Goal: Task Accomplishment & Management: Manage account settings

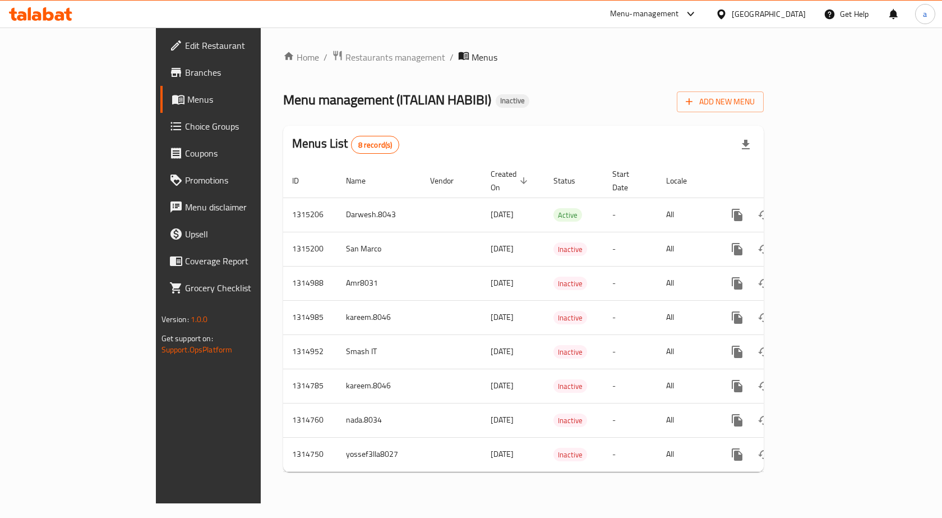
click at [185, 73] on span "Branches" at bounding box center [244, 72] width 119 height 13
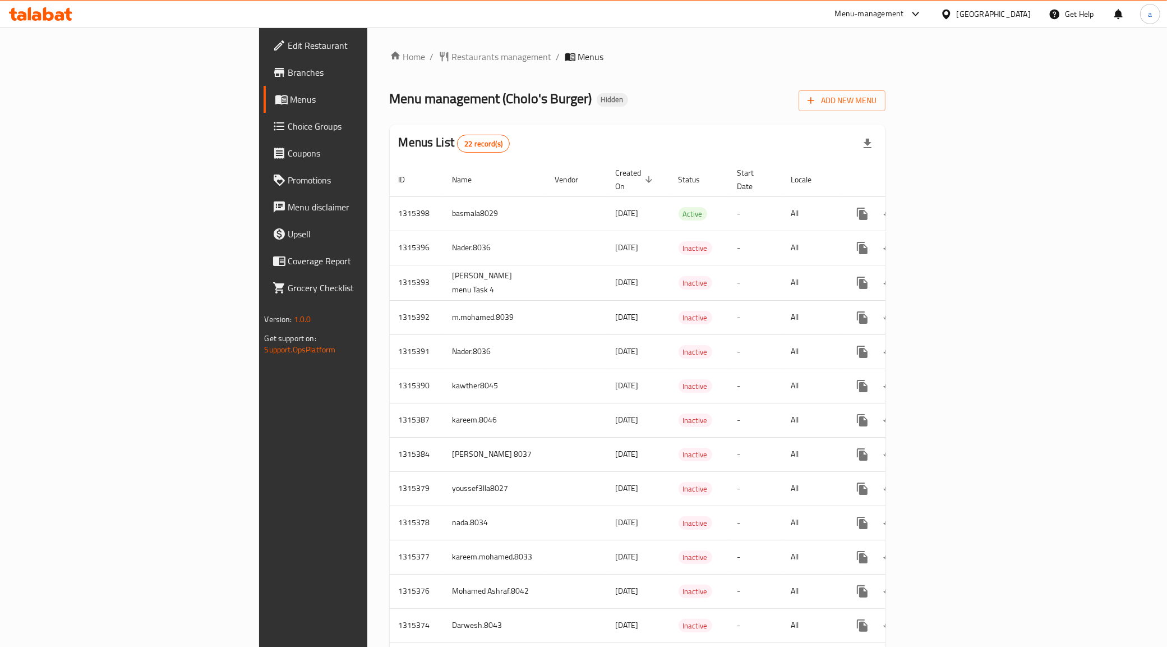
click at [264, 91] on link "Menus" at bounding box center [359, 99] width 191 height 27
click at [288, 66] on span "Branches" at bounding box center [366, 72] width 157 height 13
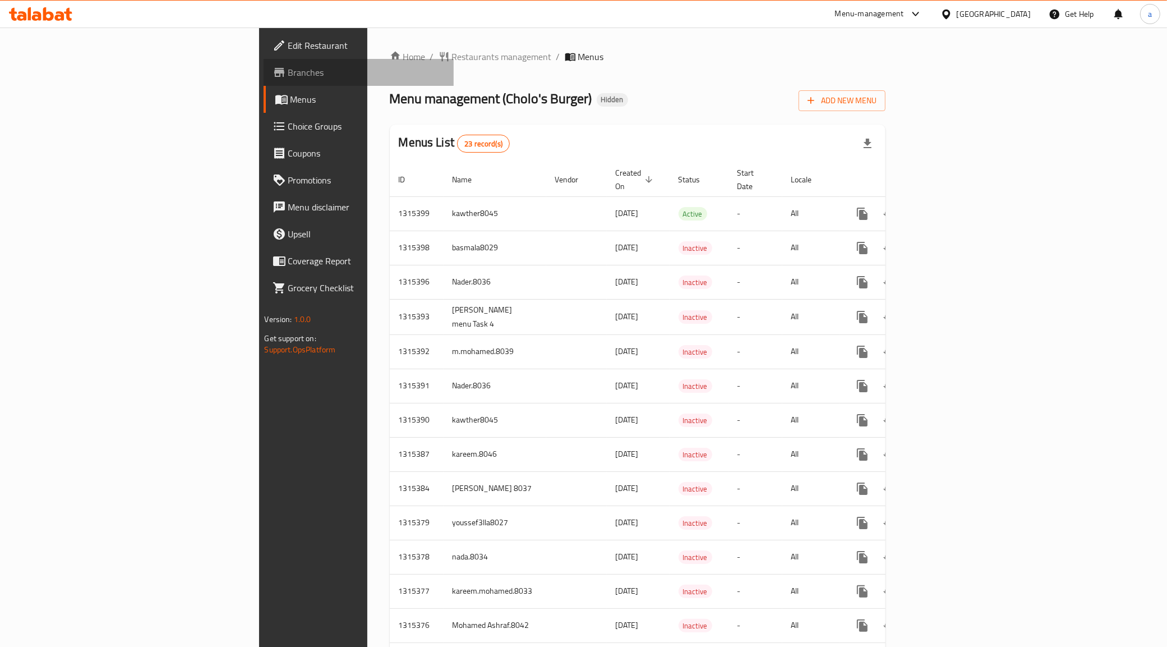
click at [288, 68] on span "Branches" at bounding box center [366, 72] width 157 height 13
click at [877, 102] on span "Add New Menu" at bounding box center [842, 101] width 69 height 14
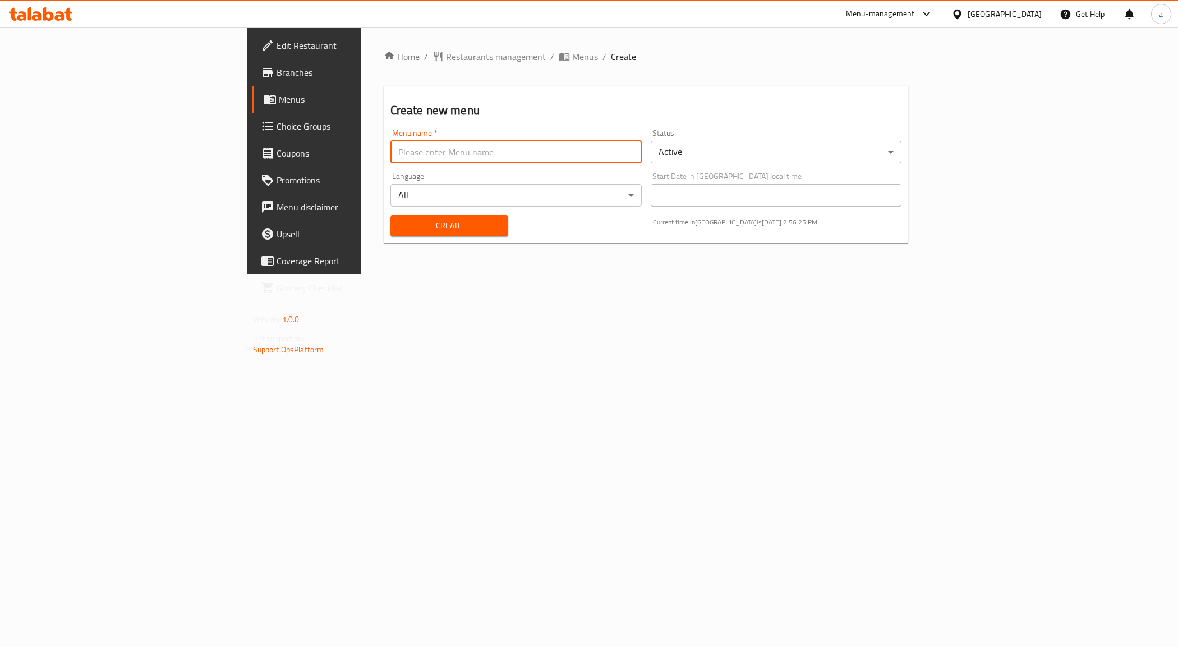
click at [390, 157] on input "text" at bounding box center [515, 152] width 251 height 22
type input "Amr8031"
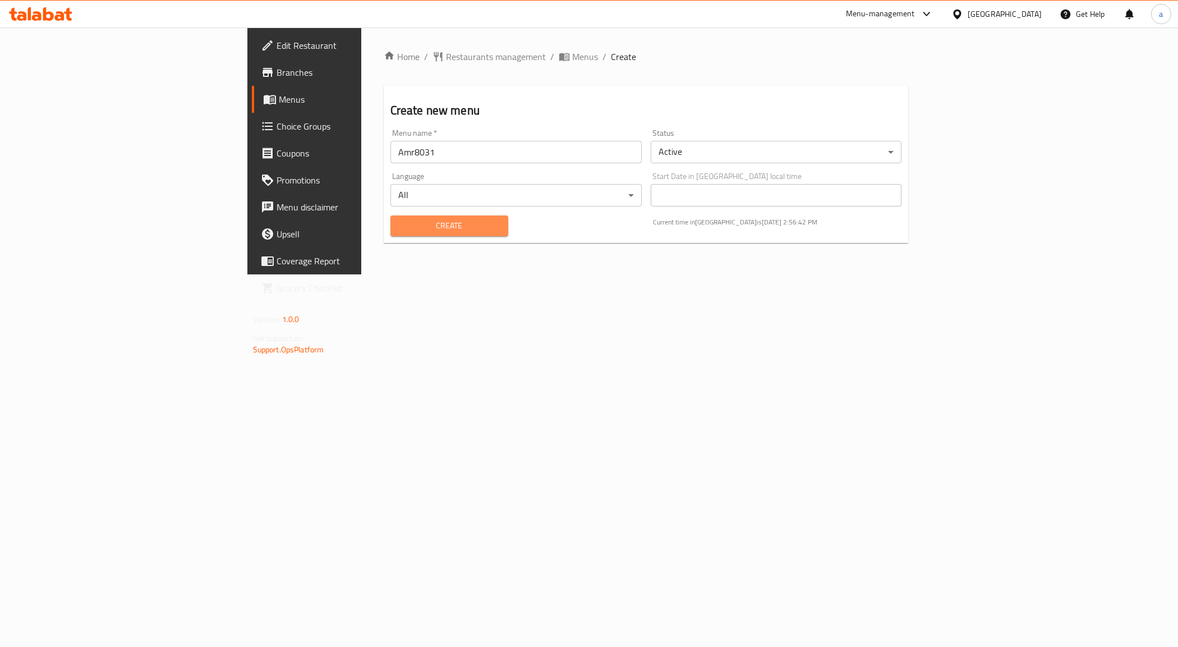
click at [390, 216] on button "Create" at bounding box center [449, 225] width 118 height 21
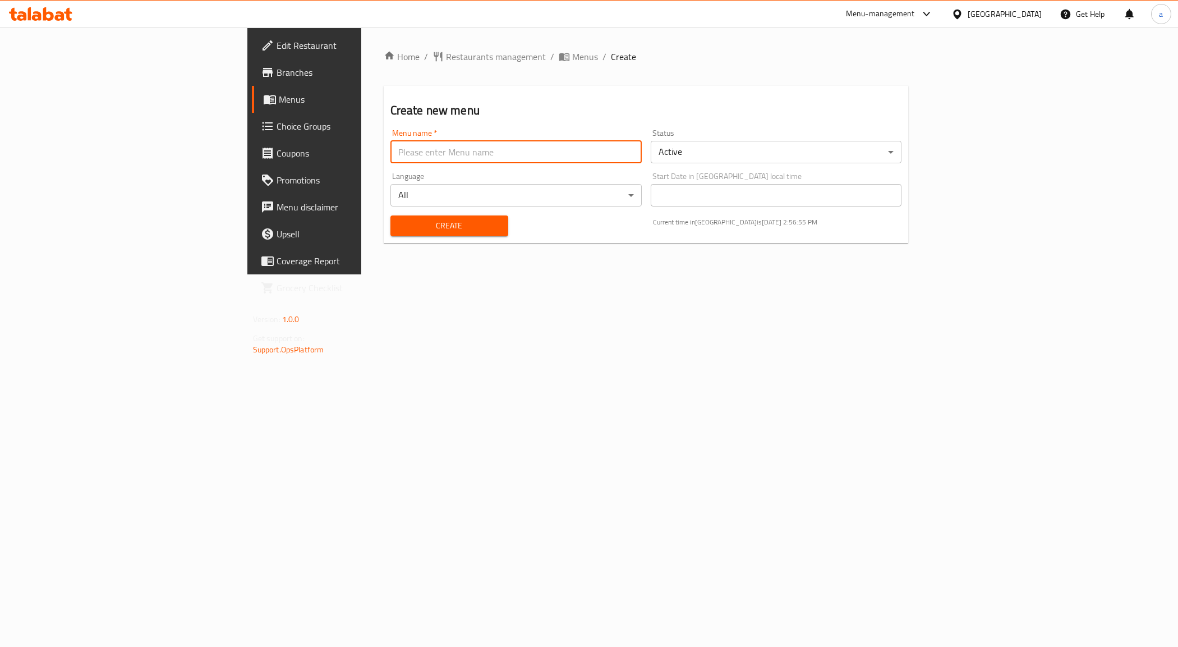
click at [396, 162] on input "text" at bounding box center [515, 152] width 251 height 22
type input "Amr8031"
click at [390, 234] on button "Create" at bounding box center [449, 225] width 118 height 21
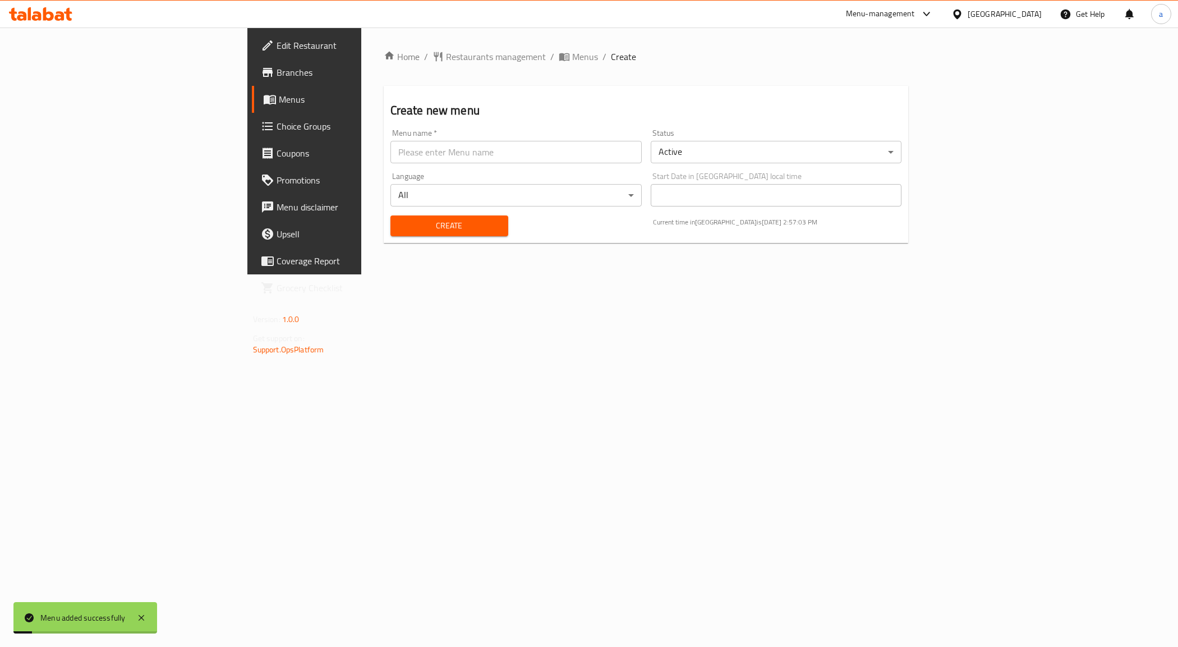
click at [390, 151] on input "text" at bounding box center [515, 152] width 251 height 22
click at [390, 150] on input "Amr8031" at bounding box center [515, 152] width 251 height 22
type input "Amr .8031"
click at [399, 222] on span "Create" at bounding box center [449, 226] width 100 height 14
click at [390, 153] on input "text" at bounding box center [515, 152] width 251 height 22
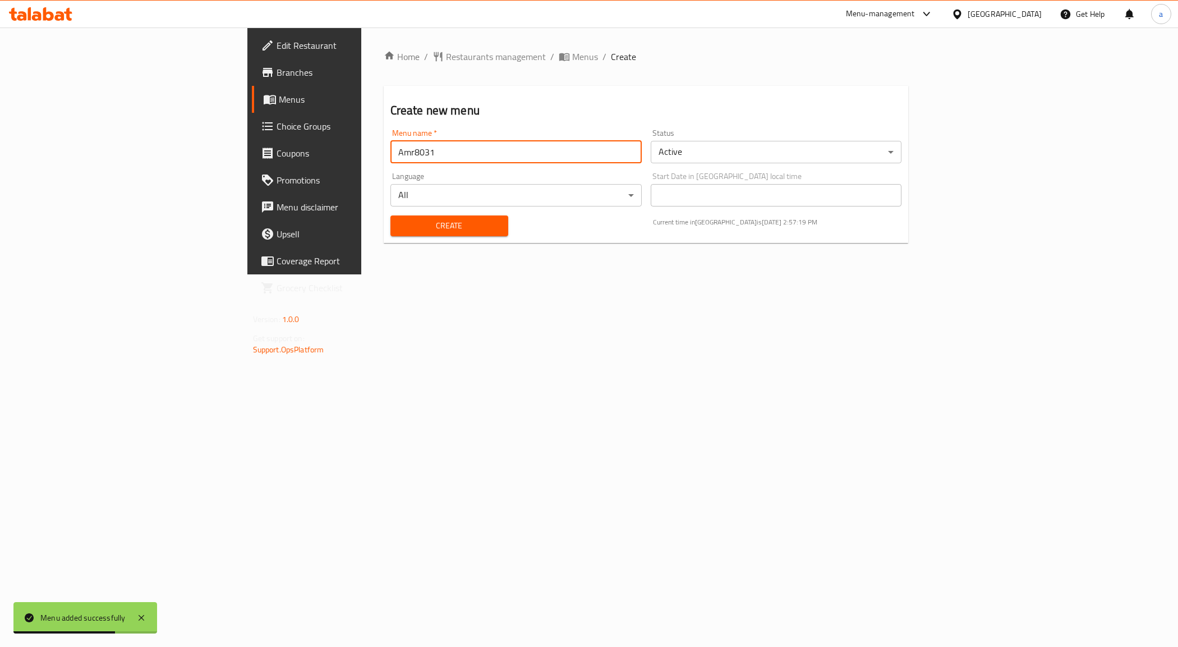
click at [390, 150] on input "Amr8031" at bounding box center [515, 152] width 251 height 22
type input "Amr. 8031"
click at [390, 215] on button "Create" at bounding box center [449, 225] width 118 height 21
click at [390, 160] on input "text" at bounding box center [515, 152] width 251 height 22
type input "Amr8031"
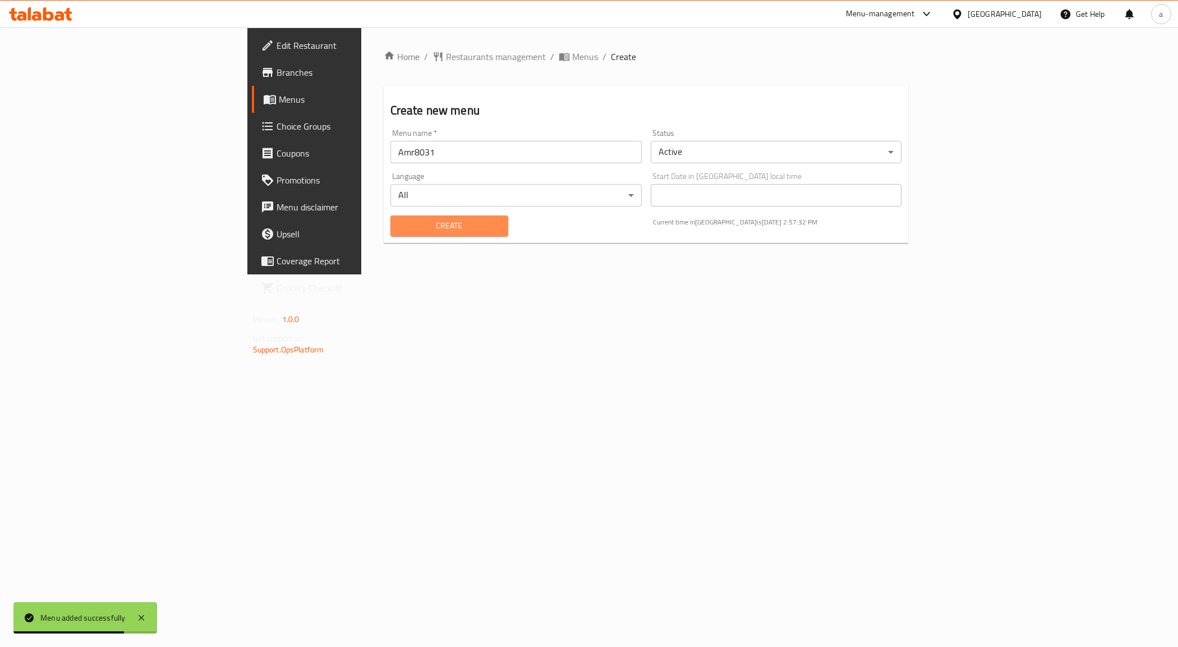
click at [399, 224] on span "Create" at bounding box center [449, 226] width 100 height 14
click at [390, 149] on input "text" at bounding box center [515, 152] width 251 height 22
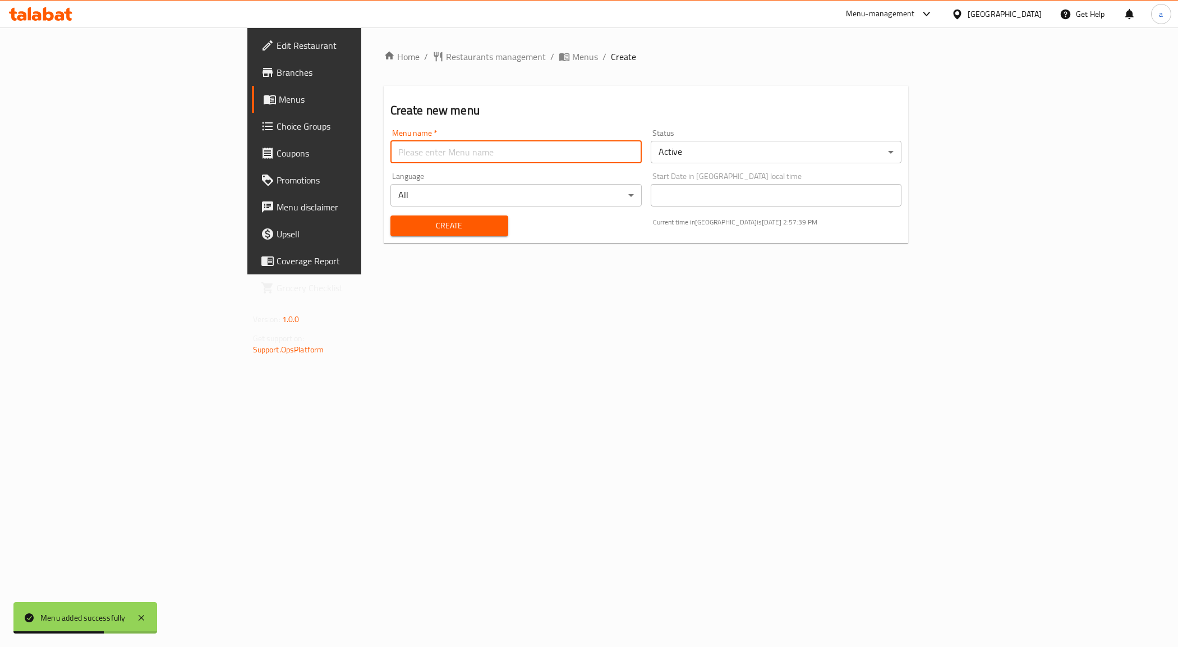
type input "Amr8031"
click at [390, 216] on button "Create" at bounding box center [449, 225] width 118 height 21
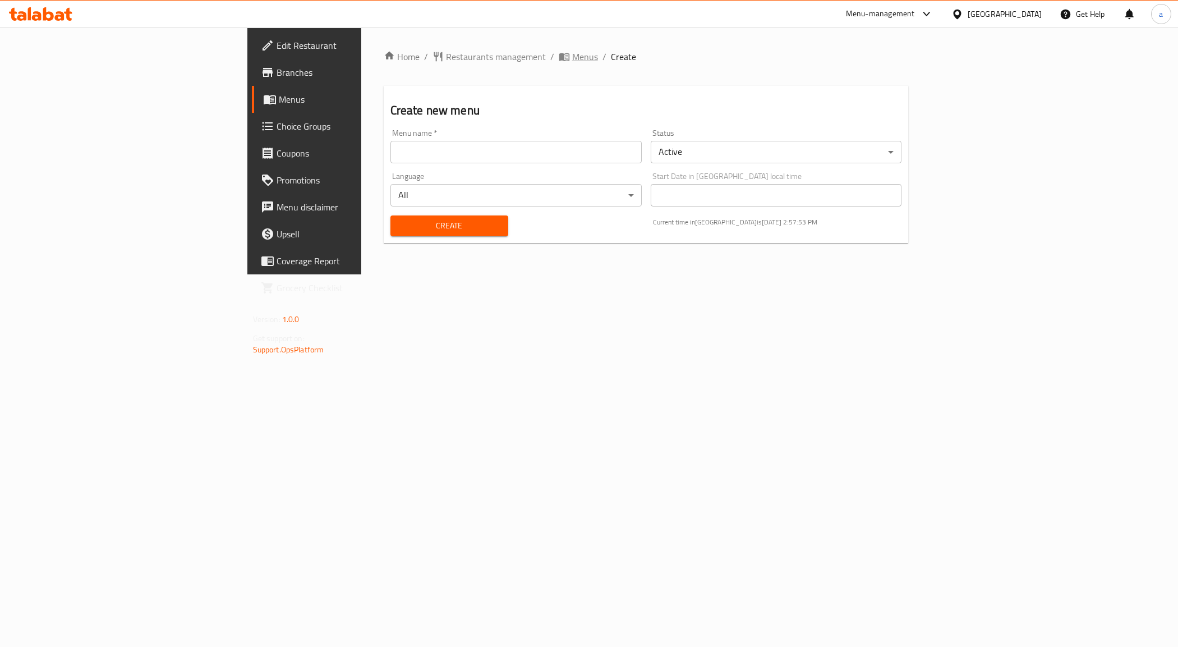
click at [572, 57] on span "Menus" at bounding box center [585, 56] width 26 height 13
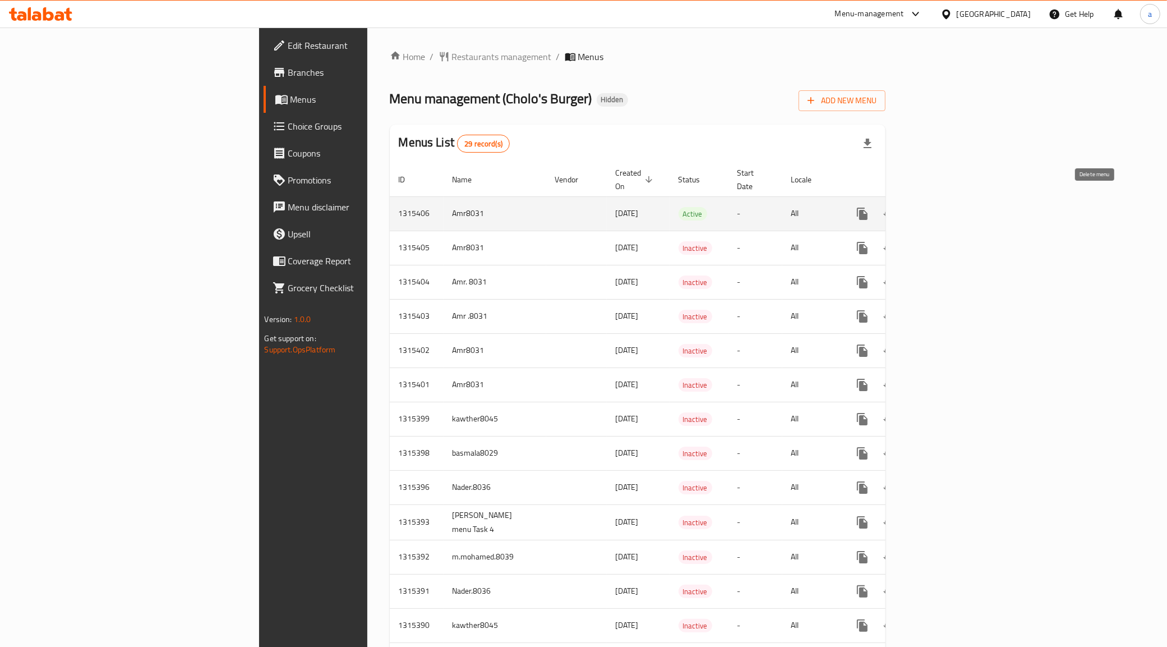
click at [920, 209] on icon "enhanced table" at bounding box center [917, 214] width 8 height 10
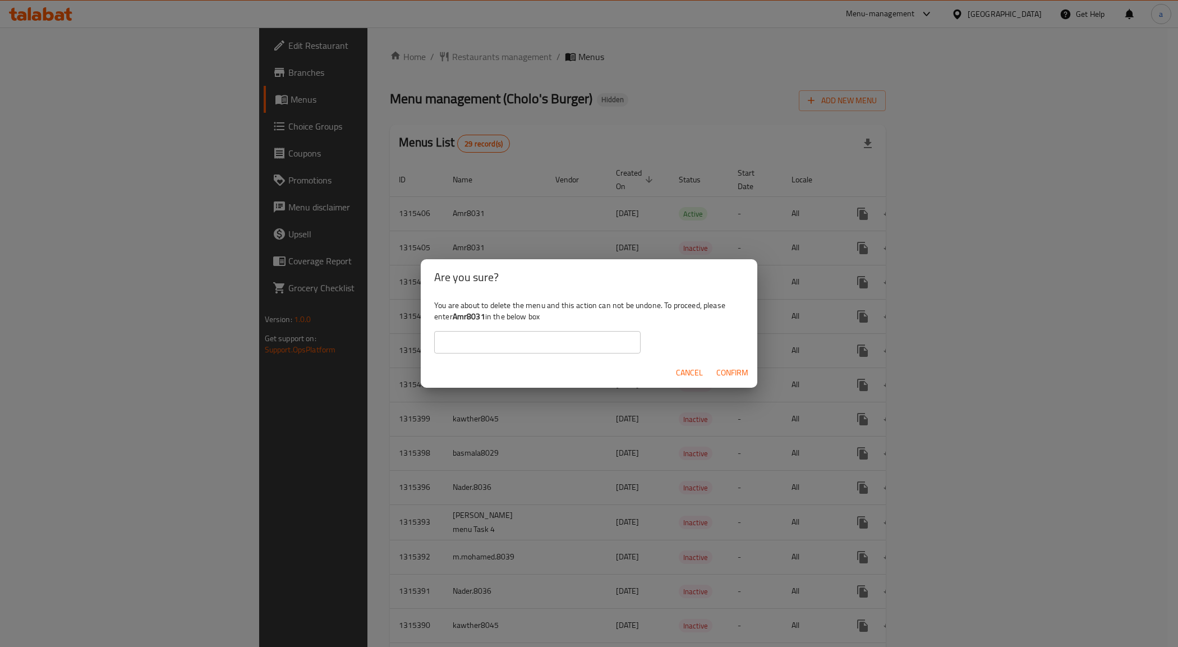
click at [522, 339] on input "text" at bounding box center [537, 342] width 206 height 22
type input "Amr8031"
click at [742, 377] on span "Confirm" at bounding box center [732, 373] width 32 height 14
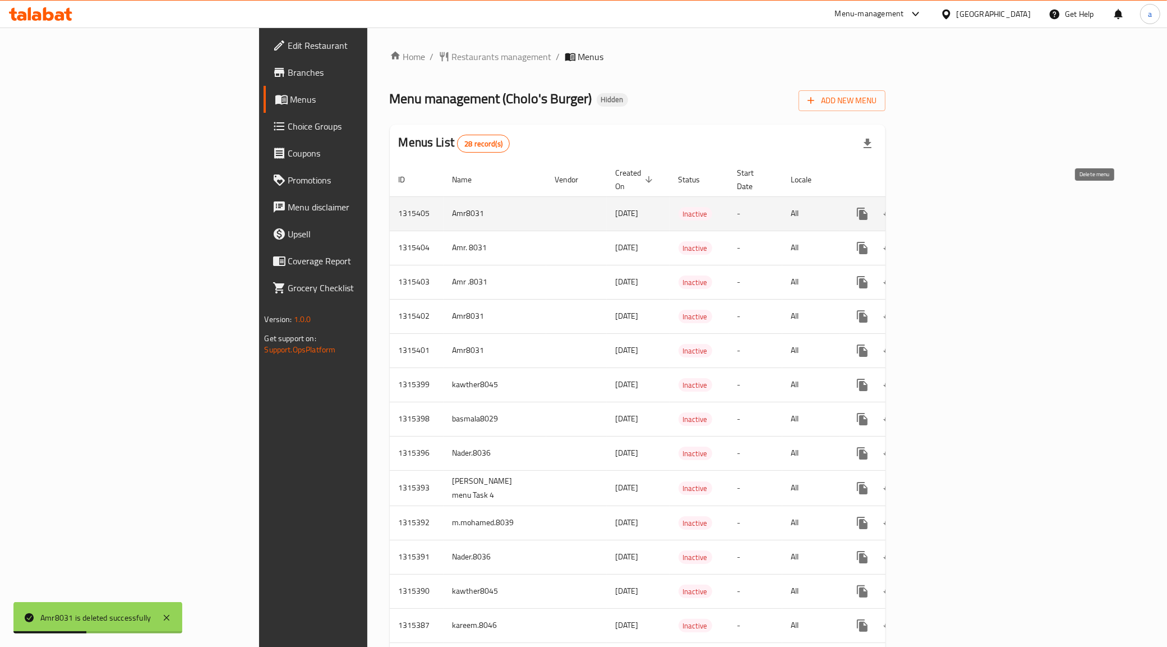
click at [920, 209] on icon "enhanced table" at bounding box center [917, 214] width 8 height 10
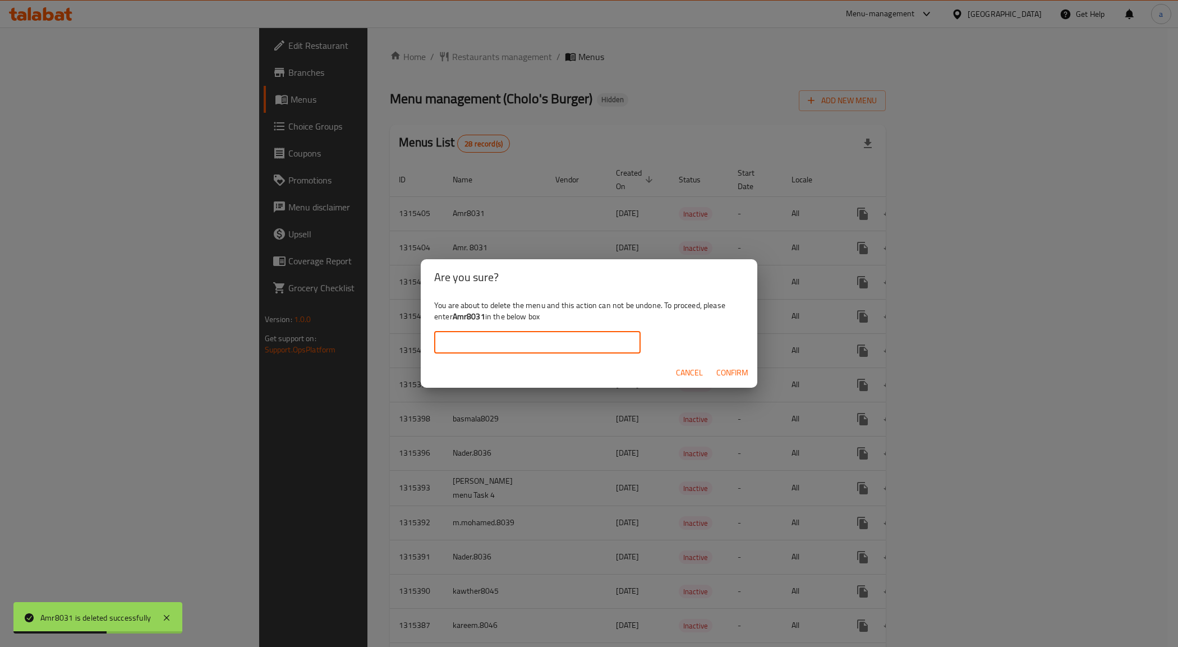
click at [545, 340] on input "text" at bounding box center [537, 342] width 206 height 22
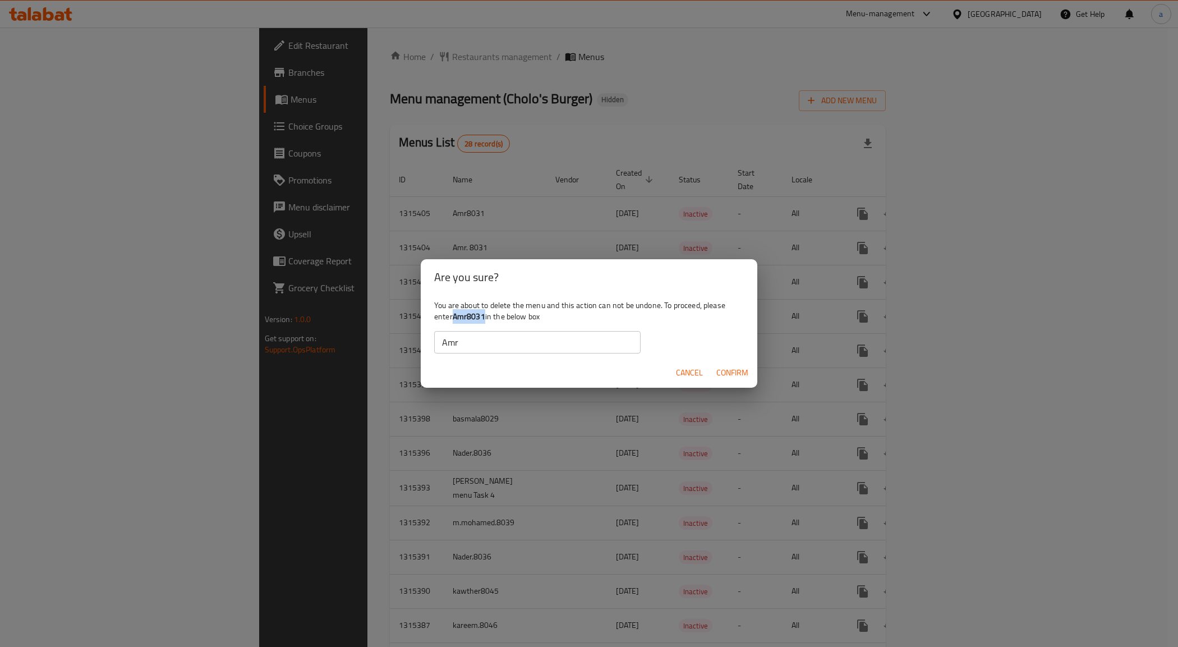
drag, startPoint x: 453, startPoint y: 317, endPoint x: 486, endPoint y: 317, distance: 32.5
click at [486, 317] on div "You are about to delete the menu and this action can not be undone. To proceed,…" at bounding box center [589, 326] width 337 height 63
copy b "Amr8031"
click at [489, 341] on input "Amr" at bounding box center [537, 342] width 206 height 22
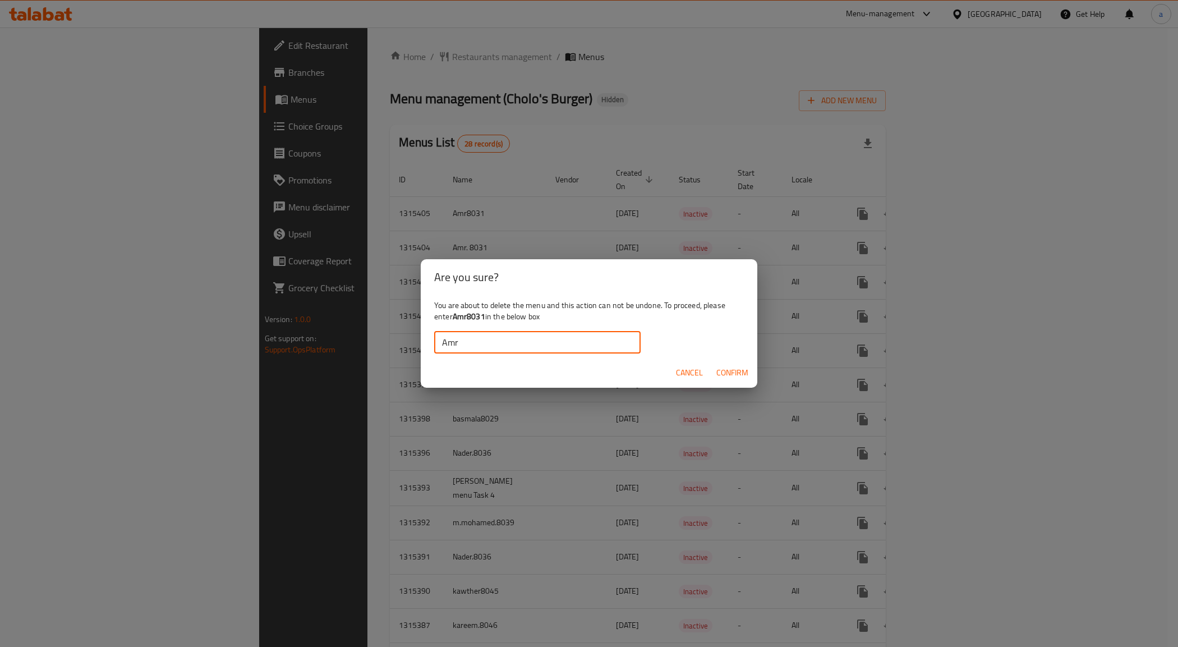
click at [489, 341] on input "Amr" at bounding box center [537, 342] width 206 height 22
paste input "8031"
type input "Amr8031"
click at [732, 371] on span "Confirm" at bounding box center [732, 373] width 32 height 14
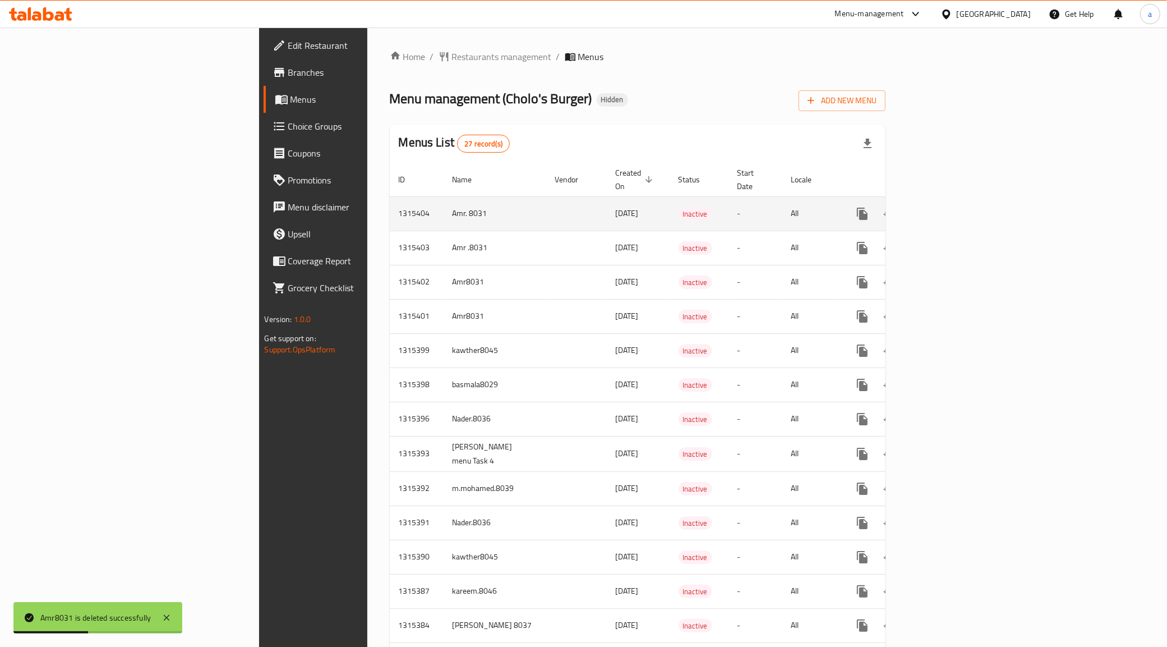
click at [920, 209] on icon "enhanced table" at bounding box center [917, 214] width 8 height 10
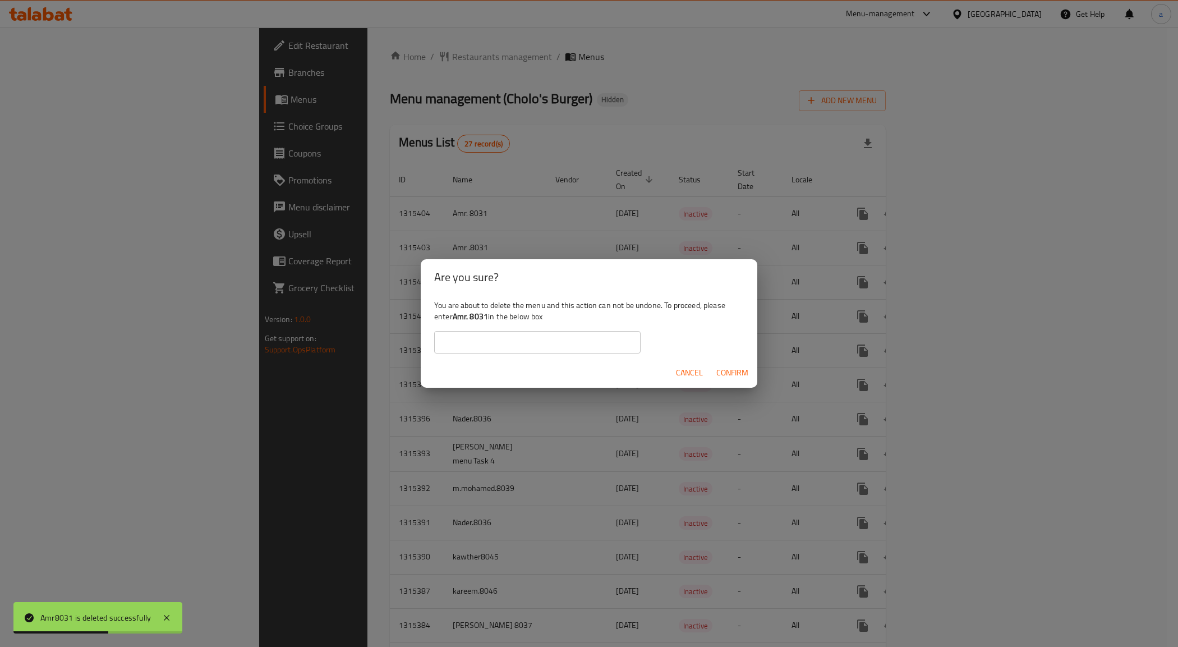
click at [512, 339] on input "text" at bounding box center [537, 342] width 206 height 22
paste input "Amr8031"
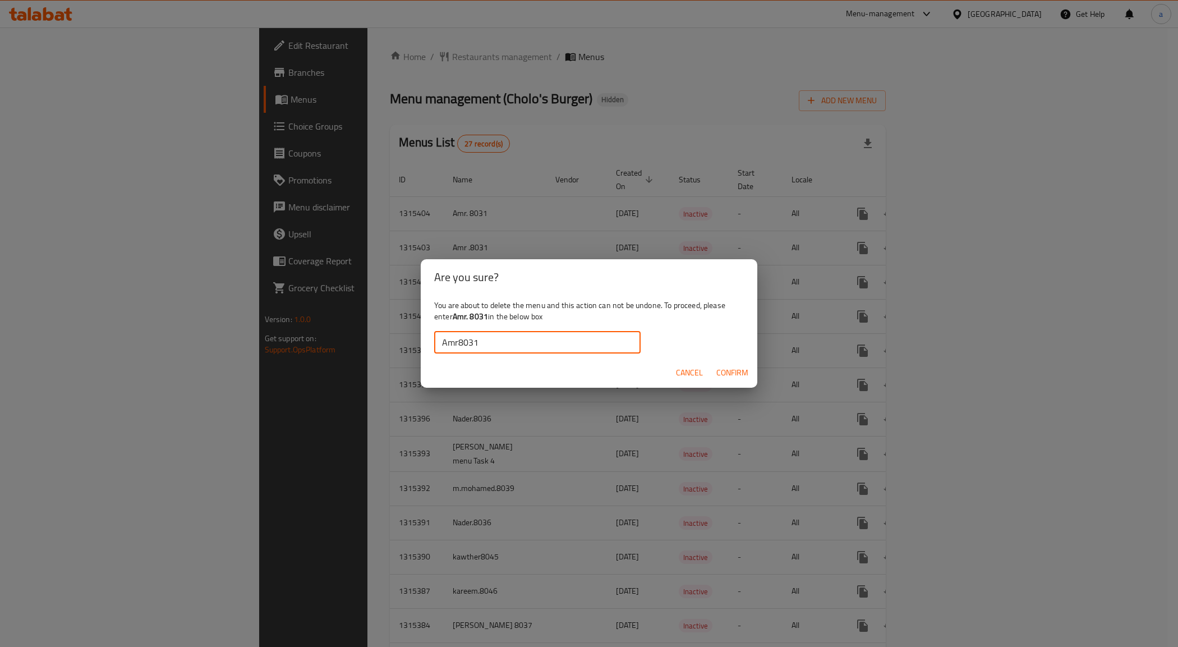
click at [717, 371] on span "Confirm" at bounding box center [732, 373] width 32 height 14
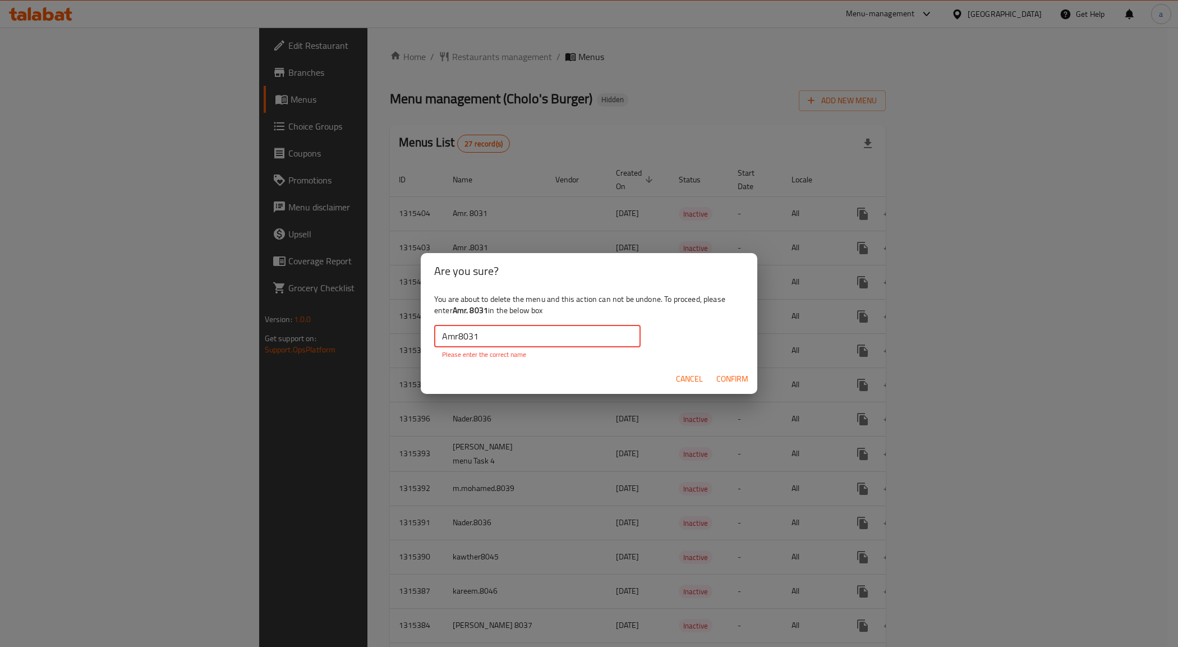
click at [551, 326] on input "Amr8031" at bounding box center [537, 336] width 206 height 22
click at [452, 316] on div "You are about to delete the menu and this action can not be undone. To proceed,…" at bounding box center [589, 326] width 337 height 75
click at [455, 307] on b "Amr. 8031" at bounding box center [470, 310] width 35 height 15
drag, startPoint x: 454, startPoint y: 310, endPoint x: 488, endPoint y: 312, distance: 33.7
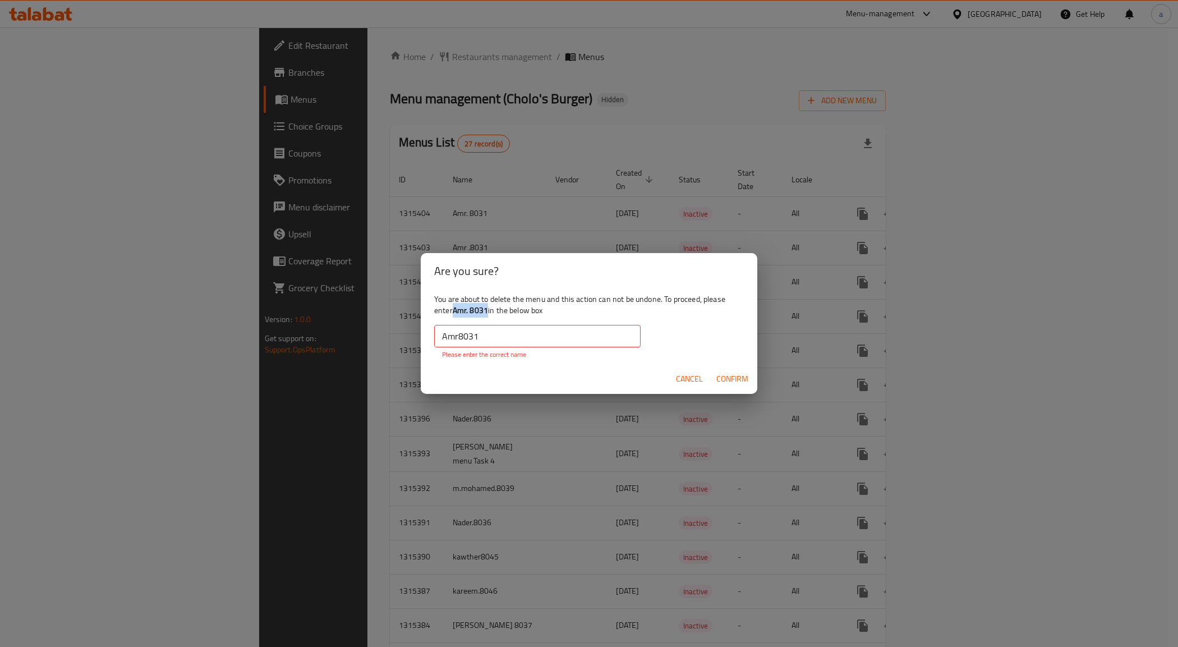
click at [488, 312] on b "Amr. 8031" at bounding box center [470, 310] width 35 height 15
copy b "Amr. 8031"
click at [595, 338] on input "Amr8031" at bounding box center [537, 336] width 206 height 22
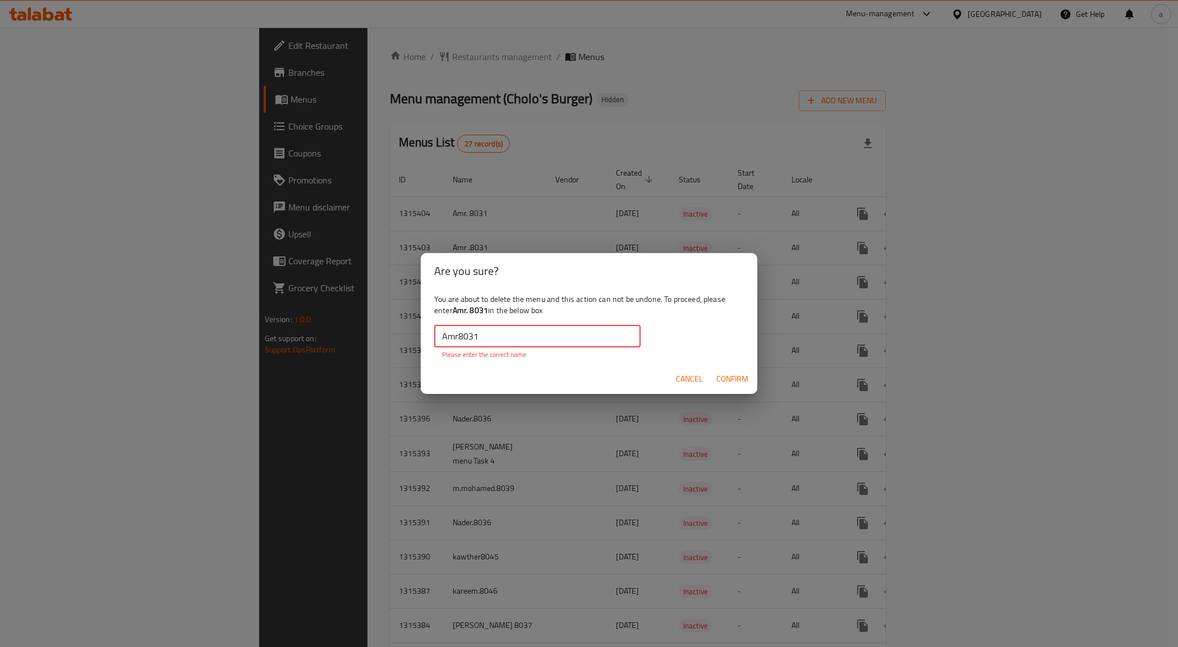
paste input "."
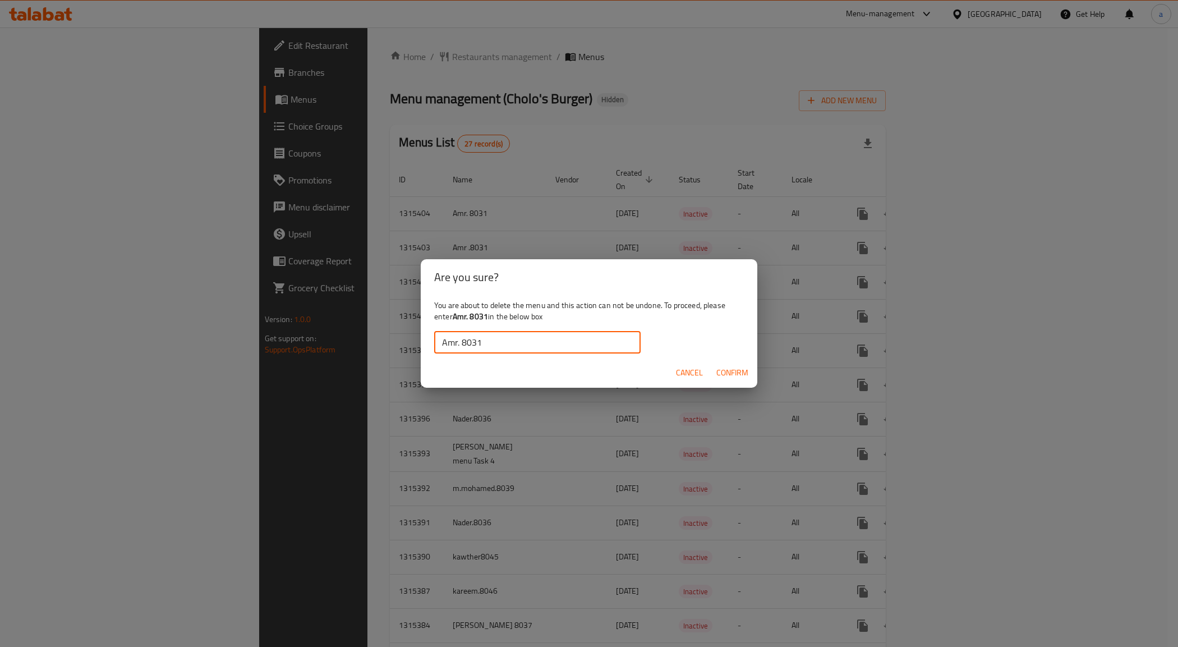
type input "Amr. 8031"
click at [734, 370] on span "Confirm" at bounding box center [732, 373] width 32 height 14
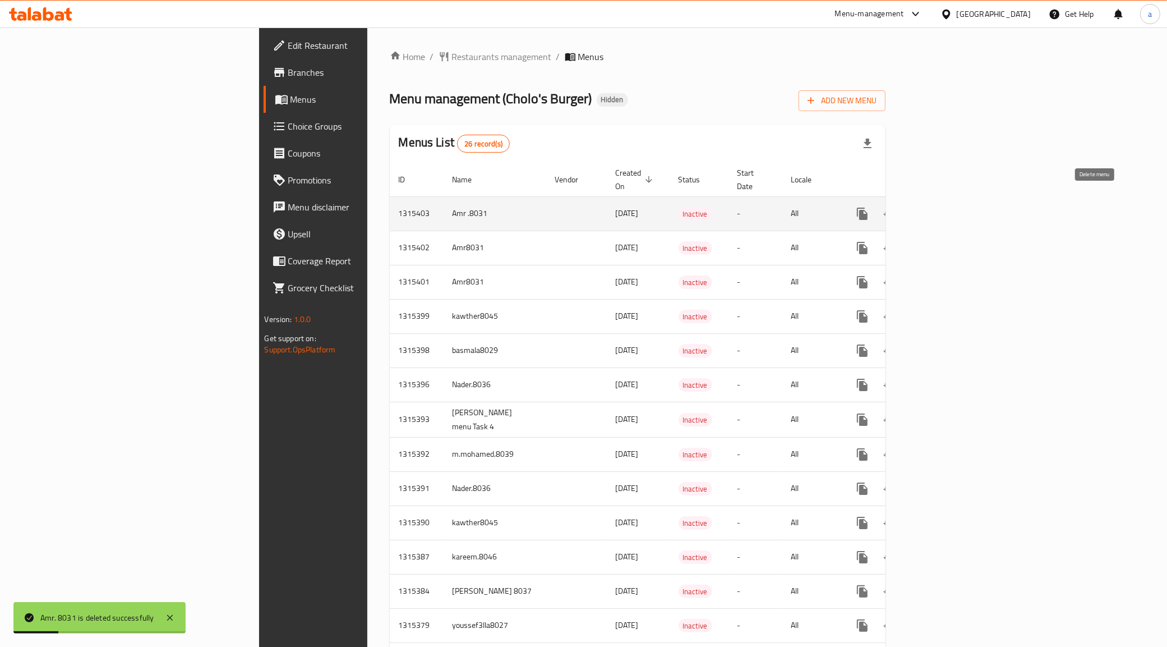
click at [930, 200] on button "enhanced table" at bounding box center [916, 213] width 27 height 27
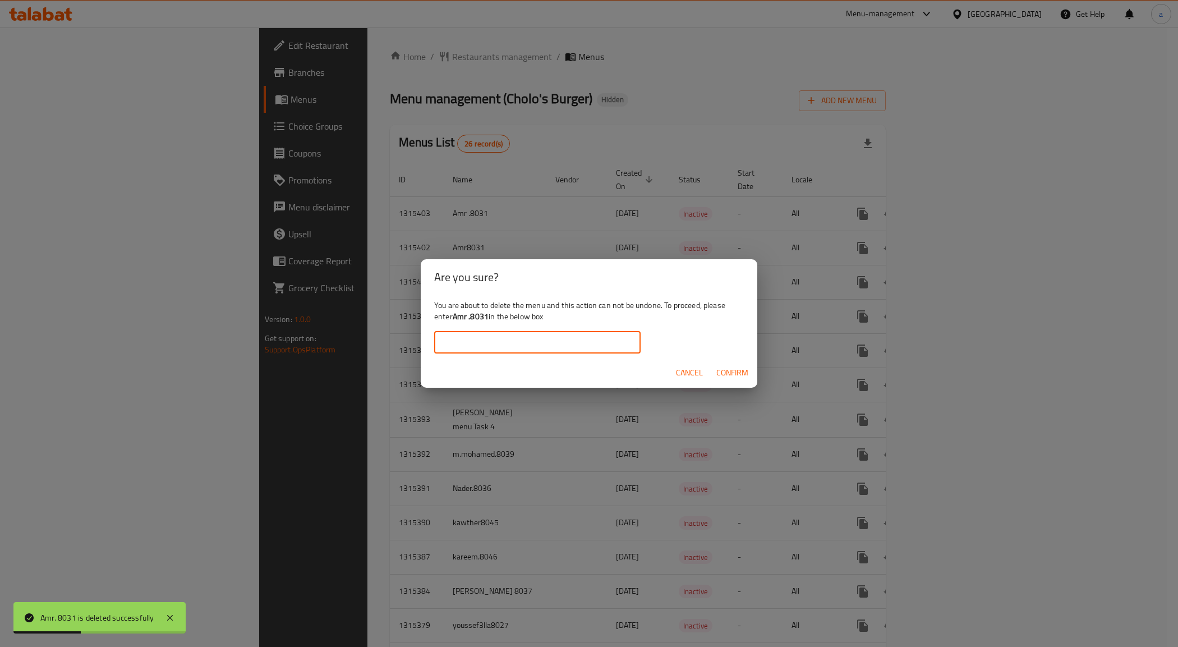
click at [463, 335] on input "text" at bounding box center [537, 342] width 206 height 22
click at [728, 371] on span "Confirm" at bounding box center [732, 373] width 32 height 14
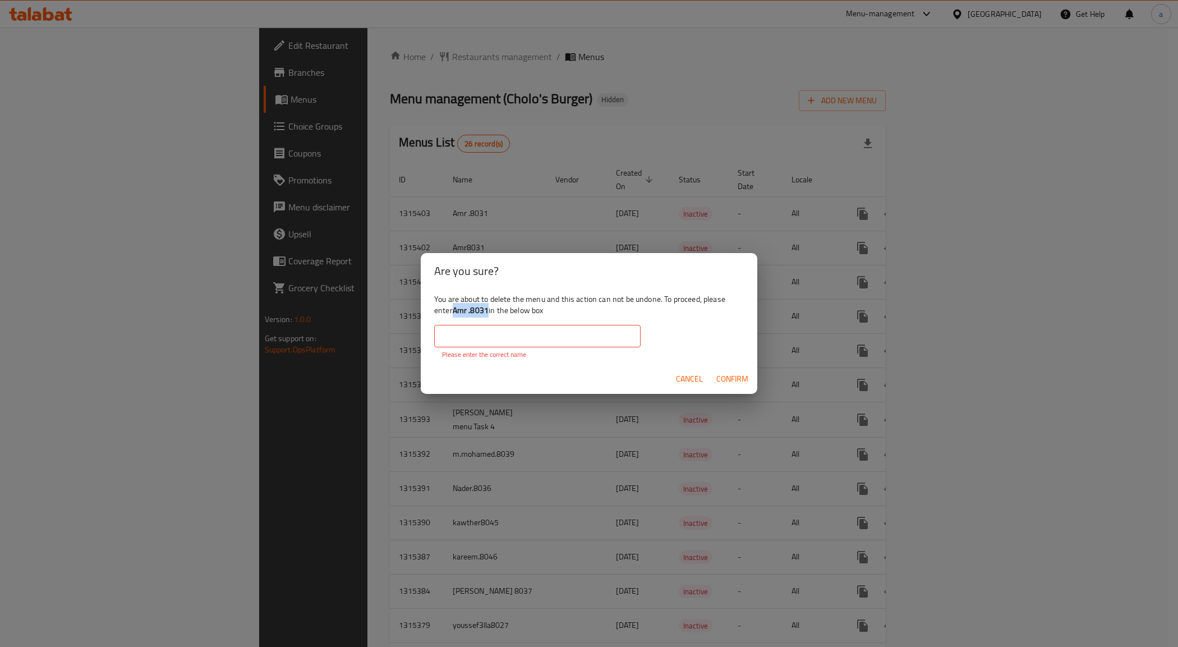
drag, startPoint x: 490, startPoint y: 314, endPoint x: 455, endPoint y: 310, distance: 35.0
click at [455, 310] on div "You are about to delete the menu and this action can not be undone. To proceed,…" at bounding box center [589, 326] width 337 height 75
copy b "Amr .8031"
click at [537, 343] on input "text" at bounding box center [537, 336] width 206 height 22
paste input "Amr .8031"
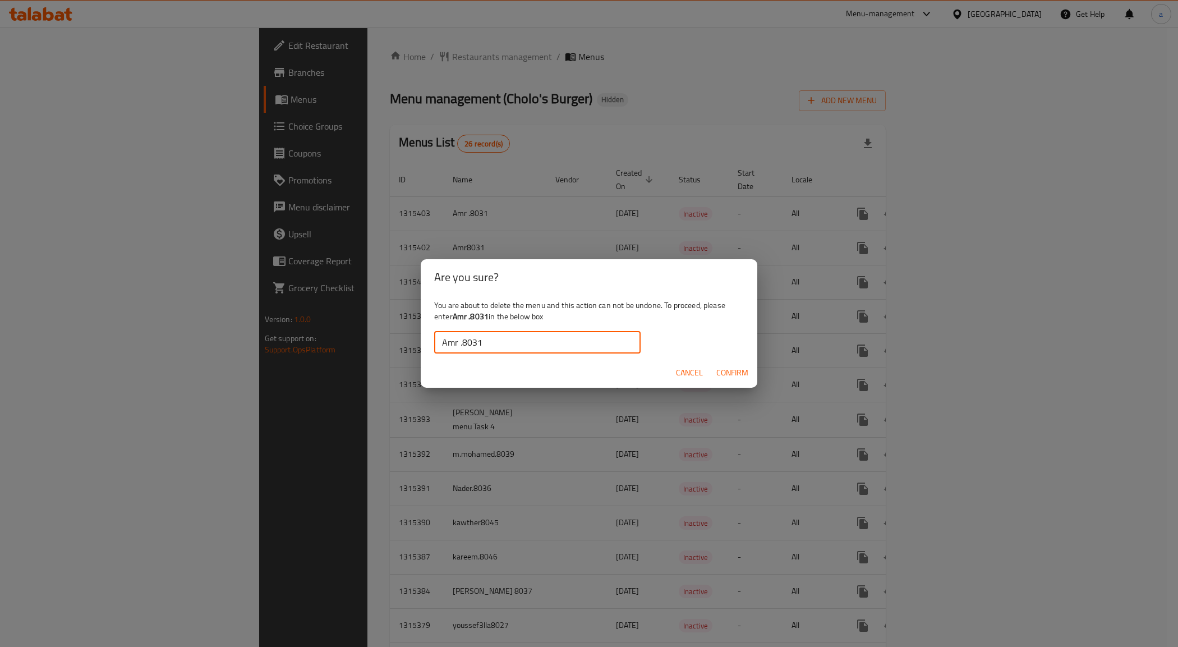
type input "Amr .8031"
click at [738, 366] on span "Confirm" at bounding box center [732, 373] width 32 height 14
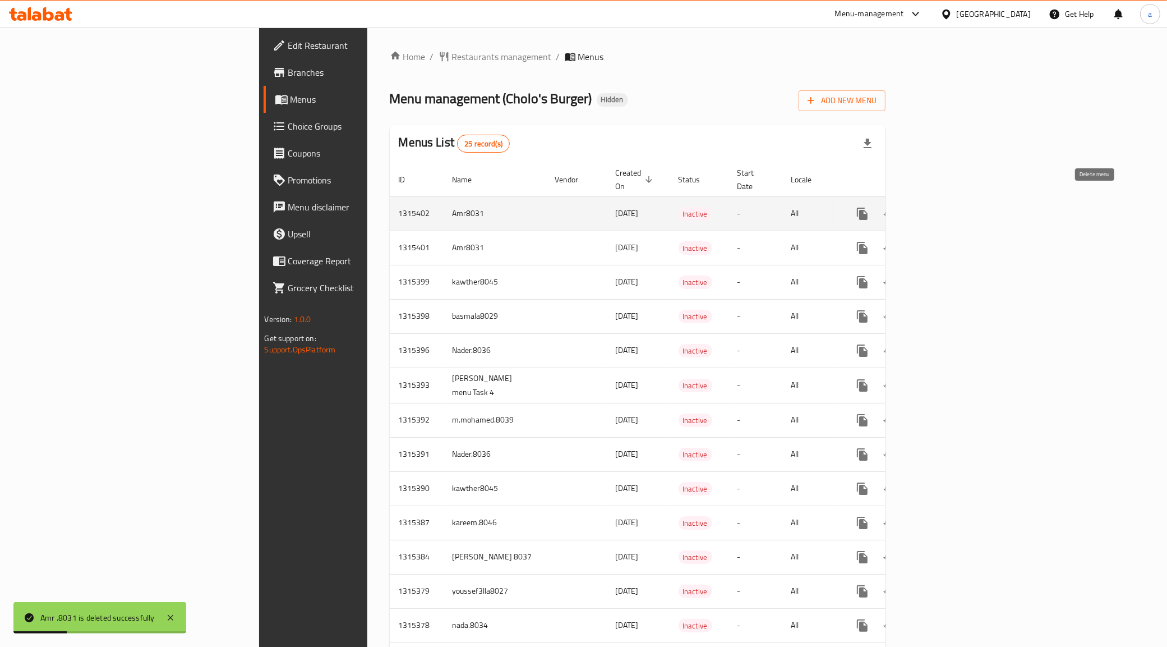
click at [923, 207] on icon "enhanced table" at bounding box center [916, 213] width 13 height 13
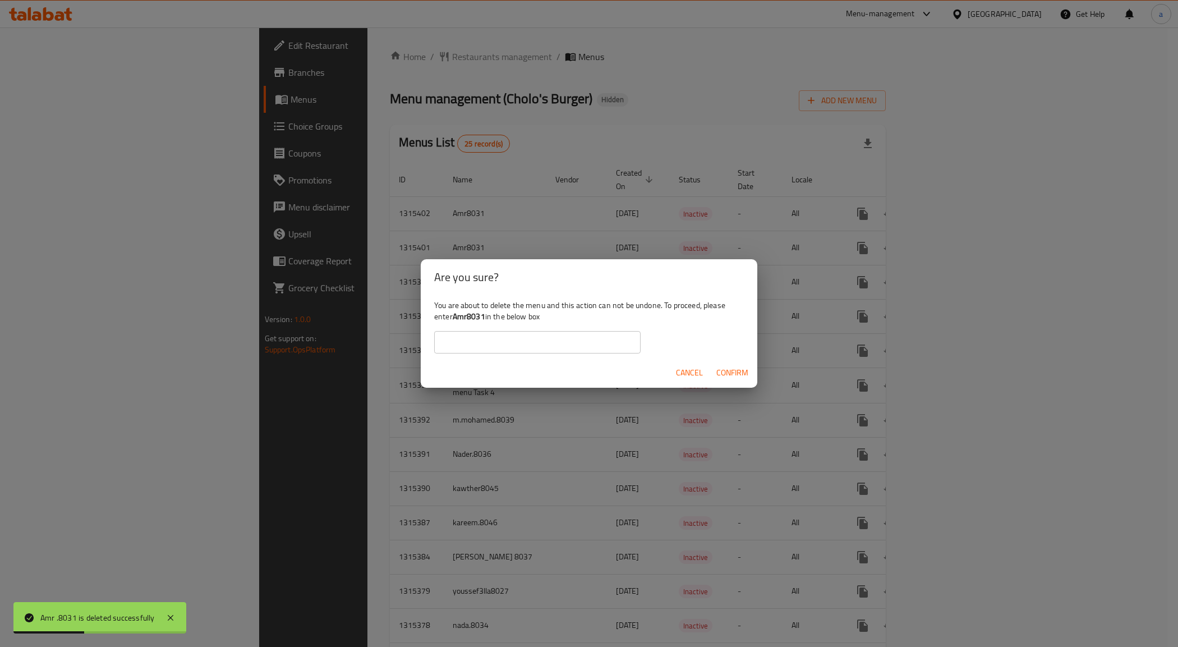
click at [554, 340] on input "text" at bounding box center [537, 342] width 206 height 22
drag, startPoint x: 486, startPoint y: 316, endPoint x: 454, endPoint y: 321, distance: 31.8
click at [454, 321] on b "Amr8031" at bounding box center [469, 316] width 33 height 15
copy b "Amr8031"
click at [524, 341] on input "text" at bounding box center [537, 342] width 206 height 22
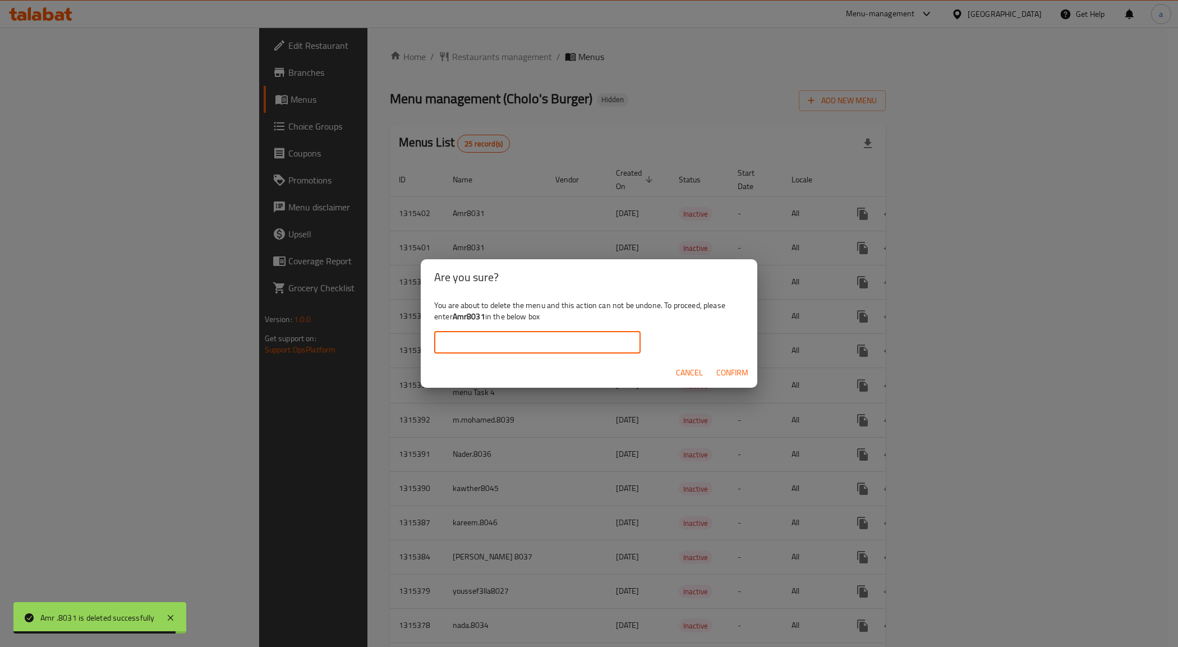
paste input "Amr8031"
type input "Amr8031"
click at [722, 374] on span "Confirm" at bounding box center [732, 373] width 32 height 14
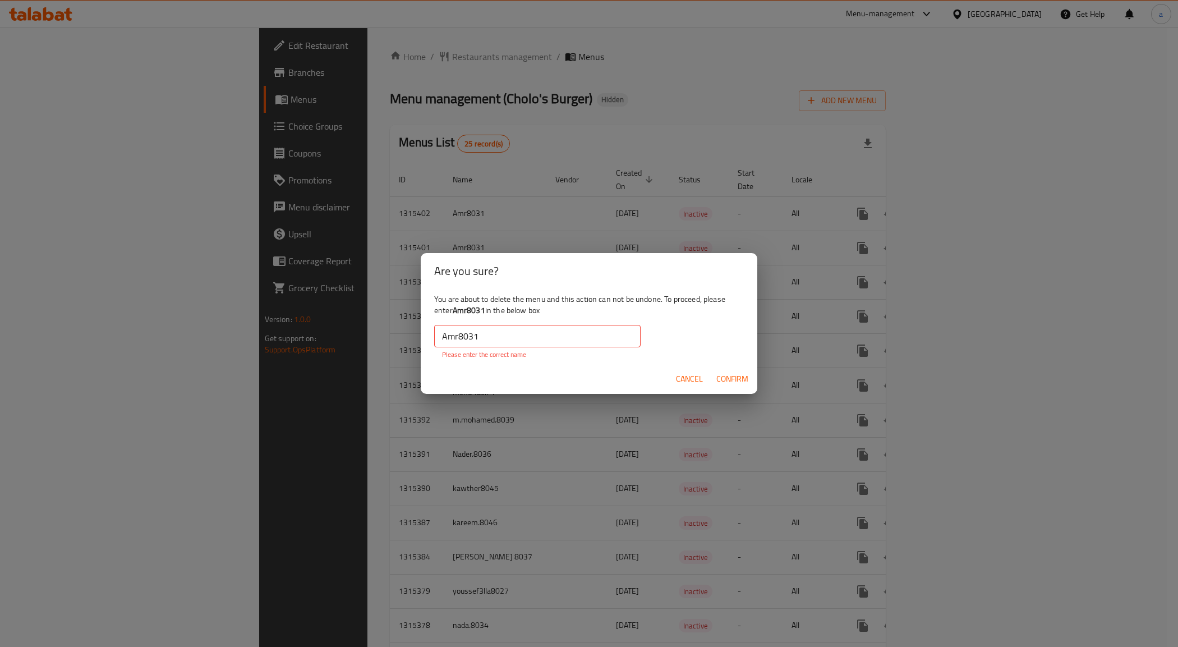
click at [727, 376] on span "Confirm" at bounding box center [732, 379] width 32 height 14
drag, startPoint x: 484, startPoint y: 310, endPoint x: 480, endPoint y: 314, distance: 6.0
click at [480, 314] on b "Amr8031" at bounding box center [469, 310] width 33 height 15
drag, startPoint x: 486, startPoint y: 312, endPoint x: 454, endPoint y: 314, distance: 31.5
click at [454, 314] on b "Amr8031" at bounding box center [469, 310] width 33 height 15
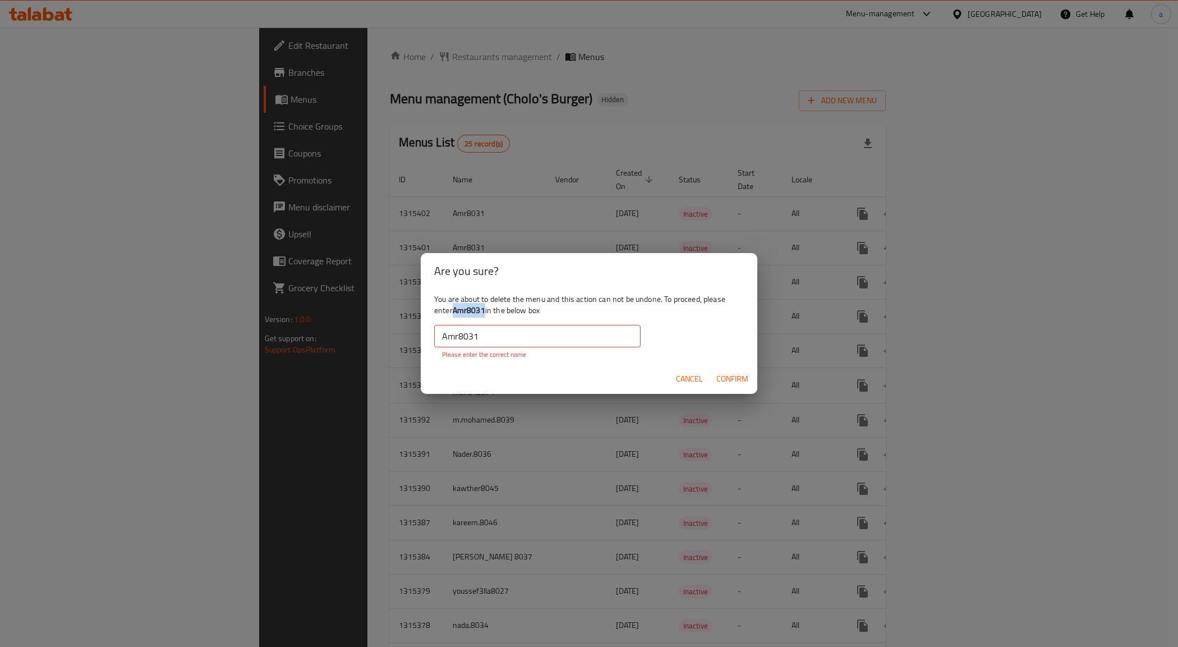
copy b "Amr8031"
click at [489, 333] on input "Amr8031" at bounding box center [537, 336] width 206 height 22
click at [738, 377] on span "Confirm" at bounding box center [732, 379] width 32 height 14
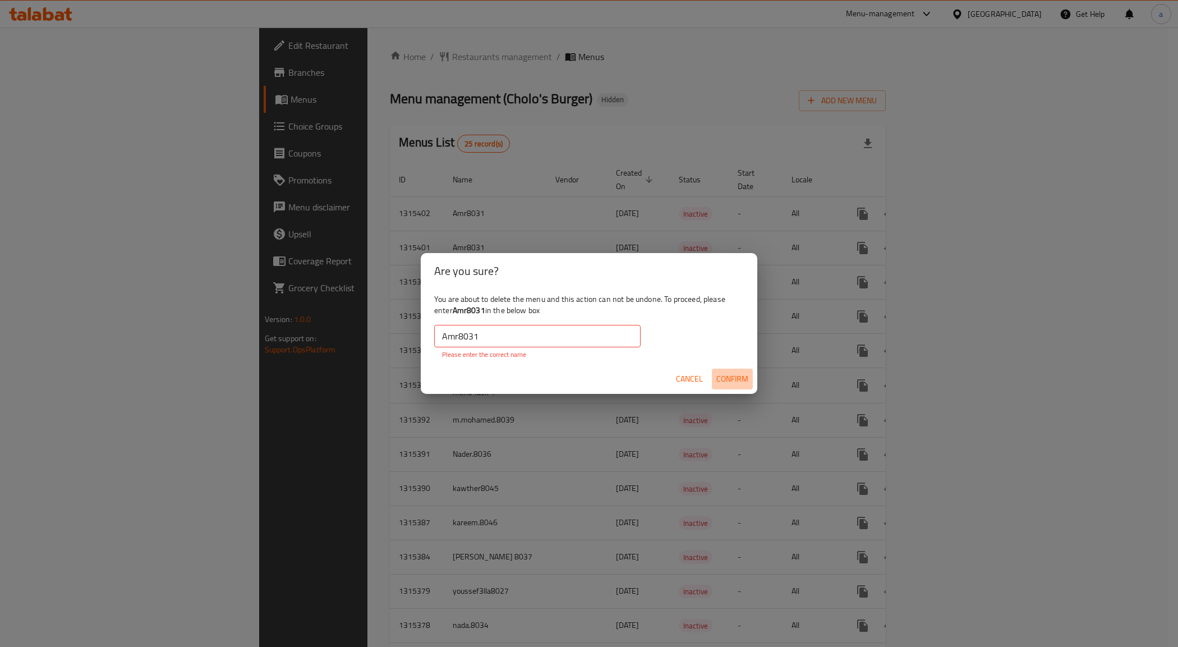
click at [734, 377] on span "Confirm" at bounding box center [732, 379] width 32 height 14
click at [564, 344] on input "Amr8031" at bounding box center [537, 336] width 206 height 22
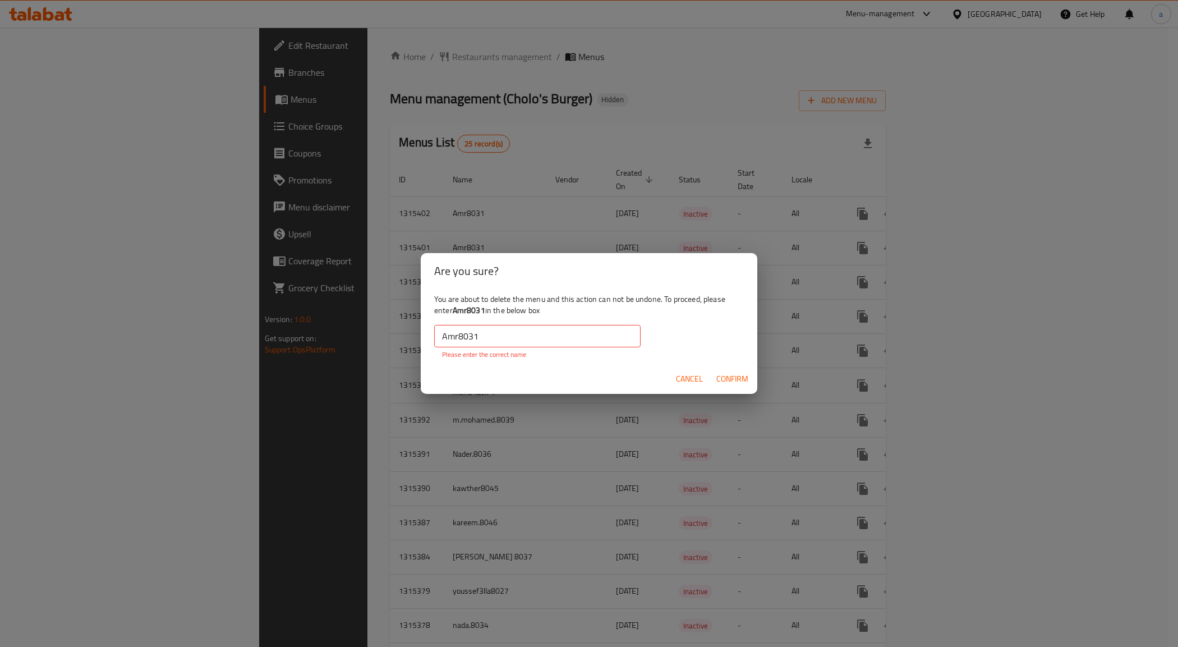
click at [485, 314] on b "Amr8031" at bounding box center [469, 310] width 33 height 15
click at [481, 311] on b "Amr8031" at bounding box center [469, 310] width 33 height 15
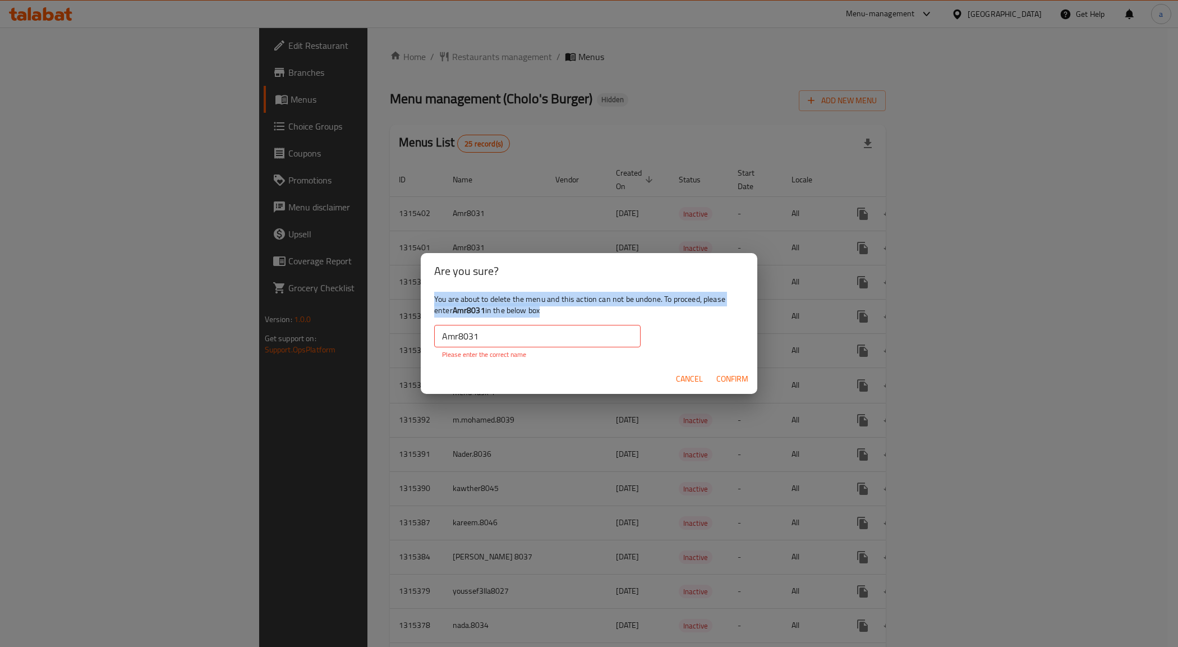
click at [481, 311] on b "Amr8031" at bounding box center [469, 310] width 33 height 15
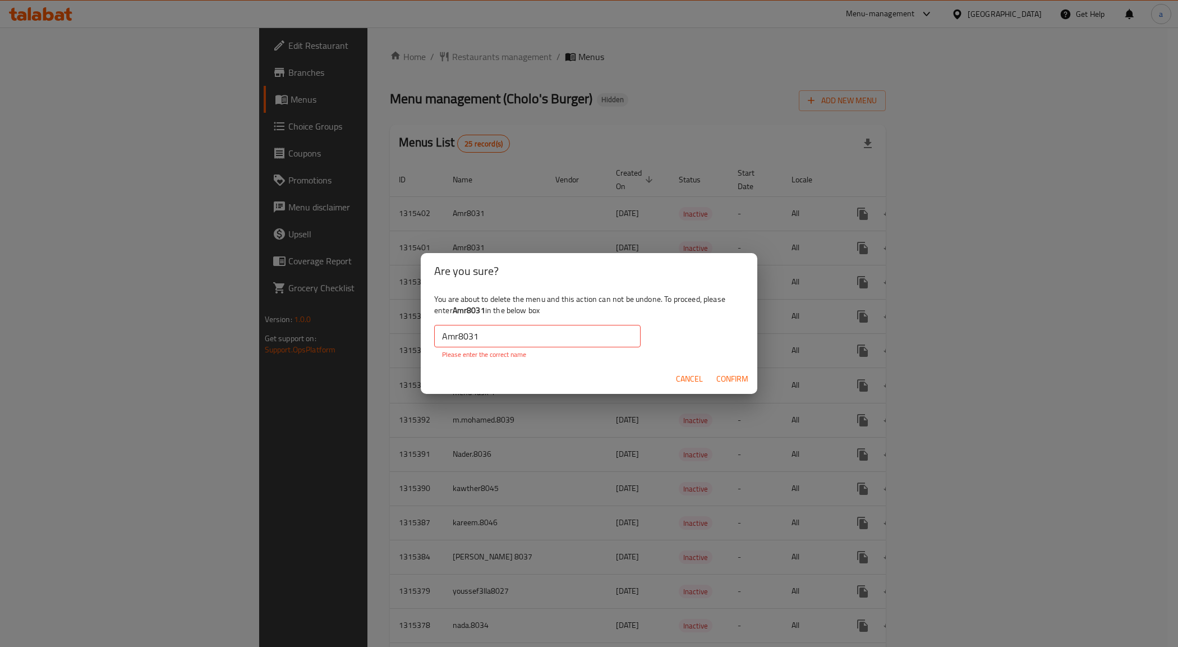
click at [505, 287] on div "Are you sure?" at bounding box center [589, 271] width 337 height 36
drag, startPoint x: 483, startPoint y: 311, endPoint x: 473, endPoint y: 314, distance: 11.0
click at [473, 314] on b "Amr8031" at bounding box center [469, 310] width 33 height 15
drag, startPoint x: 454, startPoint y: 310, endPoint x: 484, endPoint y: 316, distance: 30.3
click at [484, 316] on b "Amr8031" at bounding box center [469, 310] width 33 height 15
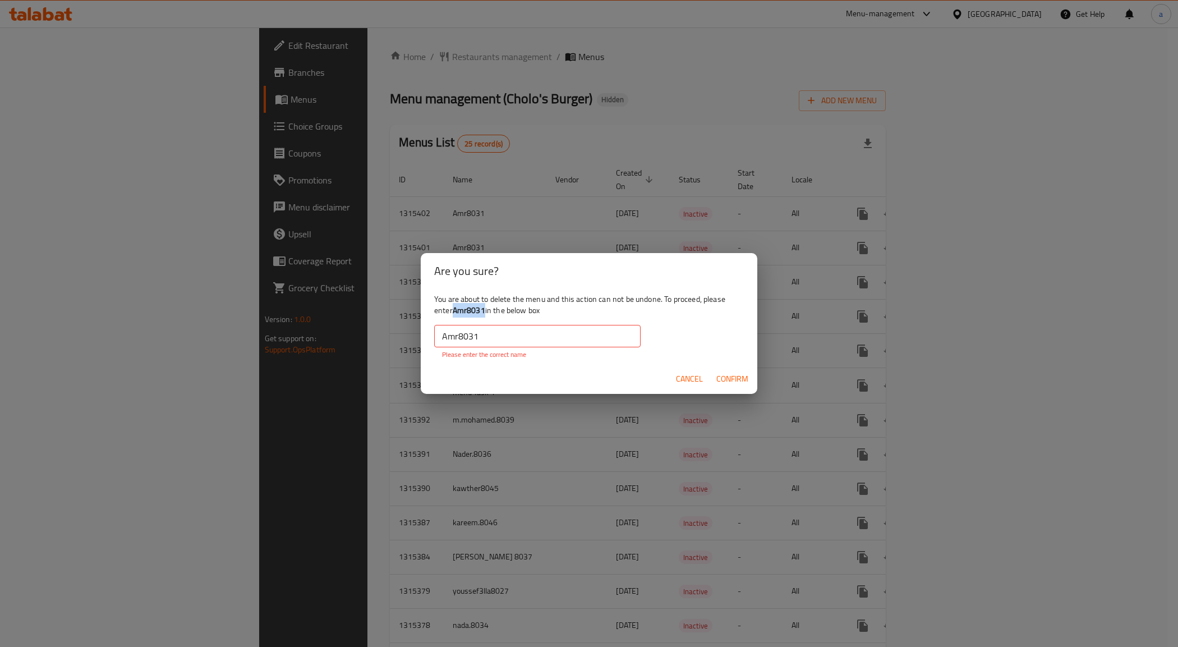
copy b "Amr8031"
click at [485, 339] on input "Amr8031" at bounding box center [537, 336] width 206 height 22
click at [435, 337] on input "Amr8031" at bounding box center [537, 336] width 206 height 22
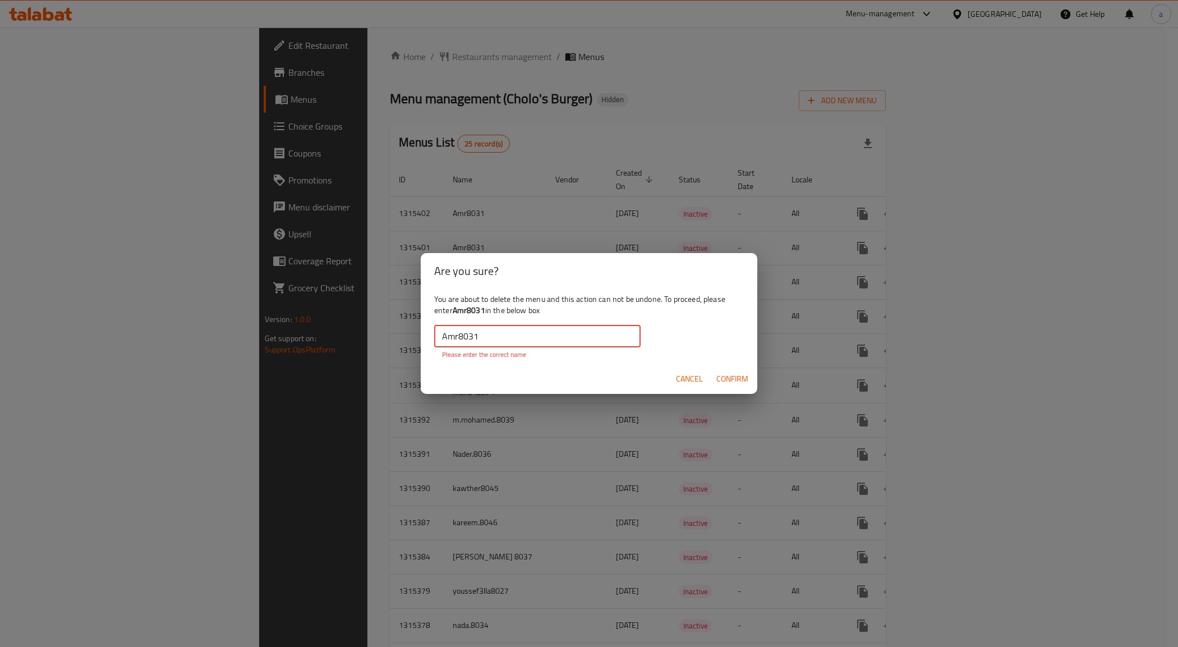
click at [435, 337] on input "Amr8031" at bounding box center [537, 336] width 206 height 22
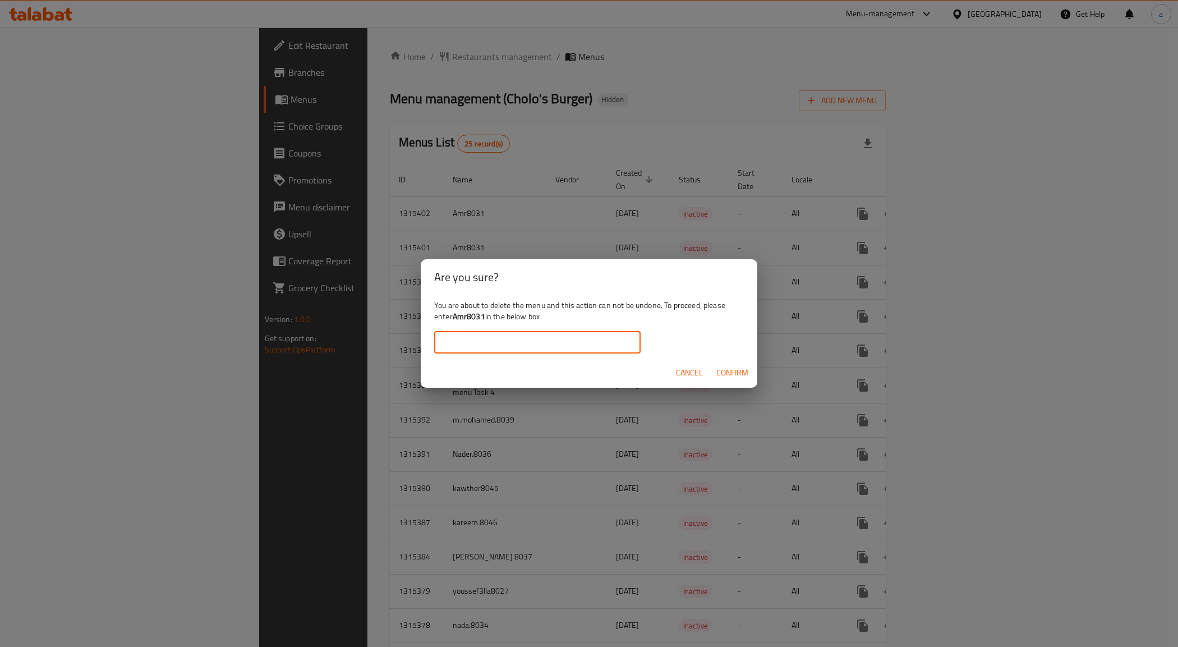
paste input "Amr8031"
type input "Amr8031"
click at [724, 368] on span "Confirm" at bounding box center [732, 373] width 32 height 14
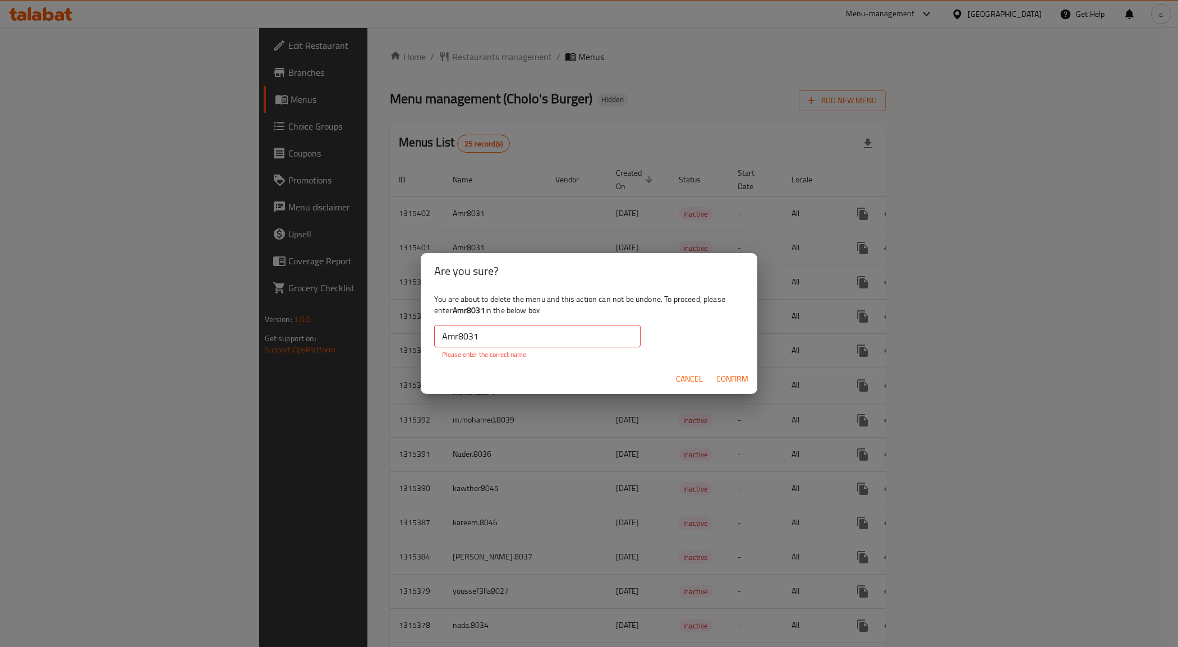
click at [725, 374] on span "Confirm" at bounding box center [732, 379] width 32 height 14
drag, startPoint x: 484, startPoint y: 311, endPoint x: 453, endPoint y: 313, distance: 30.9
click at [453, 313] on b "Amr8031" at bounding box center [469, 310] width 33 height 15
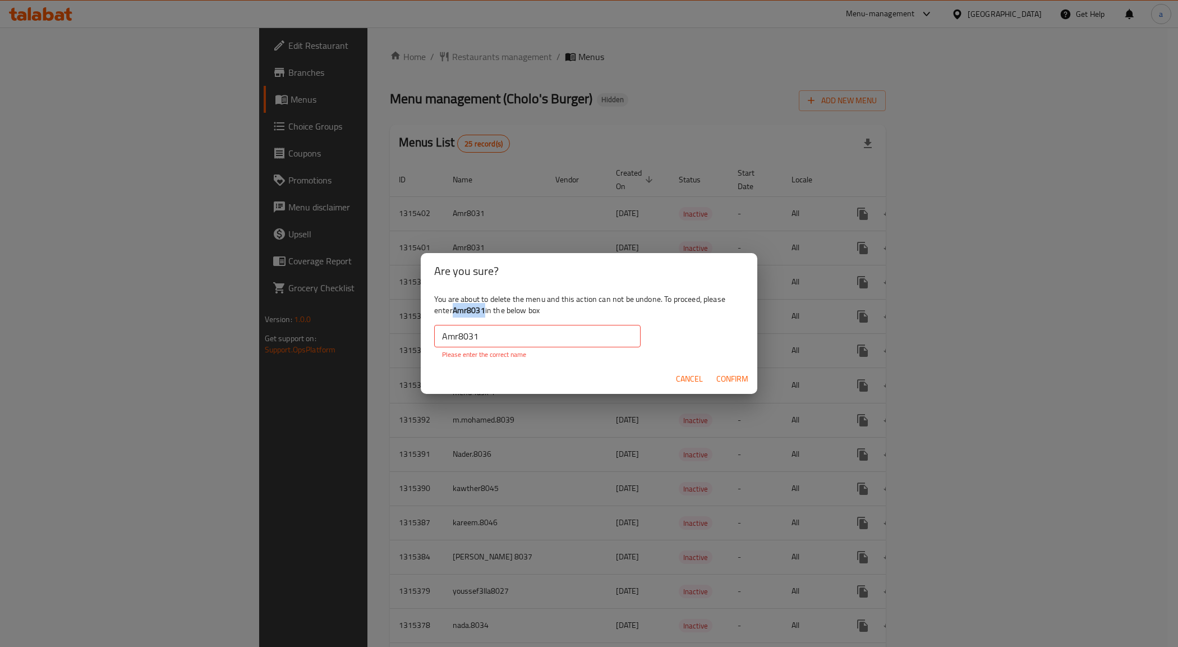
copy b "Amr8031"
click at [482, 341] on input "Amr8031" at bounding box center [537, 336] width 206 height 22
click at [736, 369] on button "Confirm" at bounding box center [732, 378] width 41 height 21
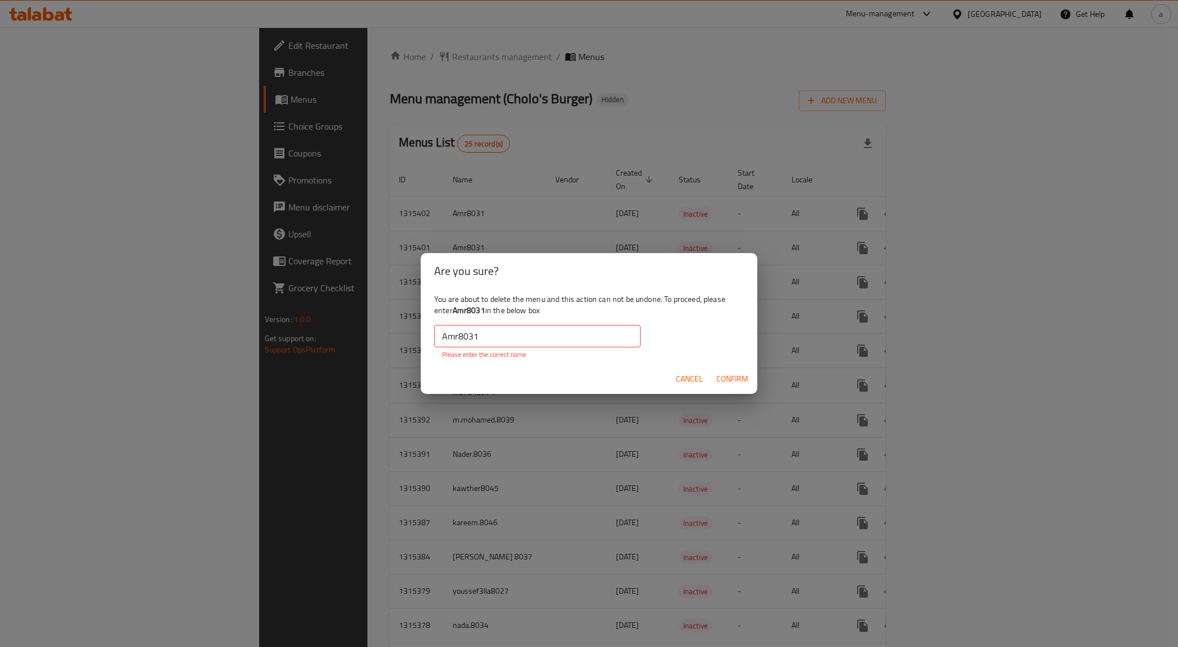
click at [736, 371] on button "Confirm" at bounding box center [732, 378] width 41 height 21
click at [701, 386] on button "Cancel" at bounding box center [689, 378] width 36 height 21
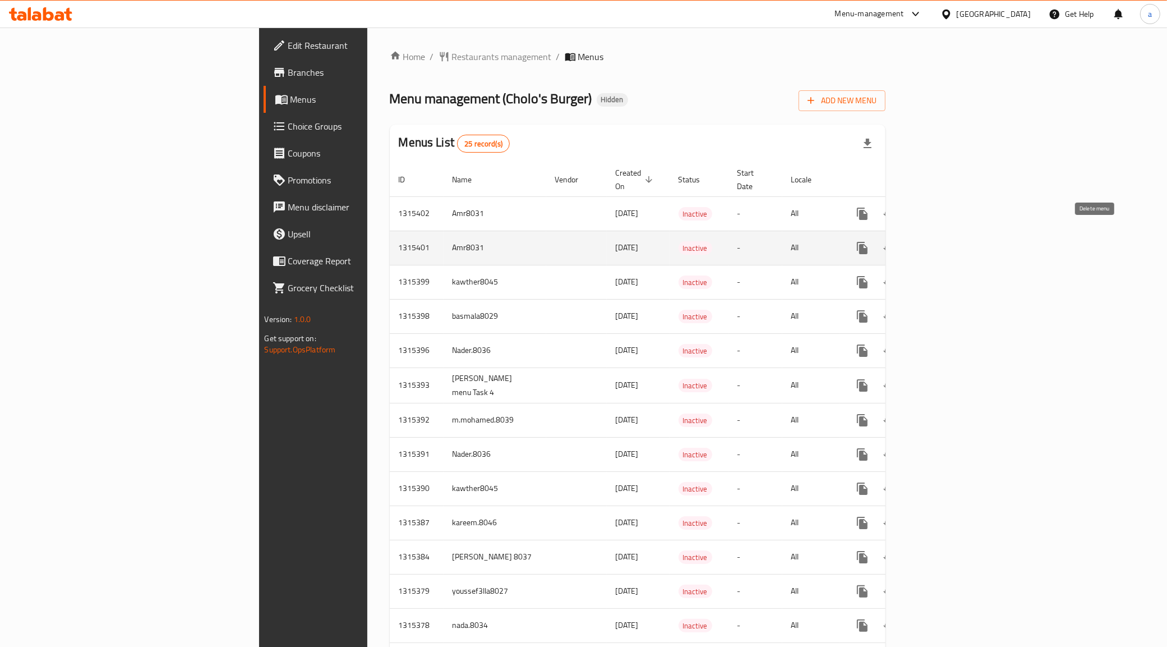
click at [920, 243] on icon "enhanced table" at bounding box center [917, 248] width 8 height 10
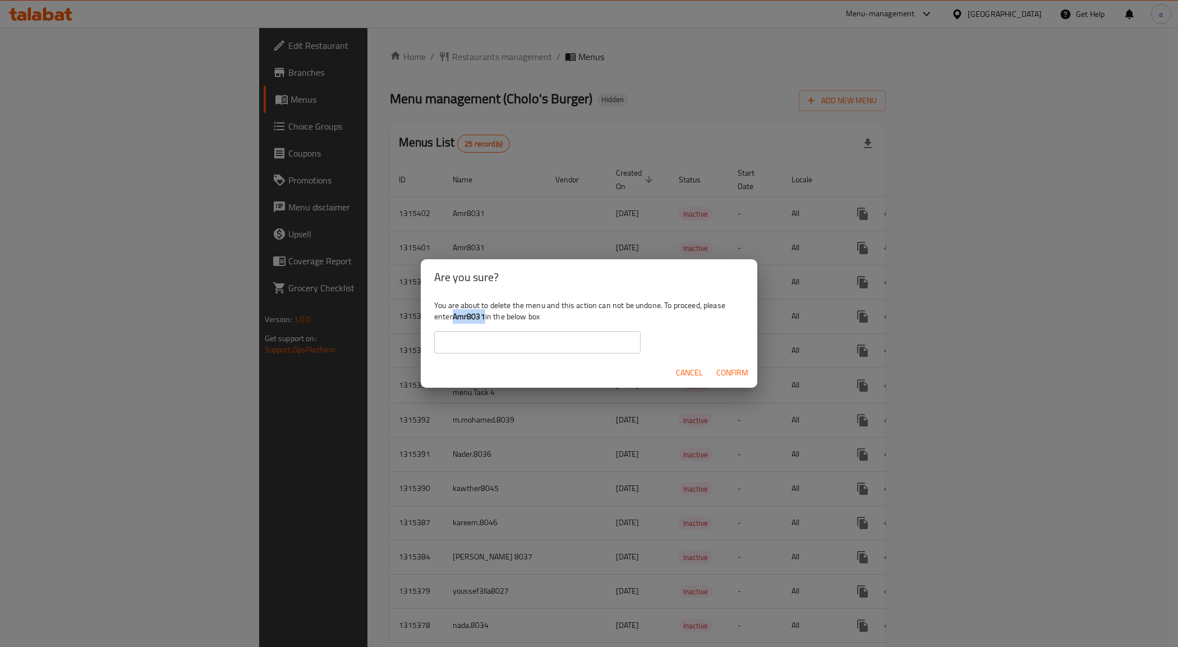
drag, startPoint x: 486, startPoint y: 317, endPoint x: 454, endPoint y: 322, distance: 32.4
click at [454, 322] on div "You are about to delete the menu and this action can not be undone. To proceed,…" at bounding box center [589, 326] width 337 height 63
copy b "Amr8031"
click at [504, 340] on input "text" at bounding box center [537, 342] width 206 height 22
paste input "Amr8031"
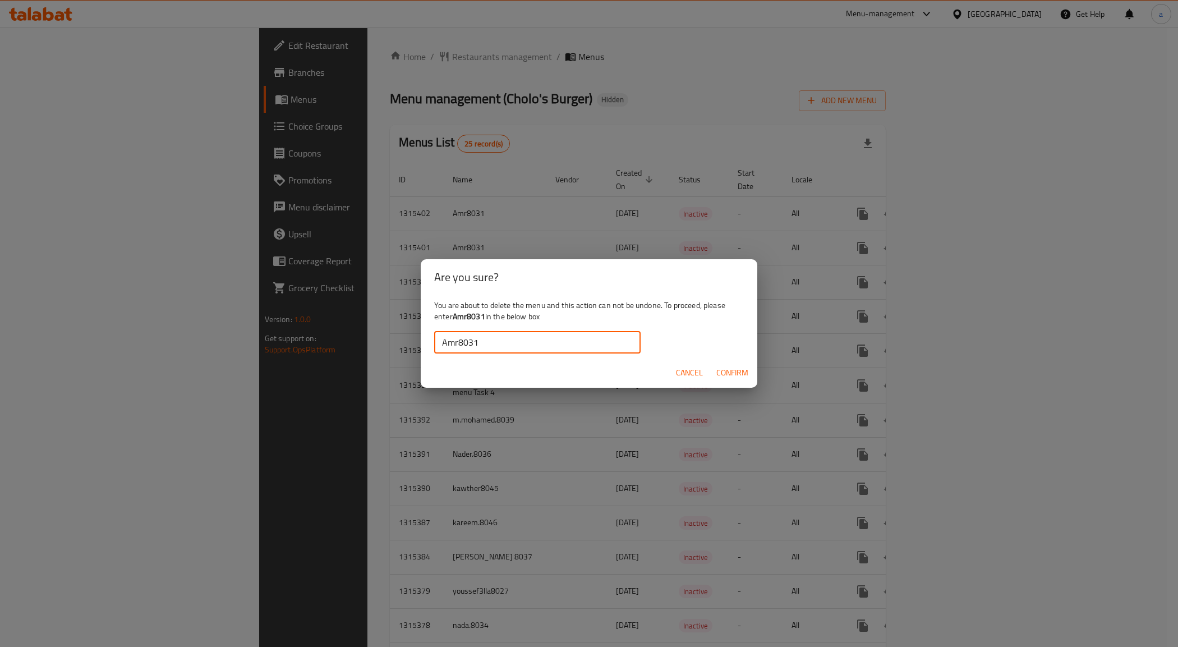
type input "Amr8031"
click at [731, 366] on span "Confirm" at bounding box center [732, 373] width 32 height 14
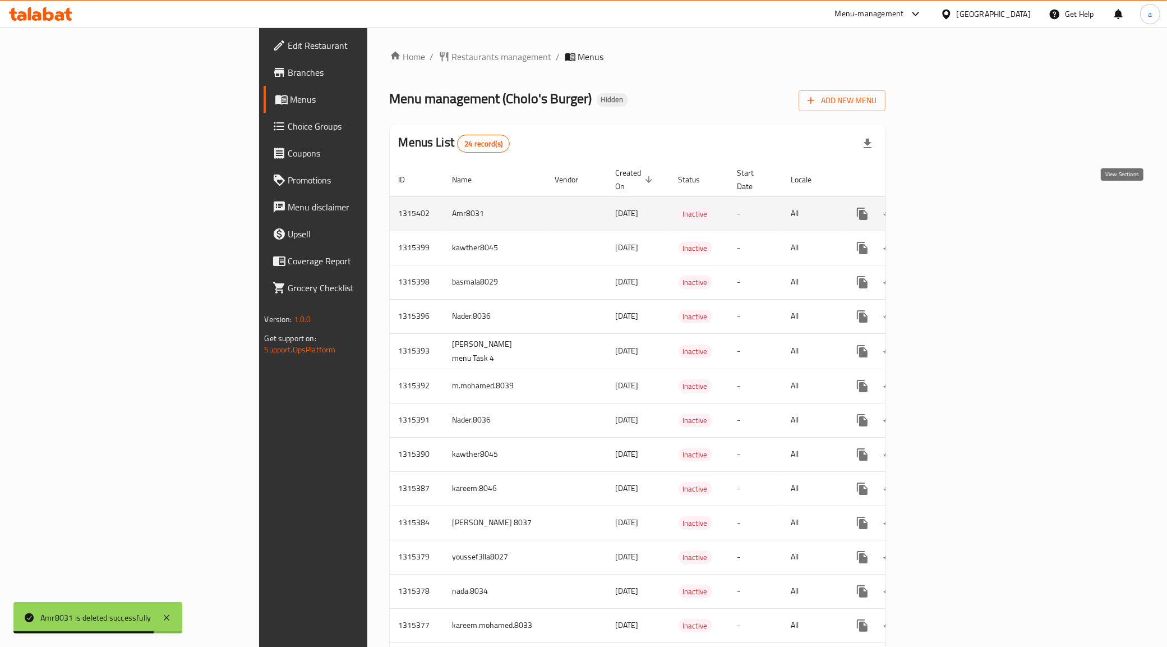
click at [948, 209] on icon "enhanced table" at bounding box center [943, 214] width 10 height 10
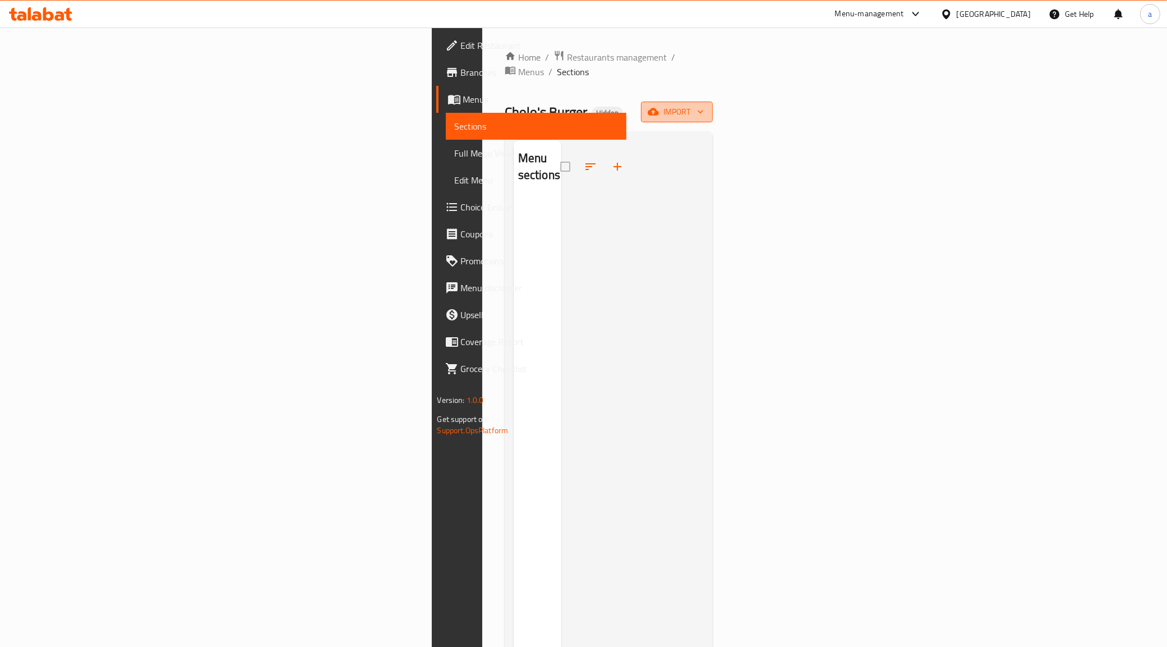
click at [704, 105] on span "import" at bounding box center [677, 112] width 54 height 14
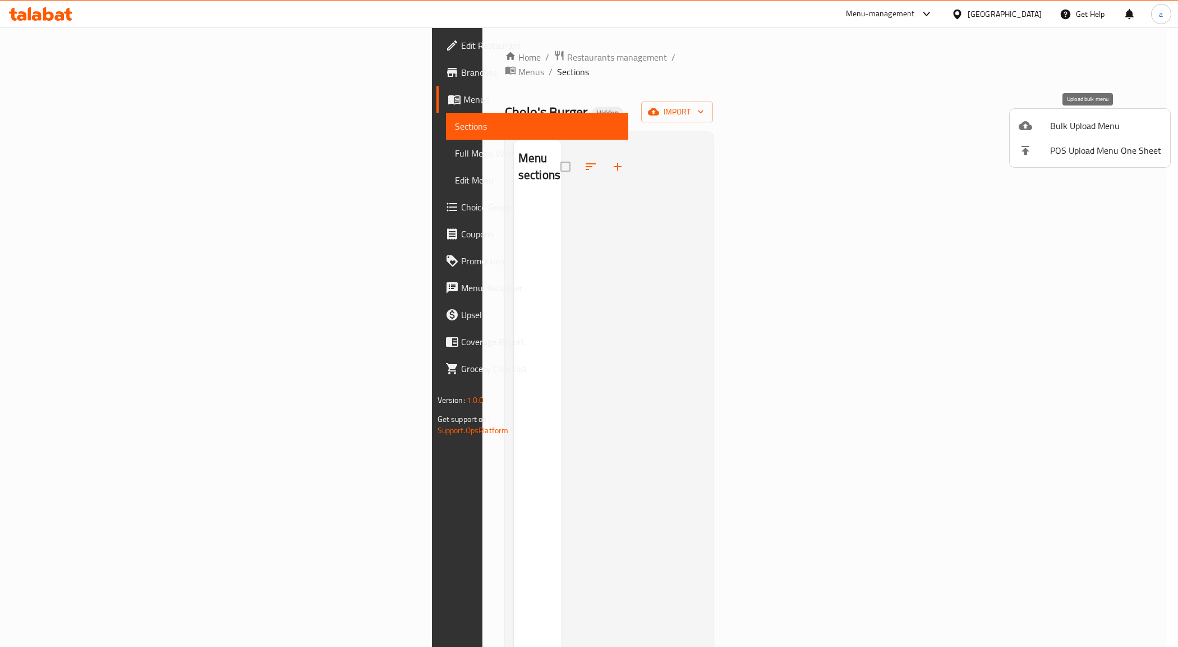
click at [1094, 127] on span "Bulk Upload Menu" at bounding box center [1105, 125] width 111 height 13
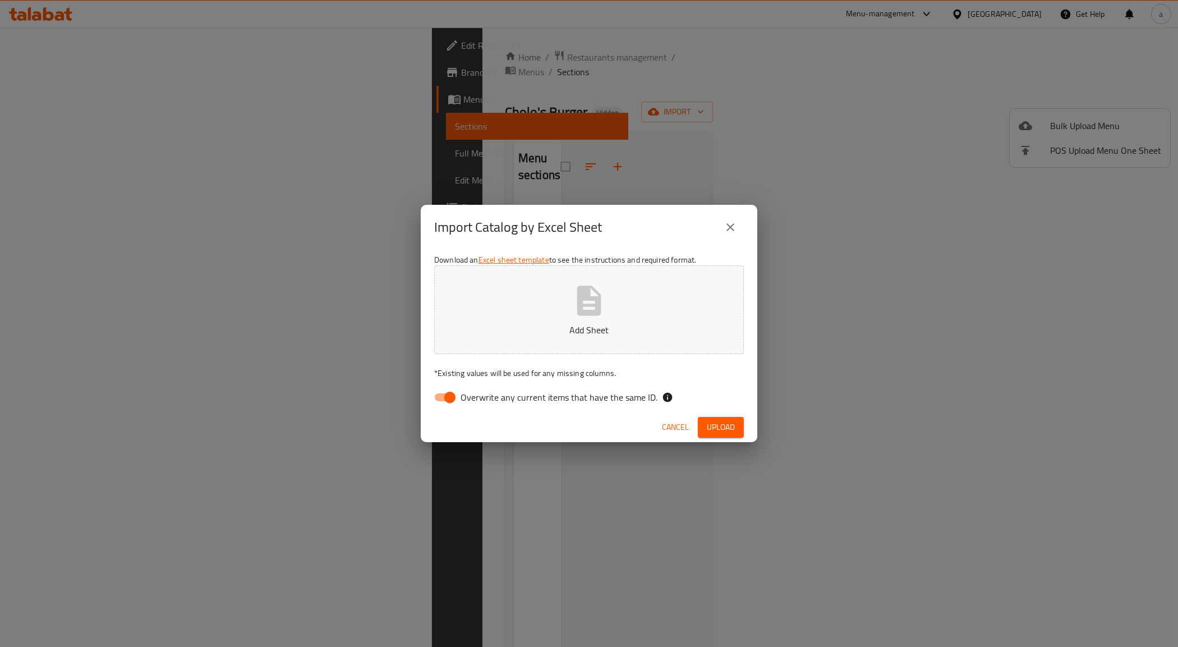
click at [441, 407] on input "Overwrite any current items that have the same ID." at bounding box center [450, 396] width 64 height 21
checkbox input "false"
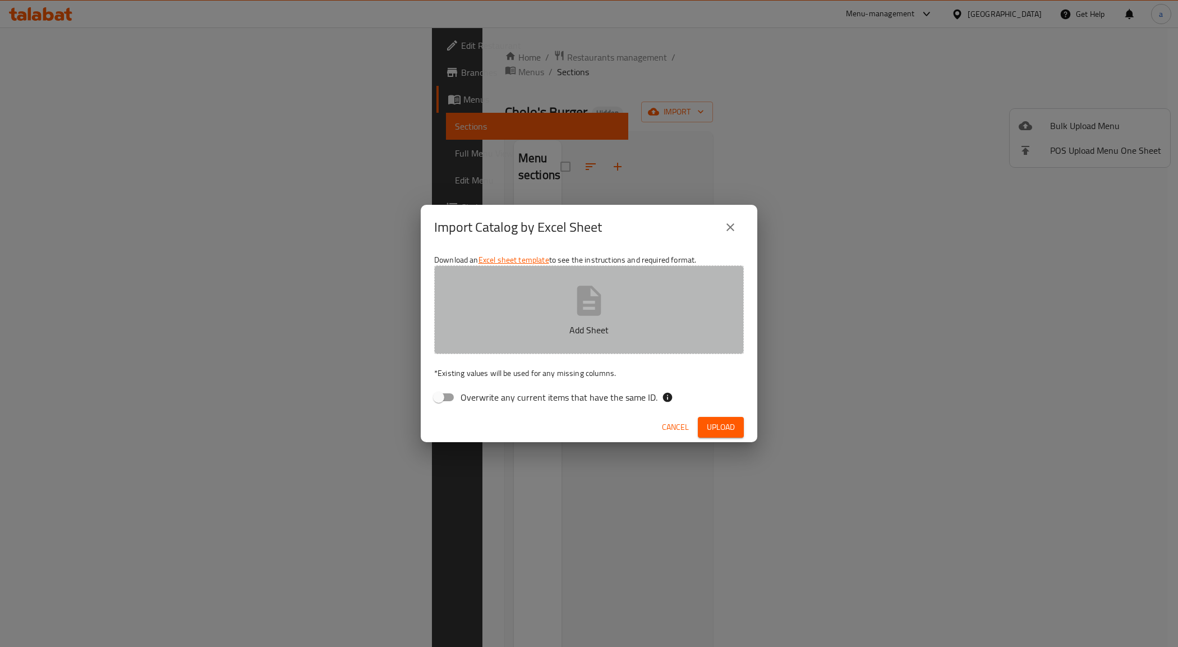
click at [550, 296] on button "Add Sheet" at bounding box center [589, 309] width 310 height 89
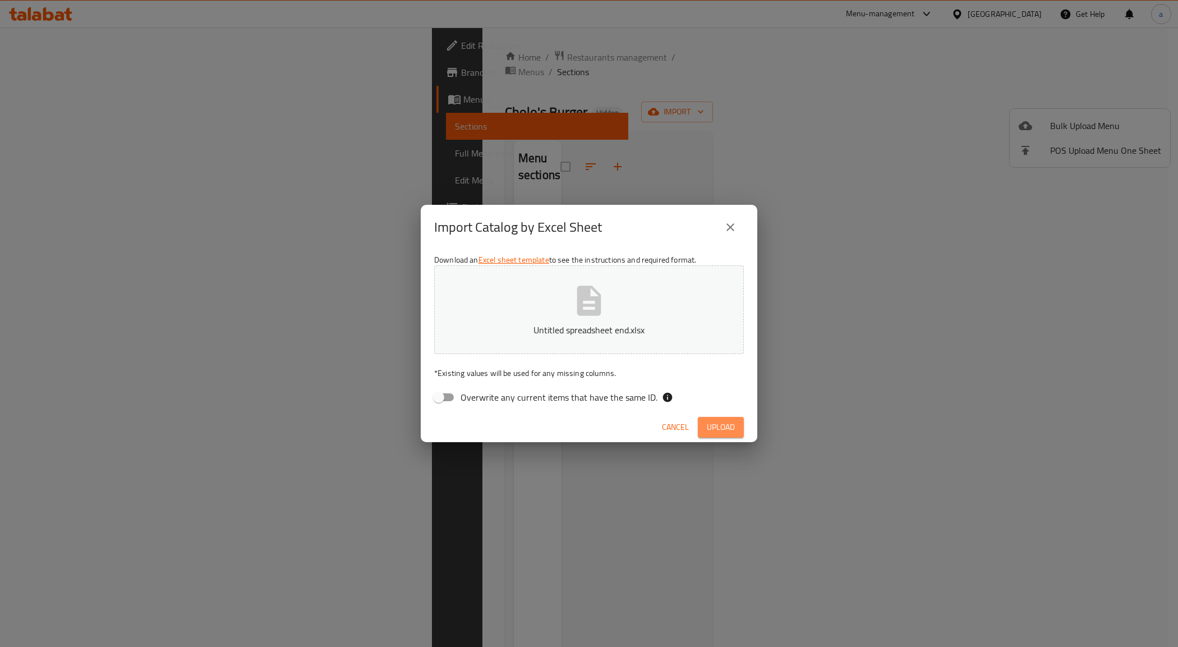
click at [716, 422] on span "Upload" at bounding box center [721, 427] width 28 height 14
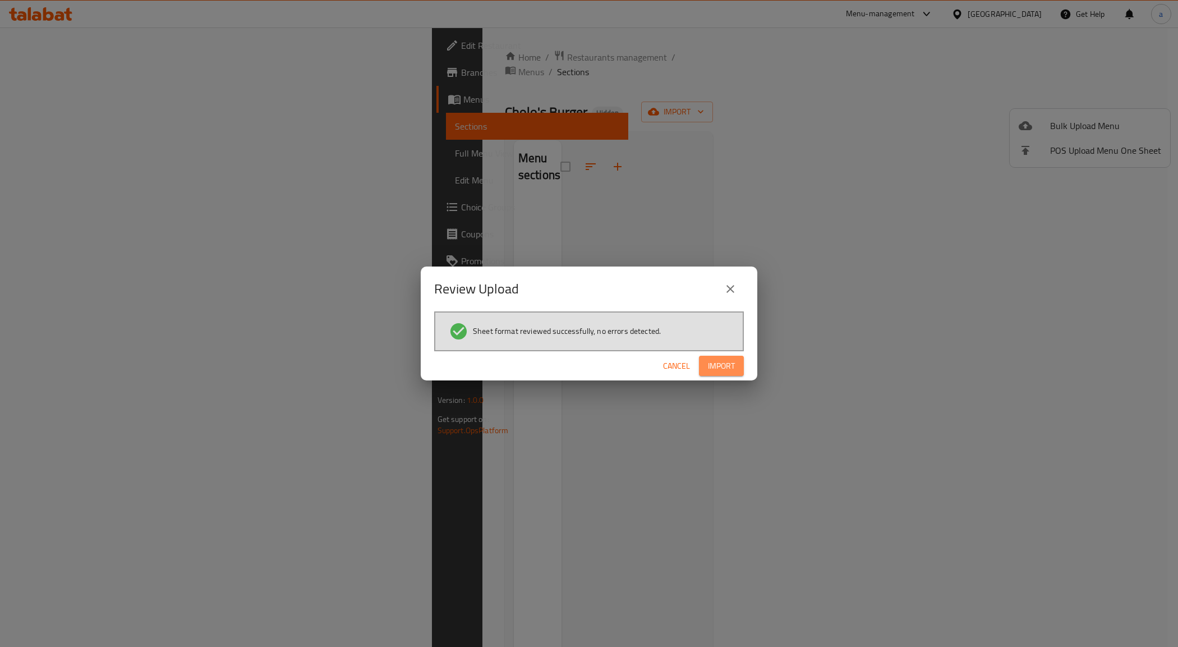
click at [725, 367] on span "Import" at bounding box center [721, 366] width 27 height 14
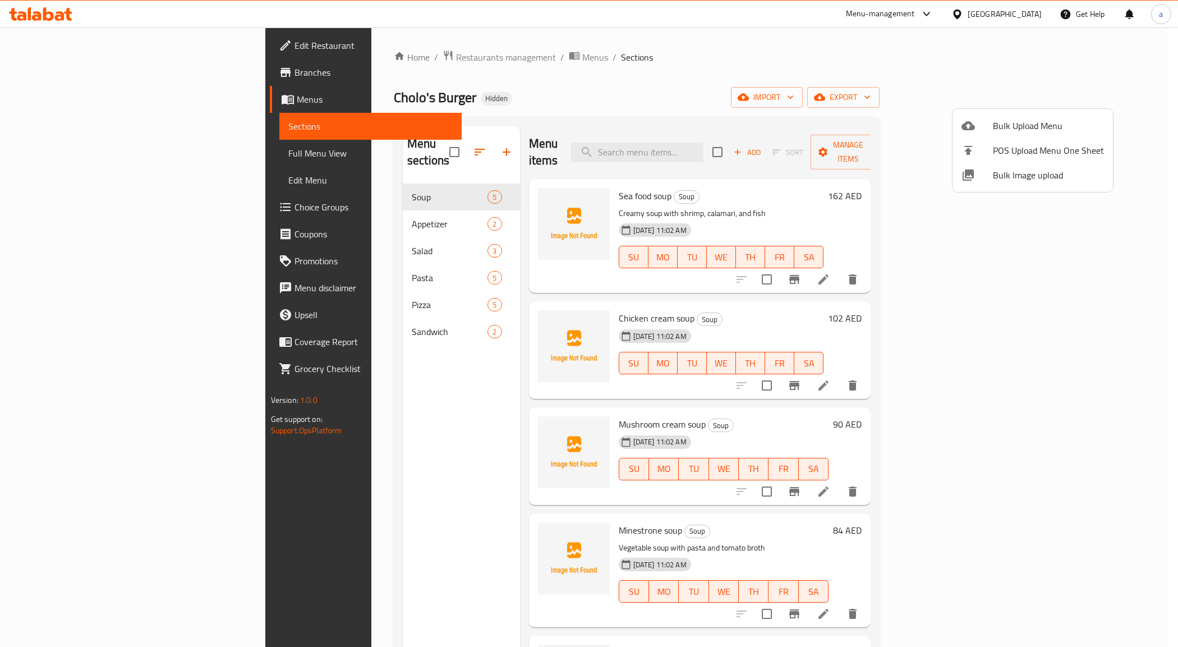
click at [393, 195] on div at bounding box center [589, 323] width 1178 height 647
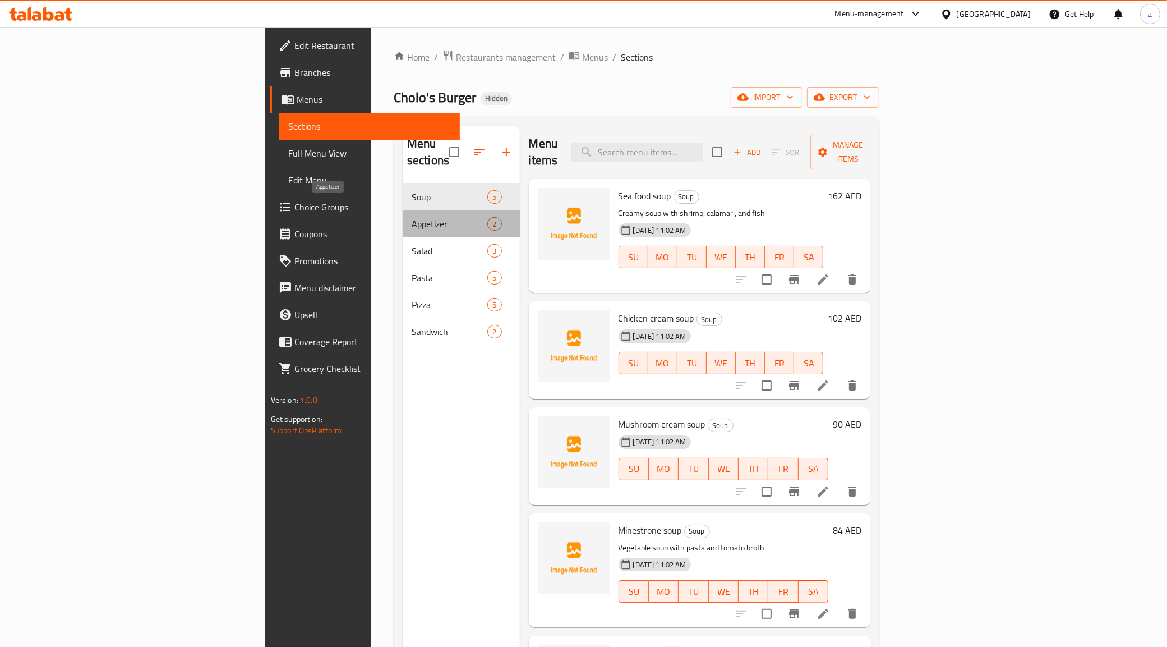
click at [412, 217] on span "Appetizer" at bounding box center [450, 223] width 76 height 13
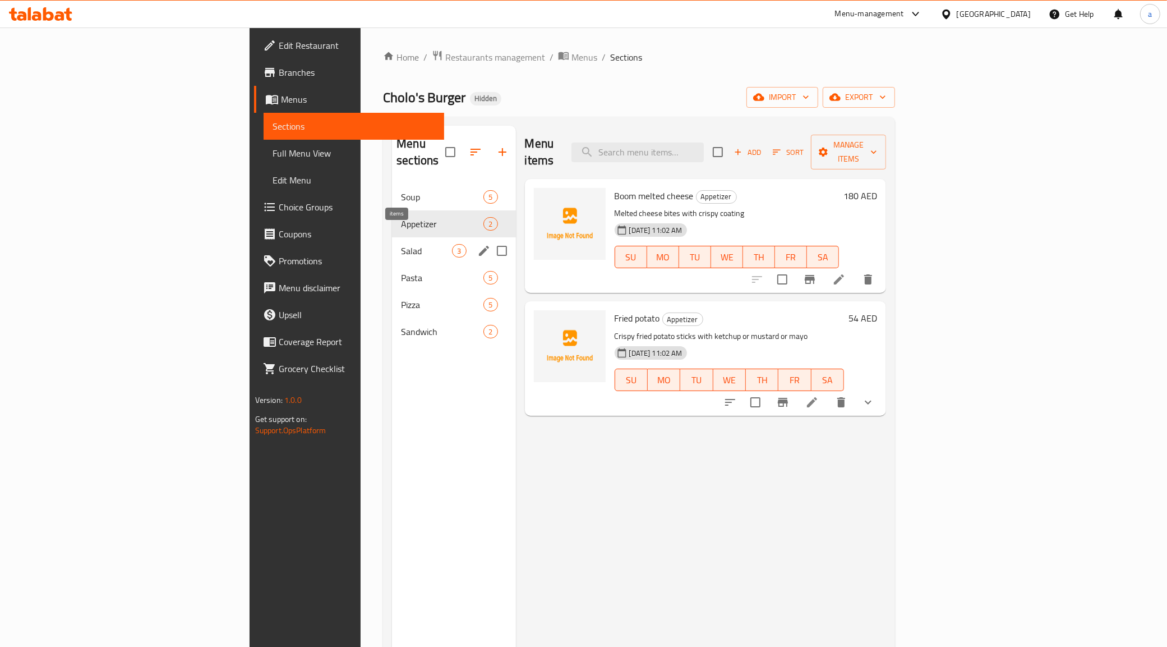
click at [453, 246] on span "3" at bounding box center [459, 251] width 13 height 11
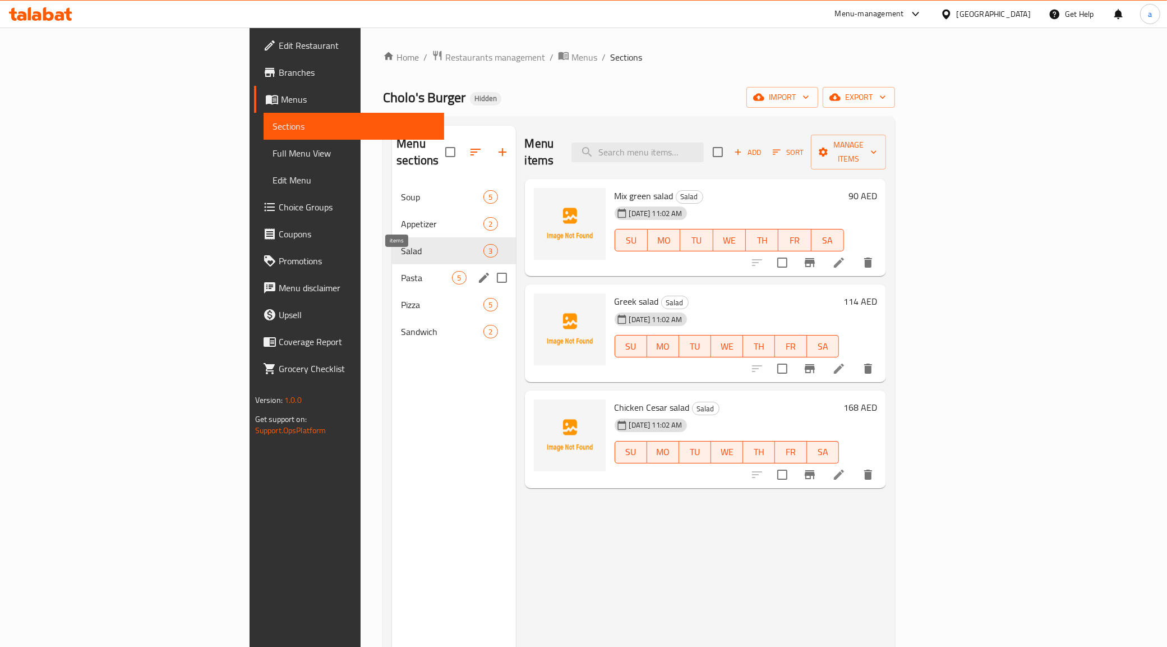
click at [453, 273] on span "5" at bounding box center [459, 278] width 13 height 11
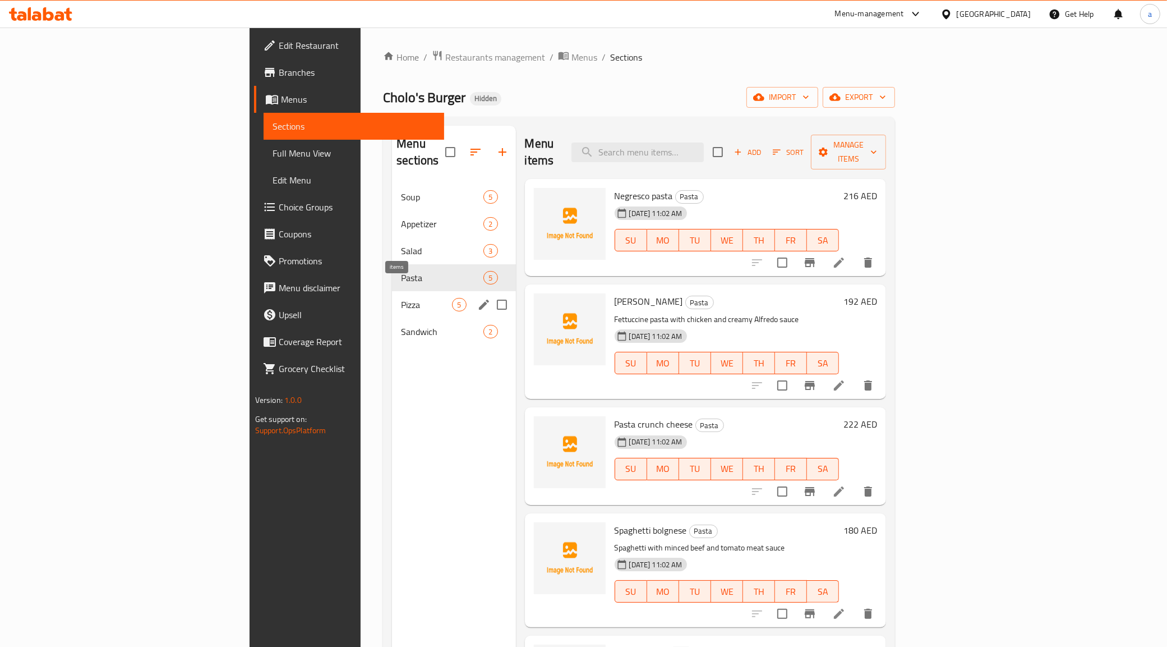
click at [453, 299] on span "5" at bounding box center [459, 304] width 13 height 11
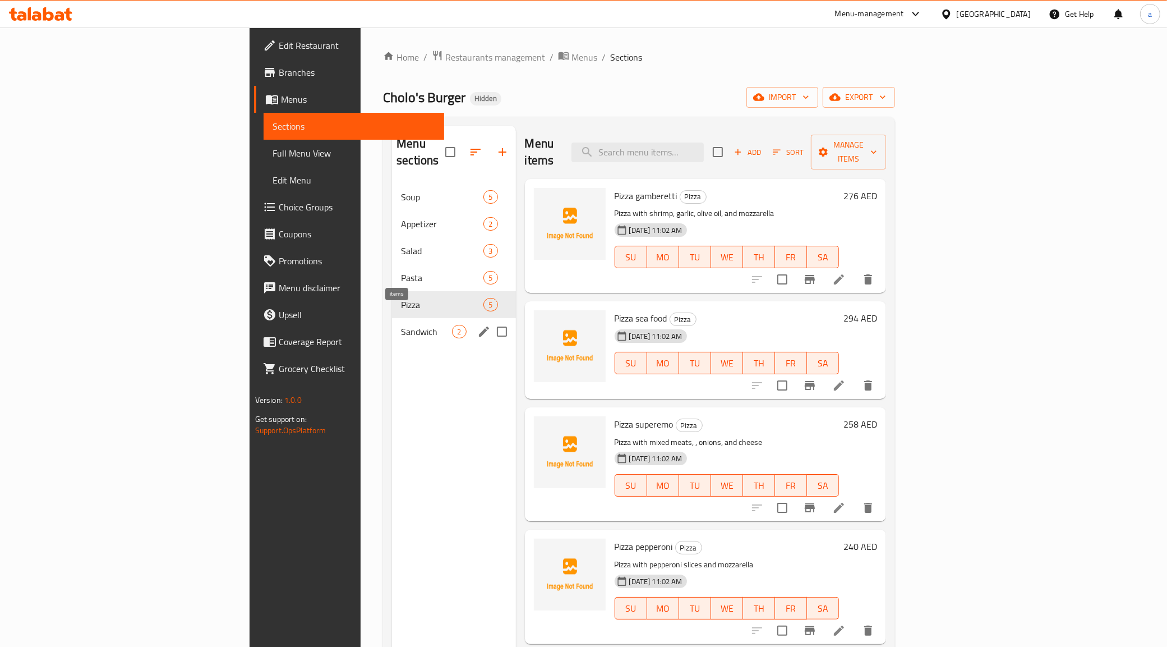
drag, startPoint x: 393, startPoint y: 317, endPoint x: 404, endPoint y: 272, distance: 46.1
click at [453, 326] on span "2" at bounding box center [459, 331] width 13 height 11
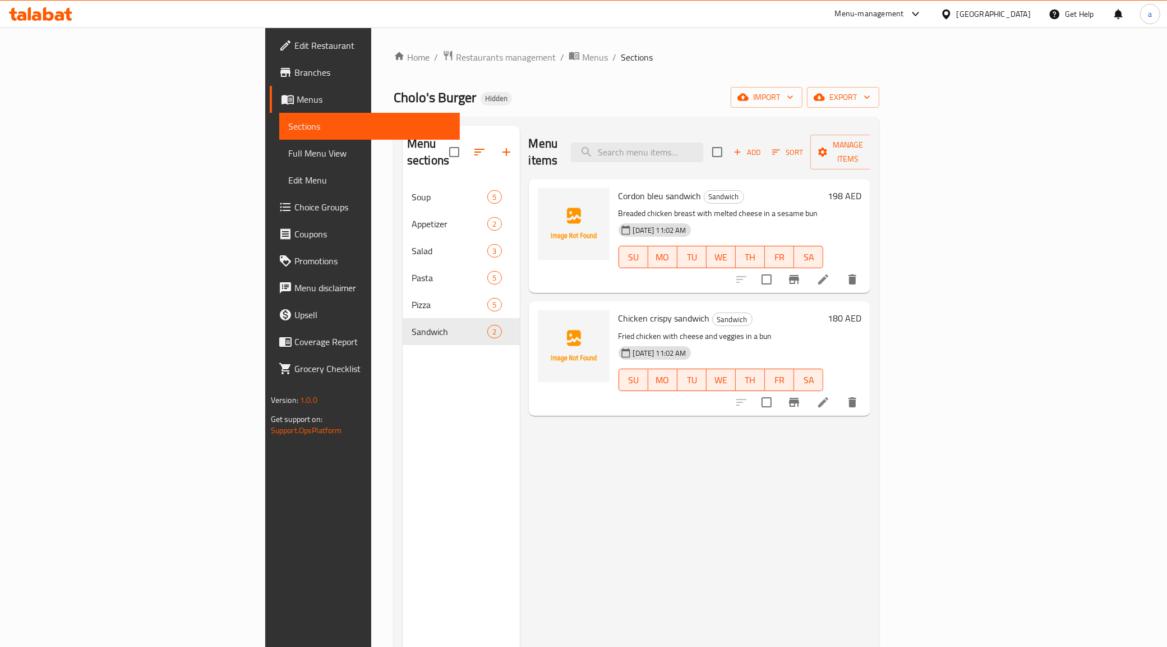
click at [412, 190] on span "Soup" at bounding box center [450, 196] width 76 height 13
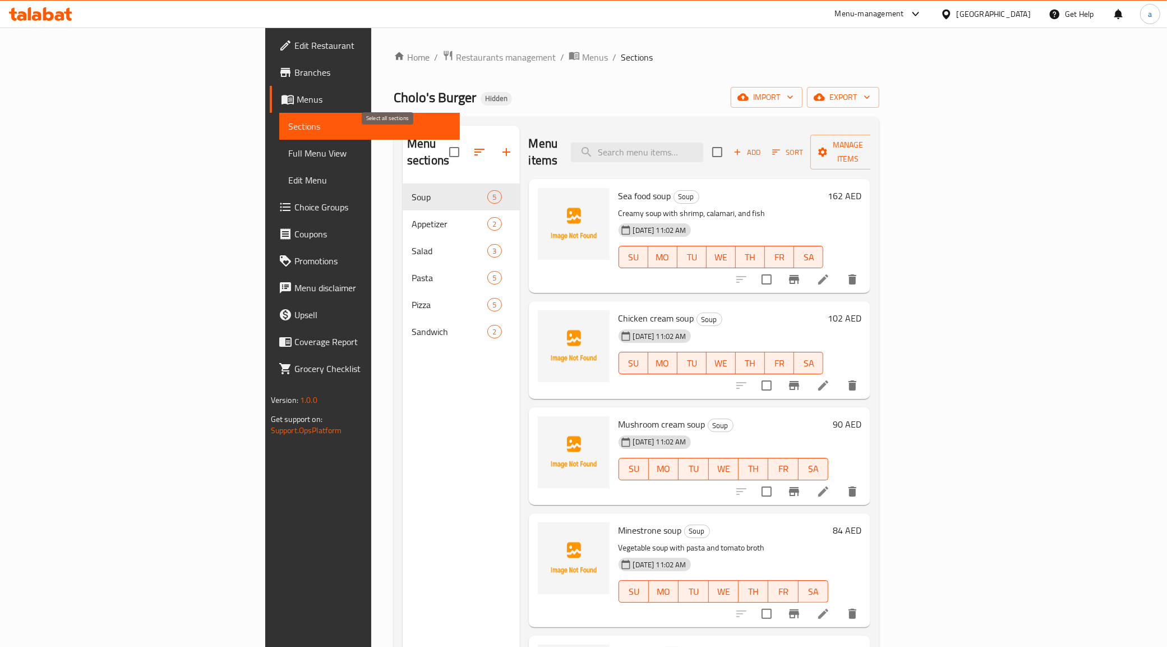
click at [443, 144] on input "checkbox" at bounding box center [455, 152] width 24 height 24
checkbox input "false"
click at [403, 135] on div "Menu sections" at bounding box center [461, 152] width 117 height 53
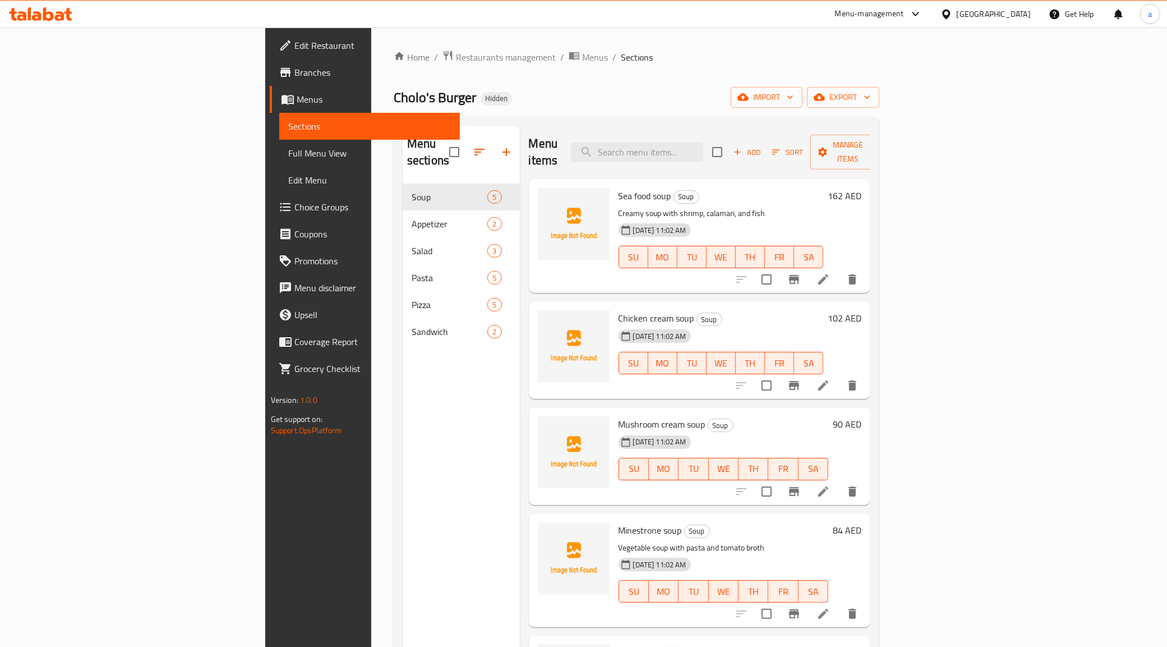
click at [407, 146] on h2 "Menu sections" at bounding box center [428, 152] width 42 height 34
click at [403, 147] on div "Menu sections" at bounding box center [461, 152] width 117 height 53
click at [403, 139] on div "Menu sections" at bounding box center [461, 152] width 117 height 53
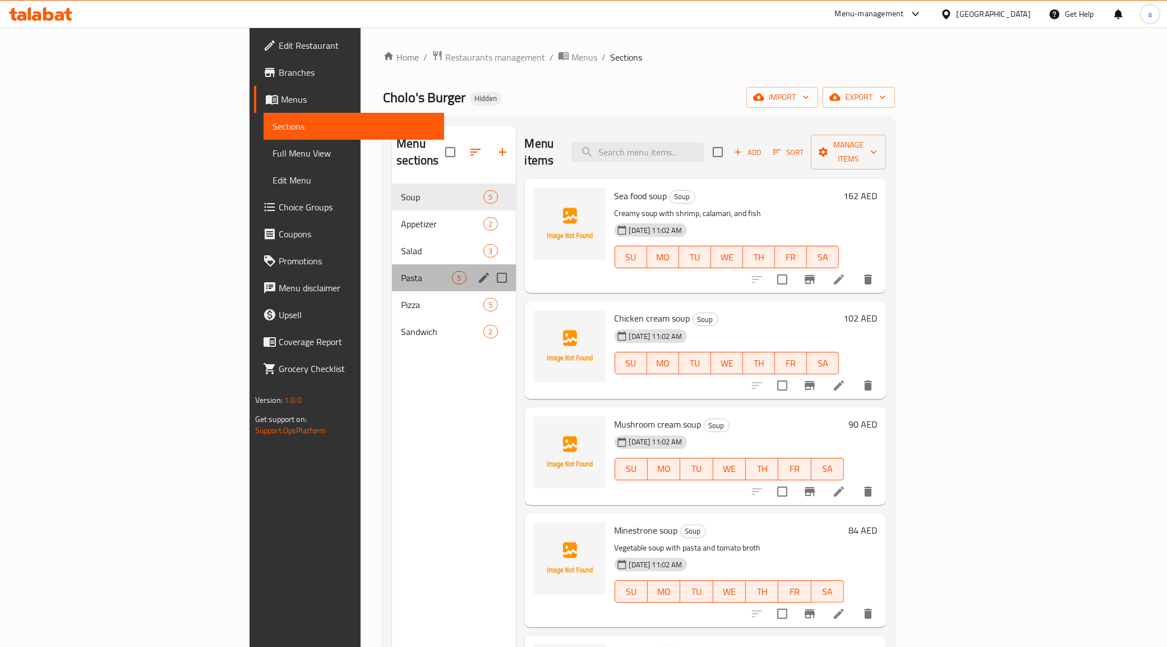
click at [392, 264] on div "Pasta 5" at bounding box center [453, 277] width 123 height 27
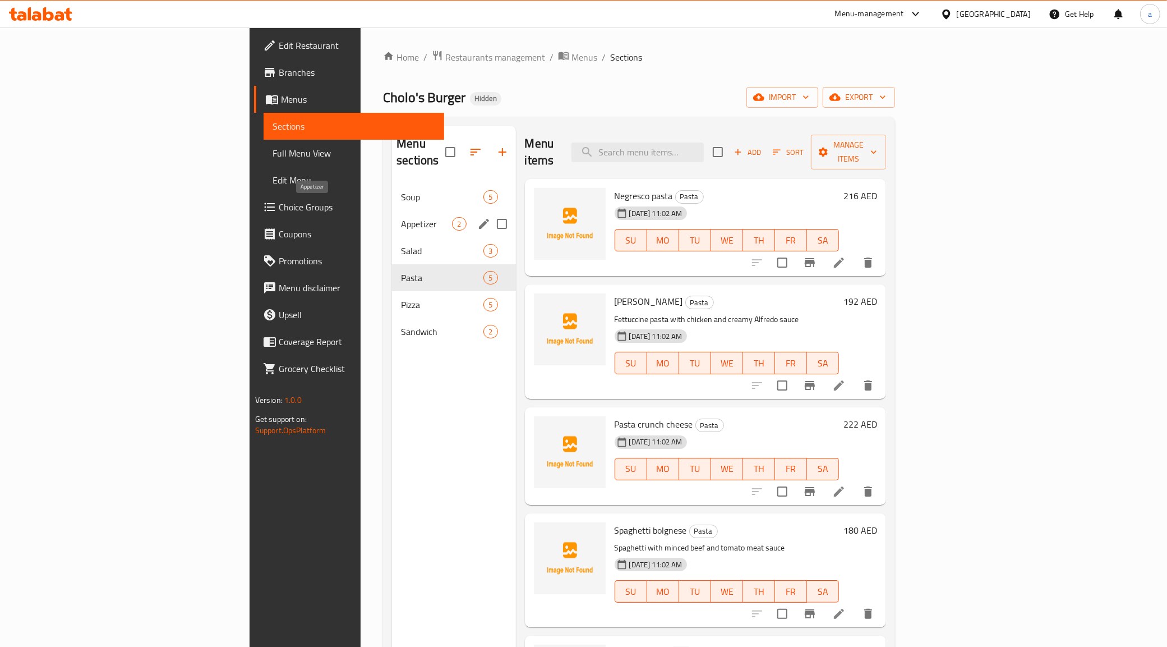
click at [401, 217] on span "Appetizer" at bounding box center [426, 223] width 51 height 13
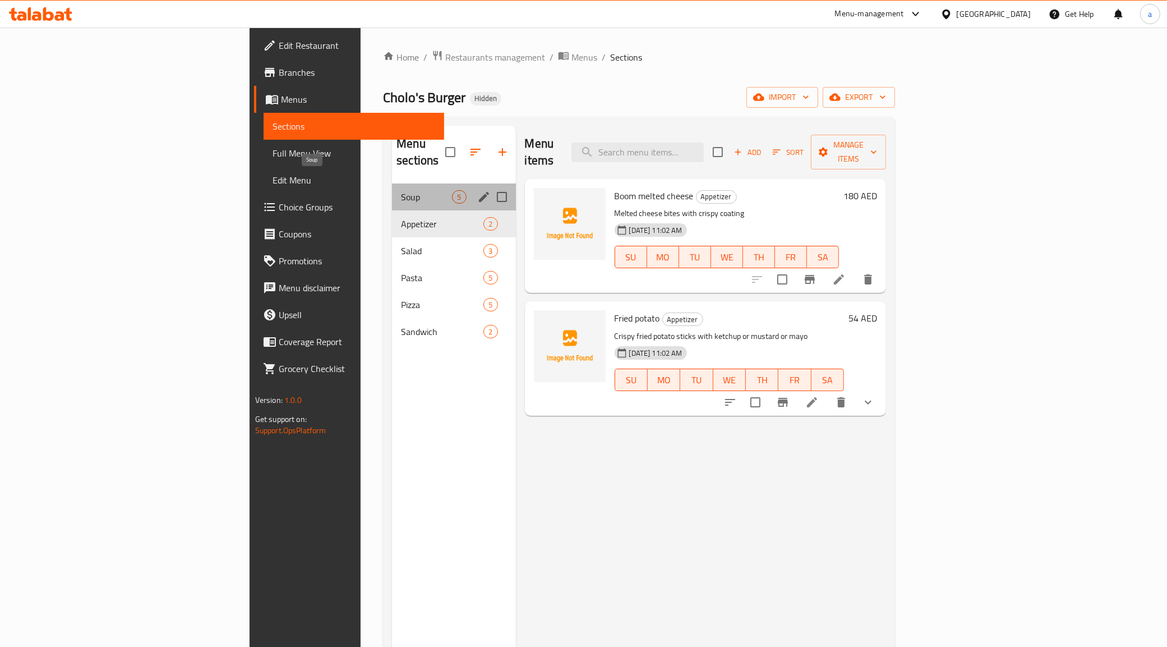
click at [401, 190] on span "Soup" at bounding box center [426, 196] width 51 height 13
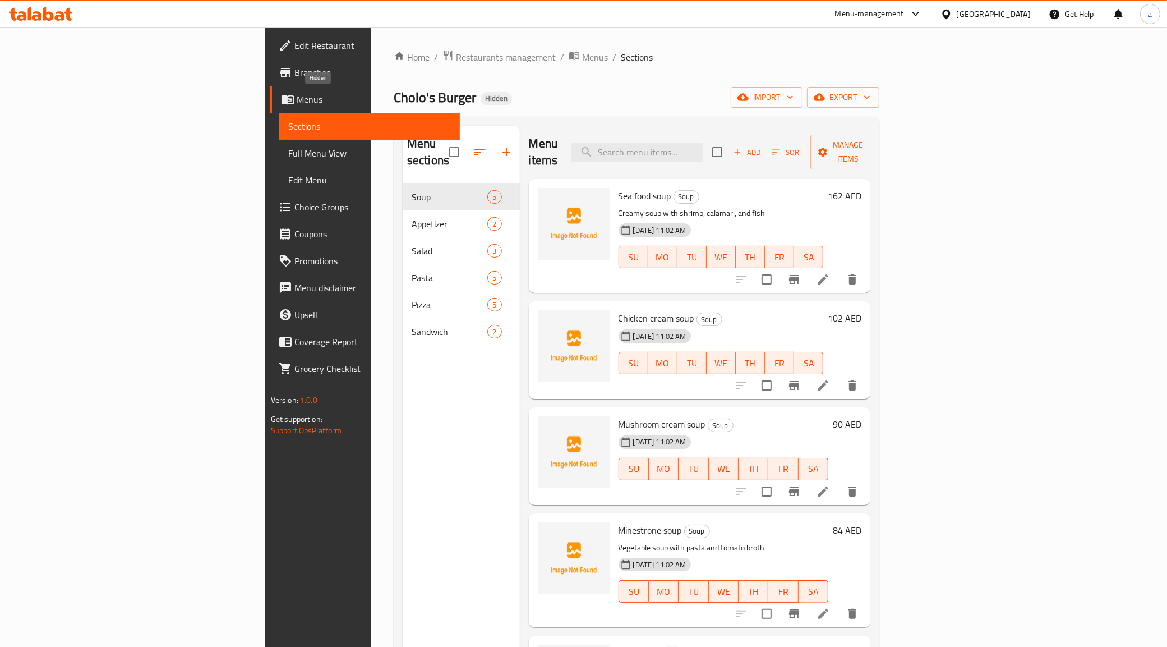
click at [481, 96] on span "Hidden" at bounding box center [496, 99] width 31 height 10
drag, startPoint x: 318, startPoint y: 137, endPoint x: 299, endPoint y: 138, distance: 19.1
click at [403, 138] on div "Menu sections" at bounding box center [461, 152] width 117 height 53
click at [407, 141] on h2 "Menu sections" at bounding box center [428, 152] width 42 height 34
click at [279, 144] on link "Full Menu View" at bounding box center [369, 153] width 181 height 27
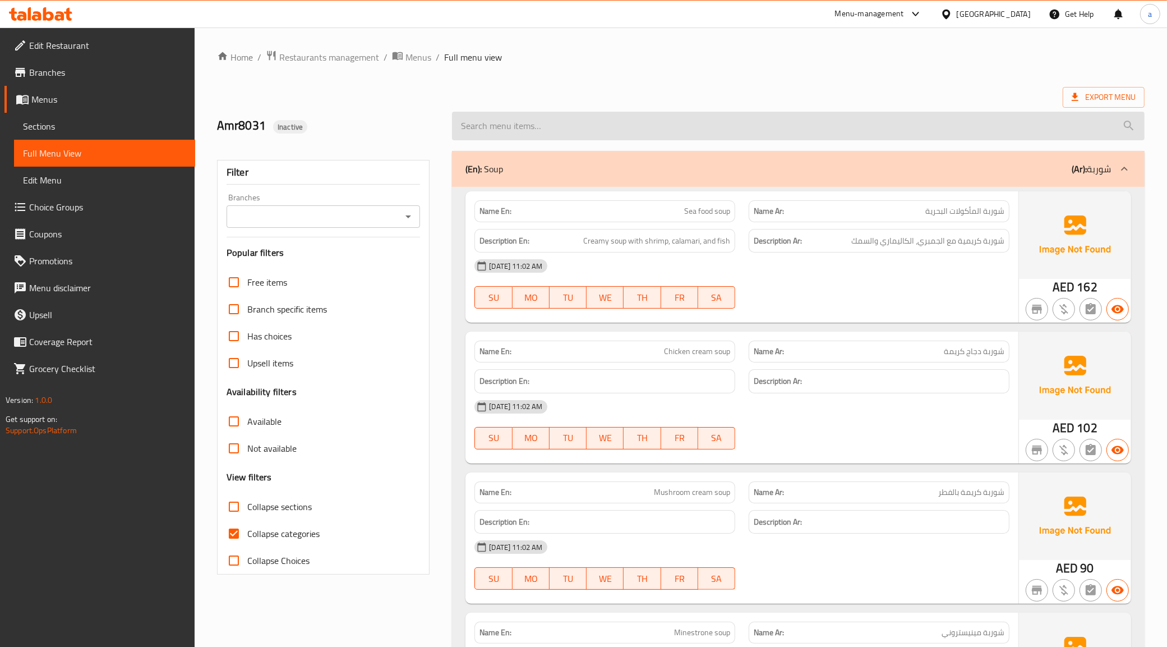
scroll to position [351, 0]
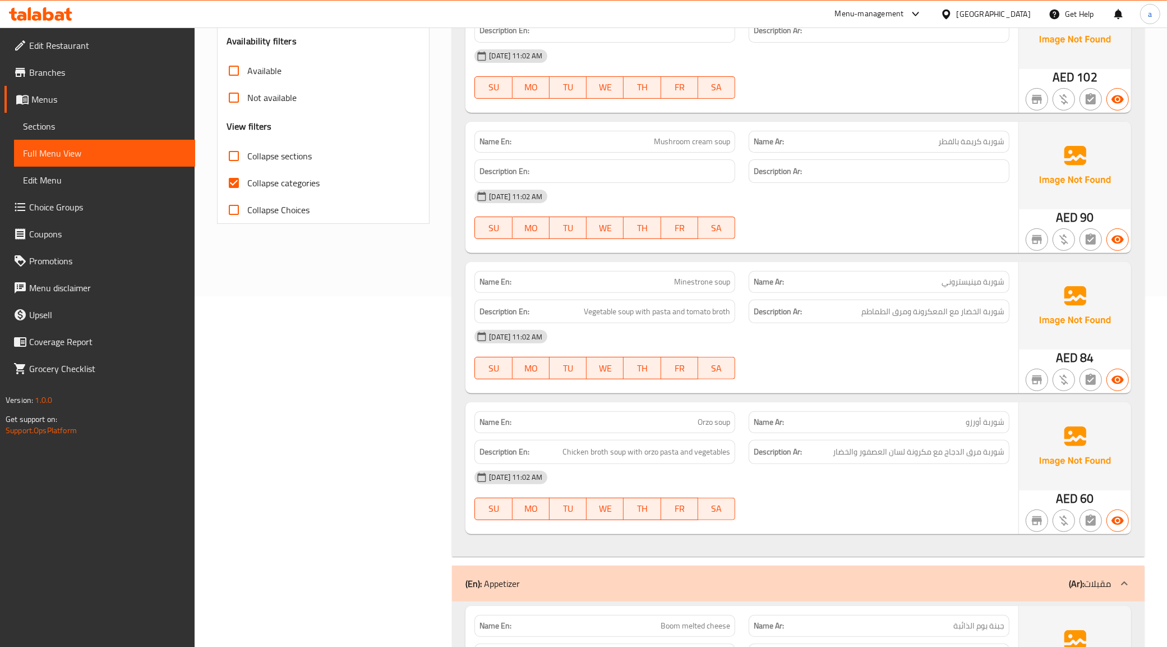
click at [225, 183] on input "Collapse categories" at bounding box center [233, 182] width 27 height 27
checkbox input "false"
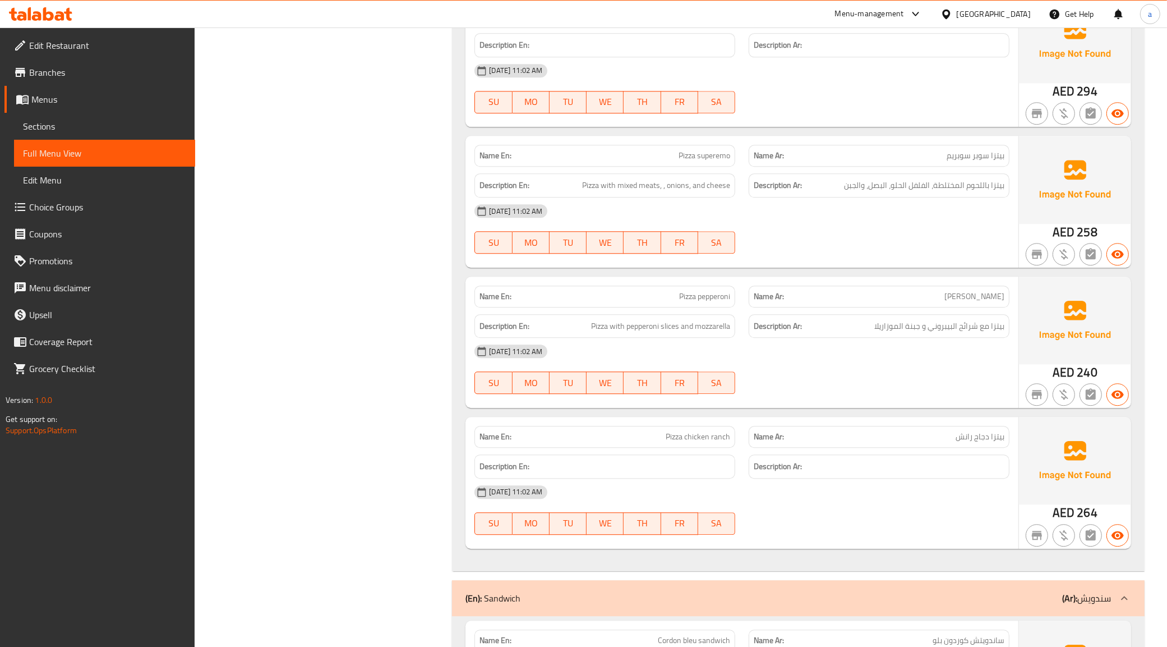
scroll to position [3389, 0]
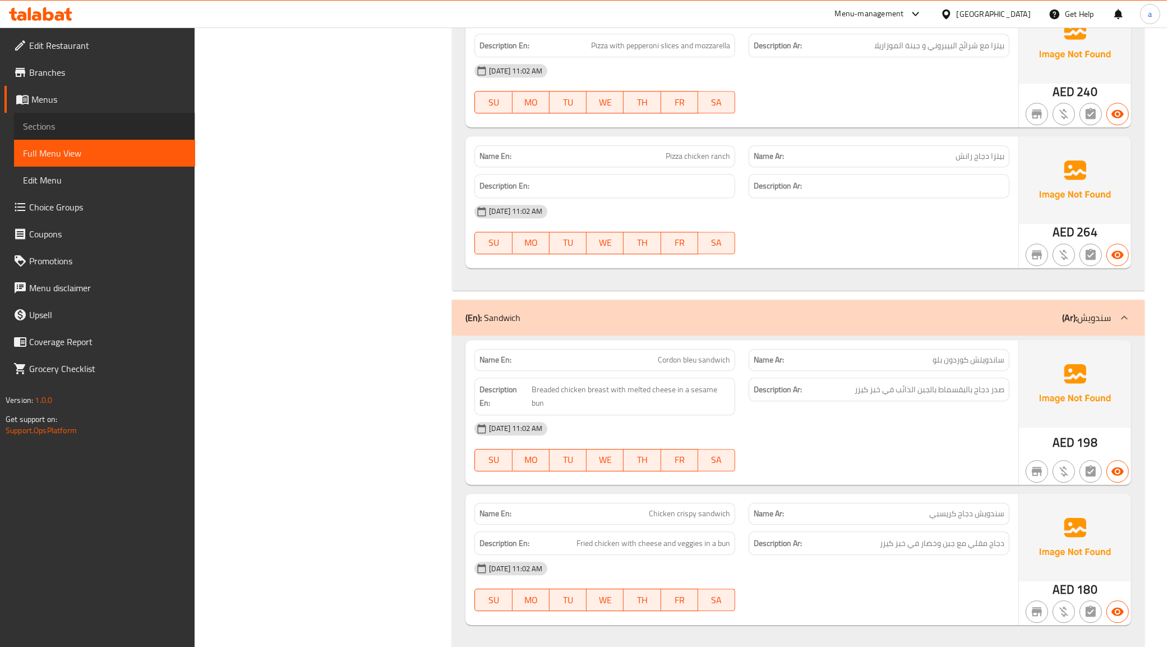
click at [119, 127] on span "Sections" at bounding box center [104, 125] width 163 height 13
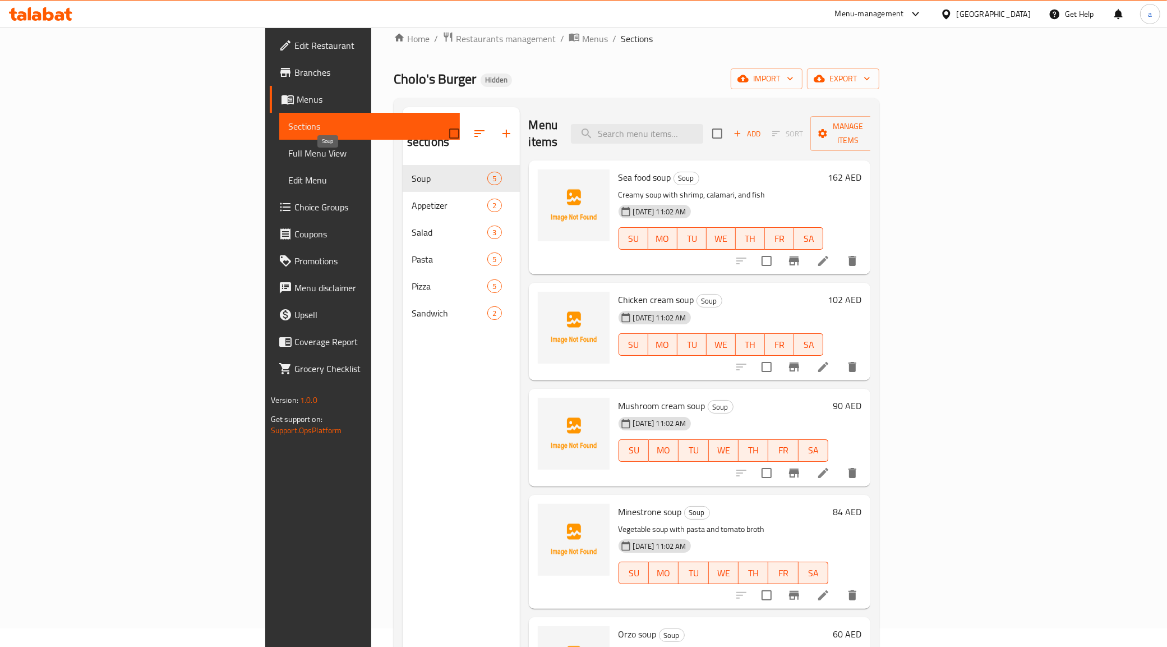
scroll to position [17, 0]
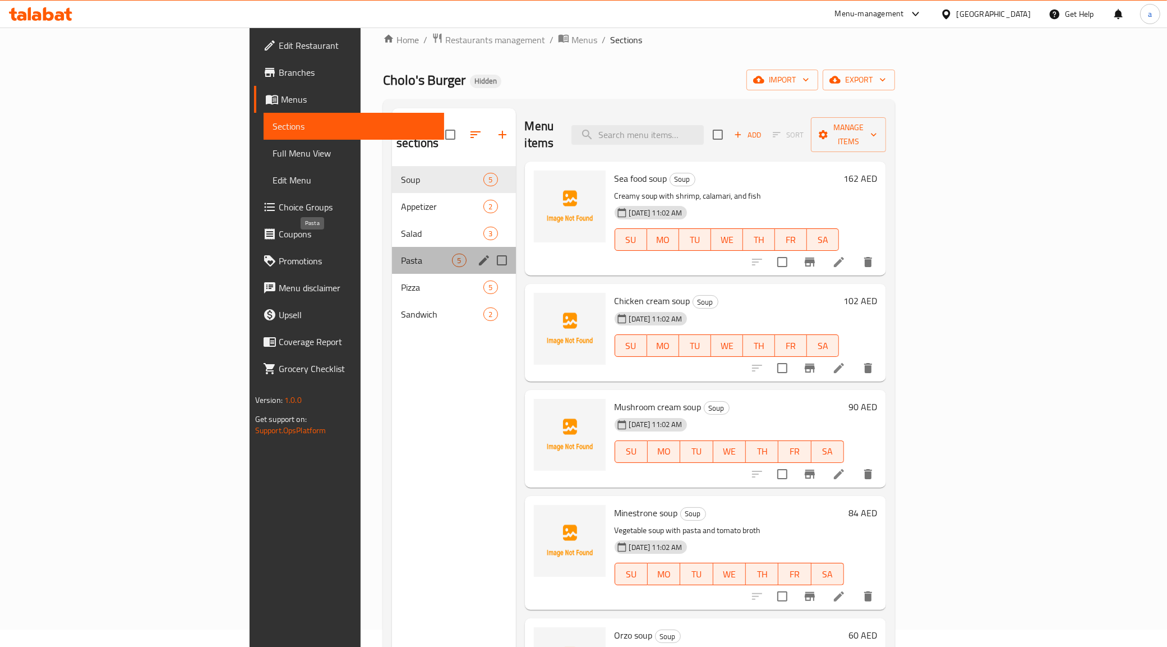
click at [401, 254] on span "Pasta" at bounding box center [426, 260] width 51 height 13
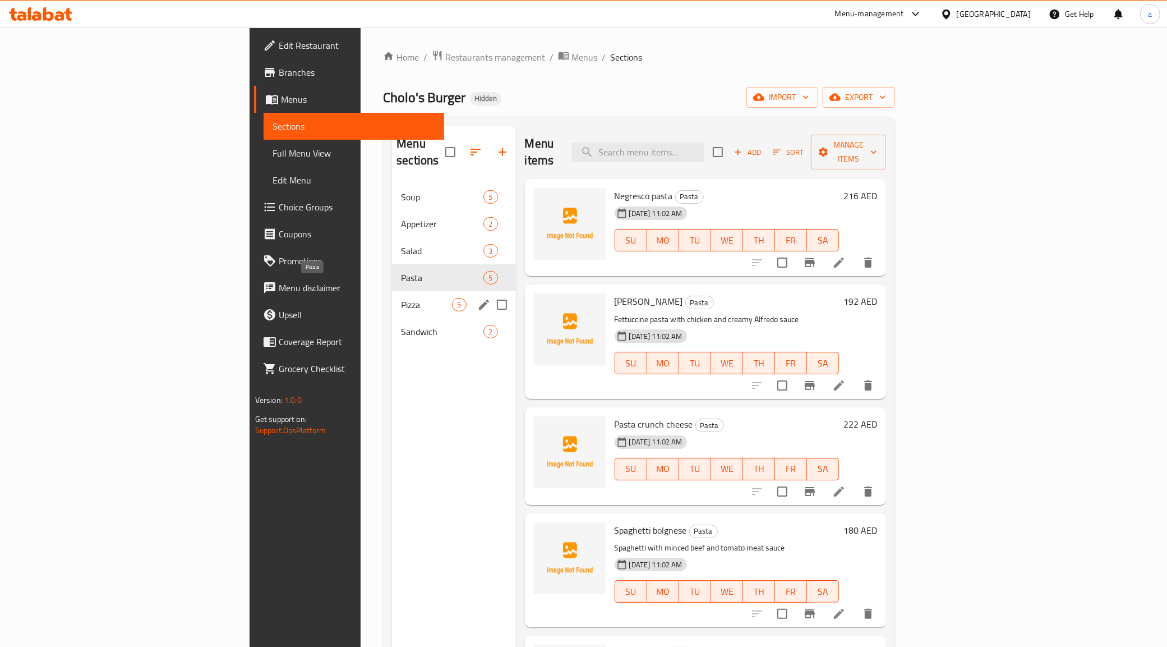
click at [401, 298] on span "Pizza" at bounding box center [426, 304] width 51 height 13
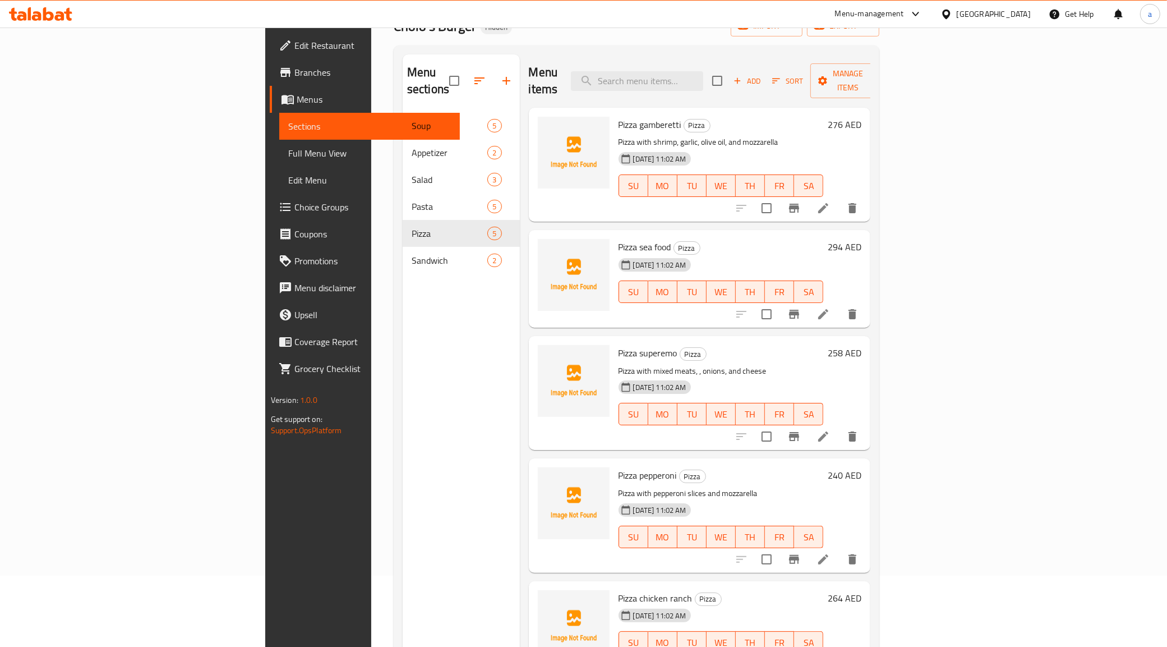
scroll to position [158, 0]
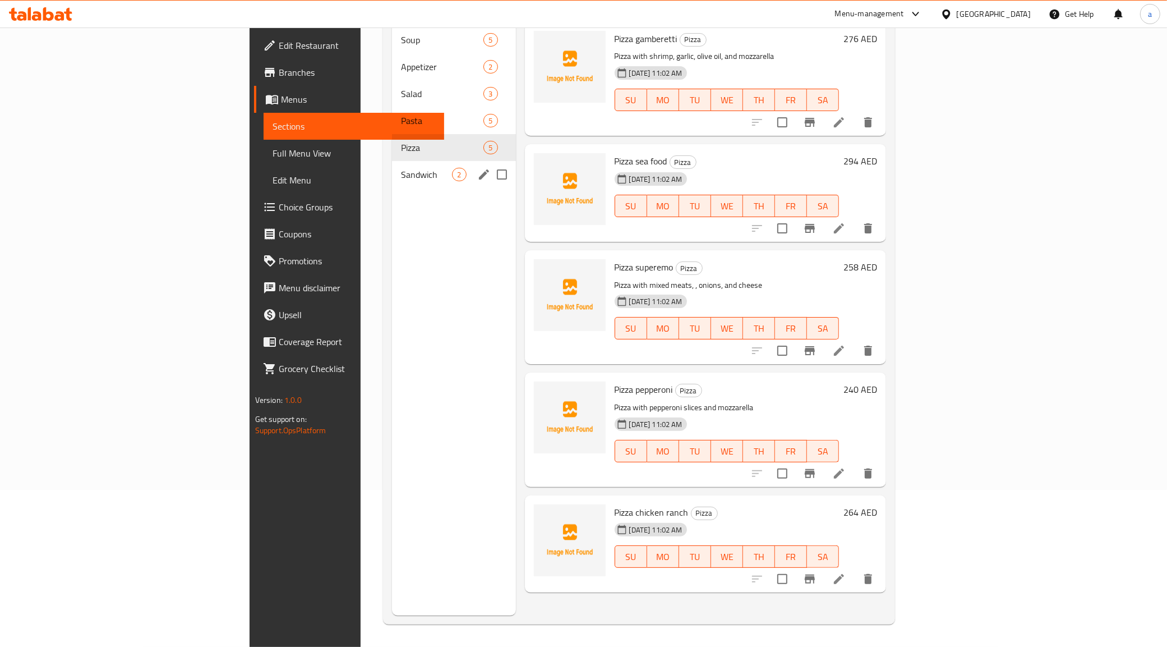
click at [392, 164] on div "Sandwich 2" at bounding box center [453, 174] width 123 height 27
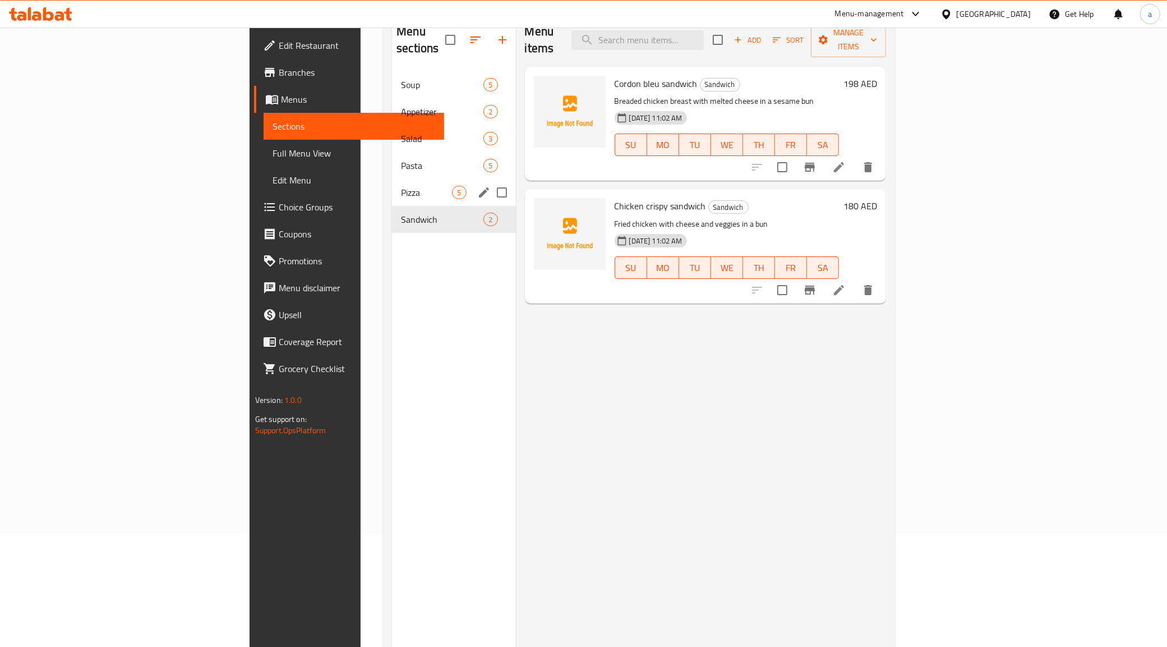
scroll to position [87, 0]
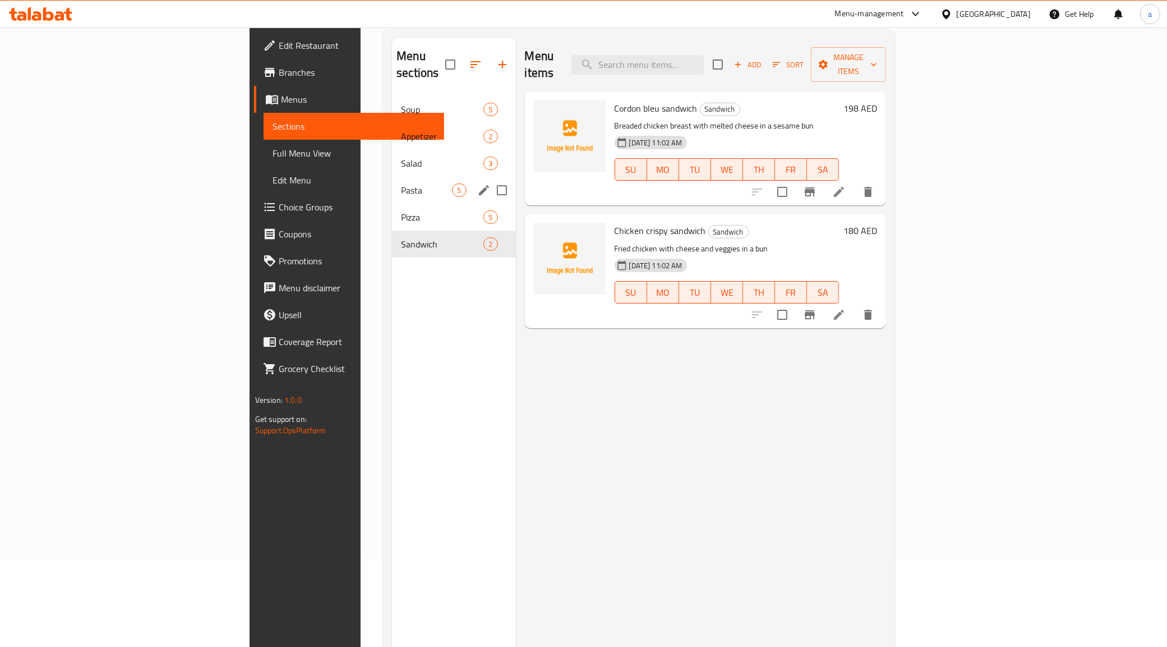
click at [401, 183] on span "Pasta" at bounding box center [426, 189] width 51 height 13
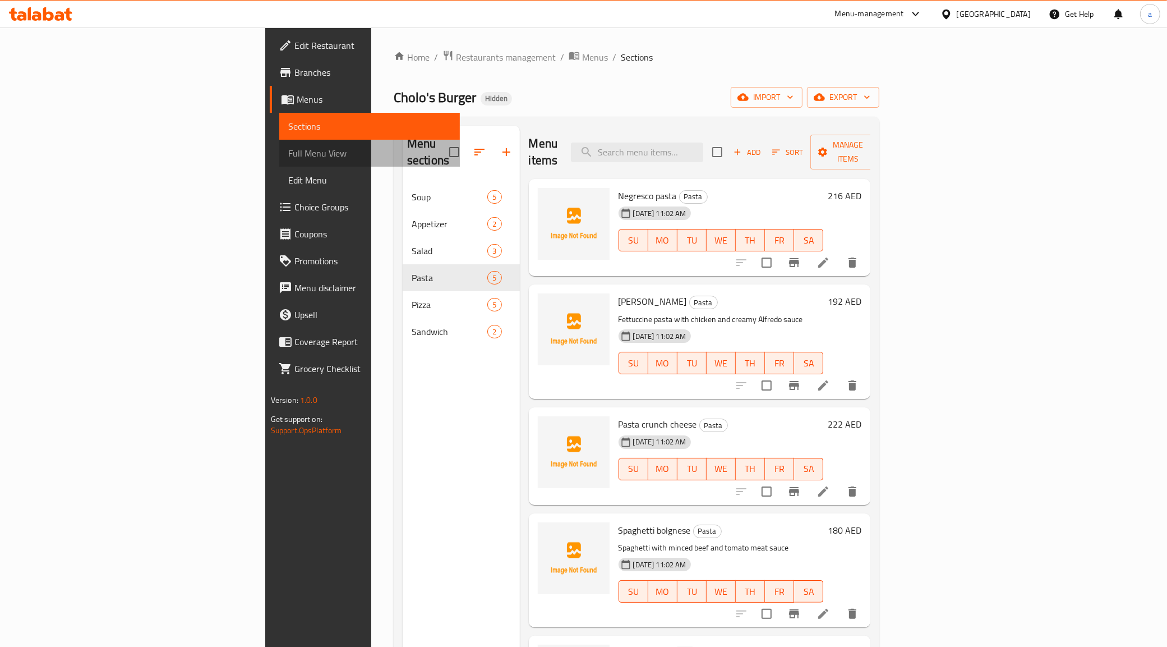
click at [288, 149] on span "Full Menu View" at bounding box center [369, 152] width 163 height 13
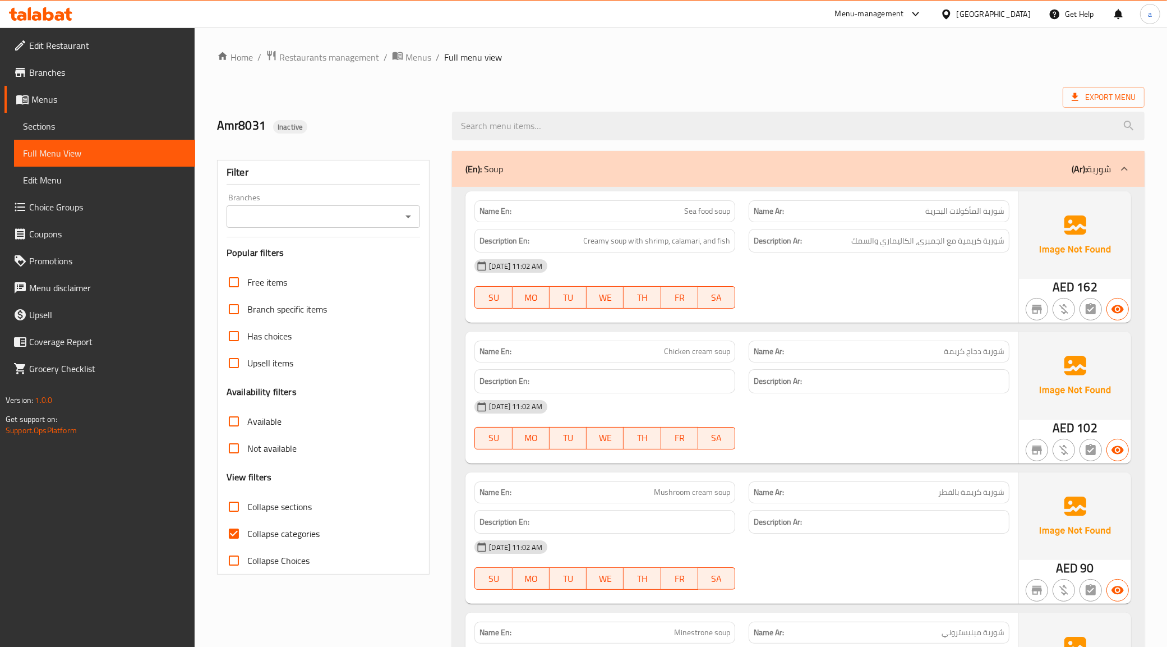
click at [247, 534] on span "Collapse categories" at bounding box center [283, 533] width 72 height 13
click at [247, 534] on input "Collapse categories" at bounding box center [233, 533] width 27 height 27
checkbox input "false"
click at [1078, 87] on span "Export Menu" at bounding box center [1104, 97] width 82 height 21
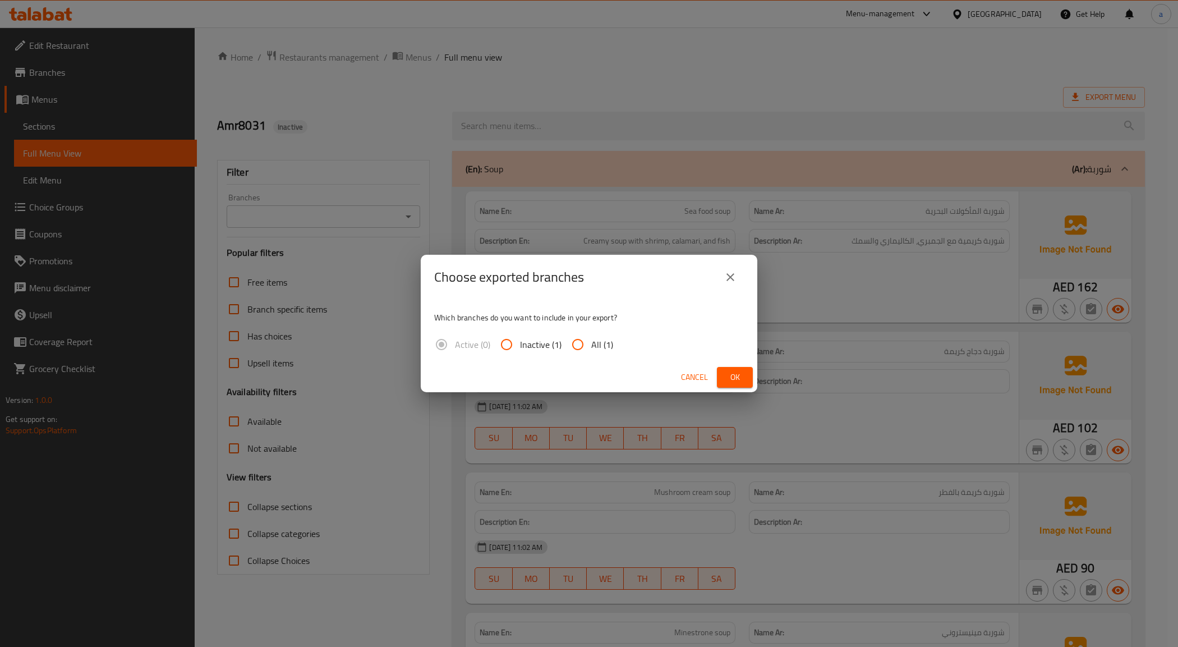
click at [562, 342] on div "Active (0) Inactive (1) All (1)" at bounding box center [528, 344] width 188 height 27
click at [576, 340] on input "All (1)" at bounding box center [577, 344] width 27 height 27
radio input "true"
click at [730, 376] on span "Ok" at bounding box center [735, 377] width 18 height 14
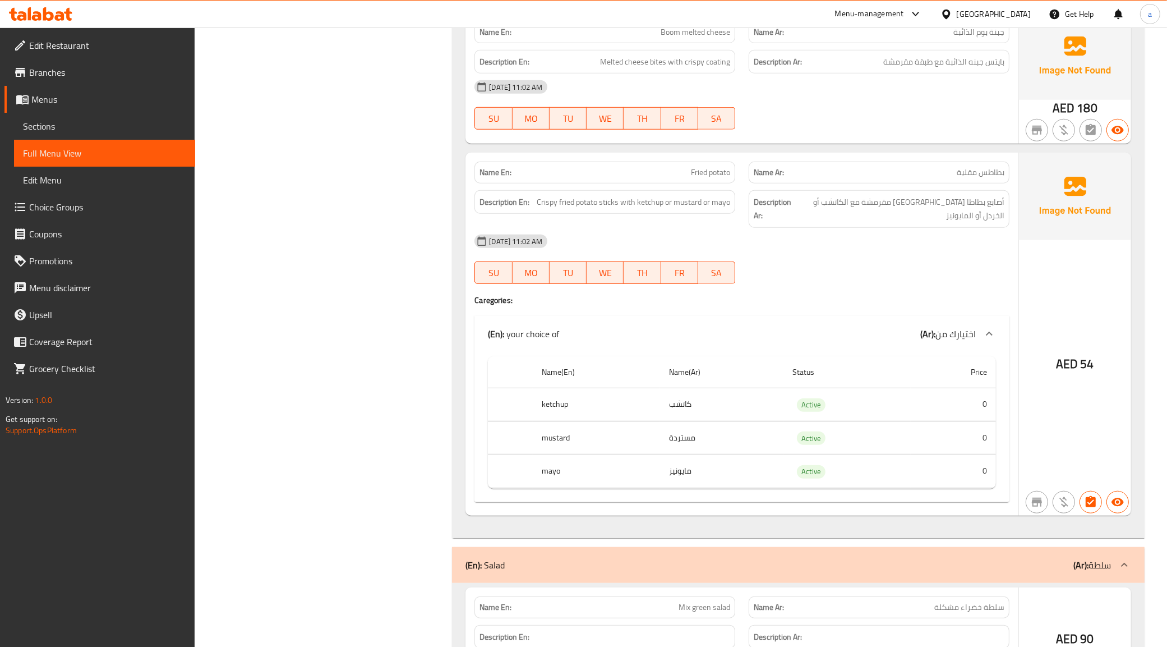
scroll to position [911, 0]
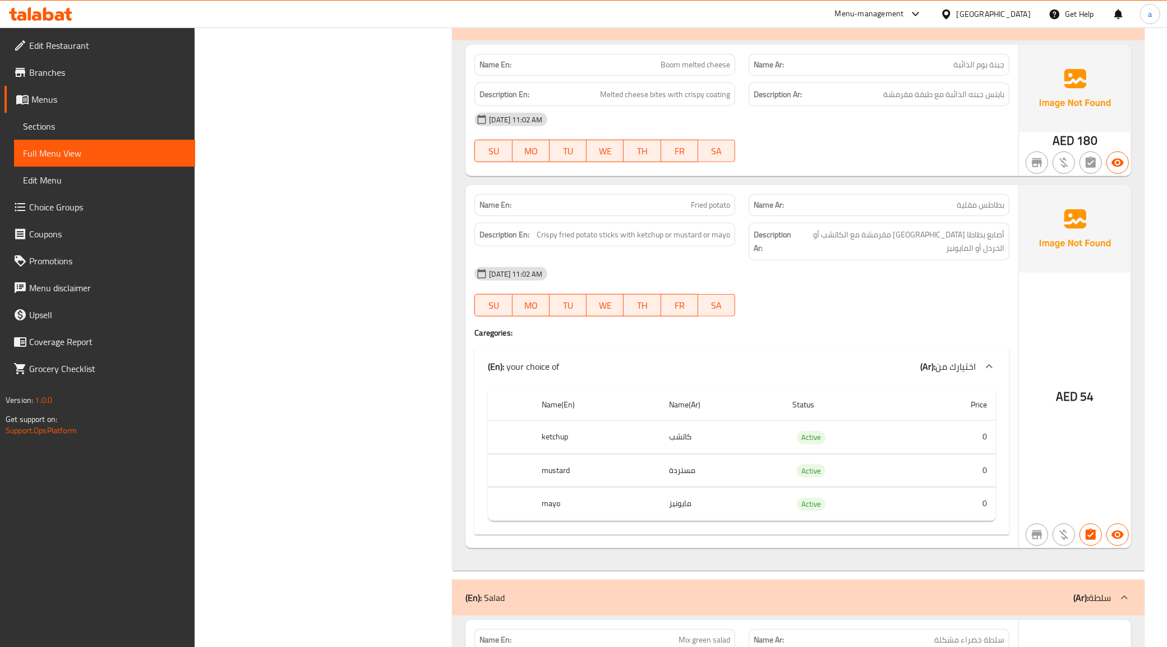
click at [176, 165] on link "Full Menu View" at bounding box center [104, 153] width 181 height 27
click at [177, 171] on link "Edit Menu" at bounding box center [104, 180] width 181 height 27
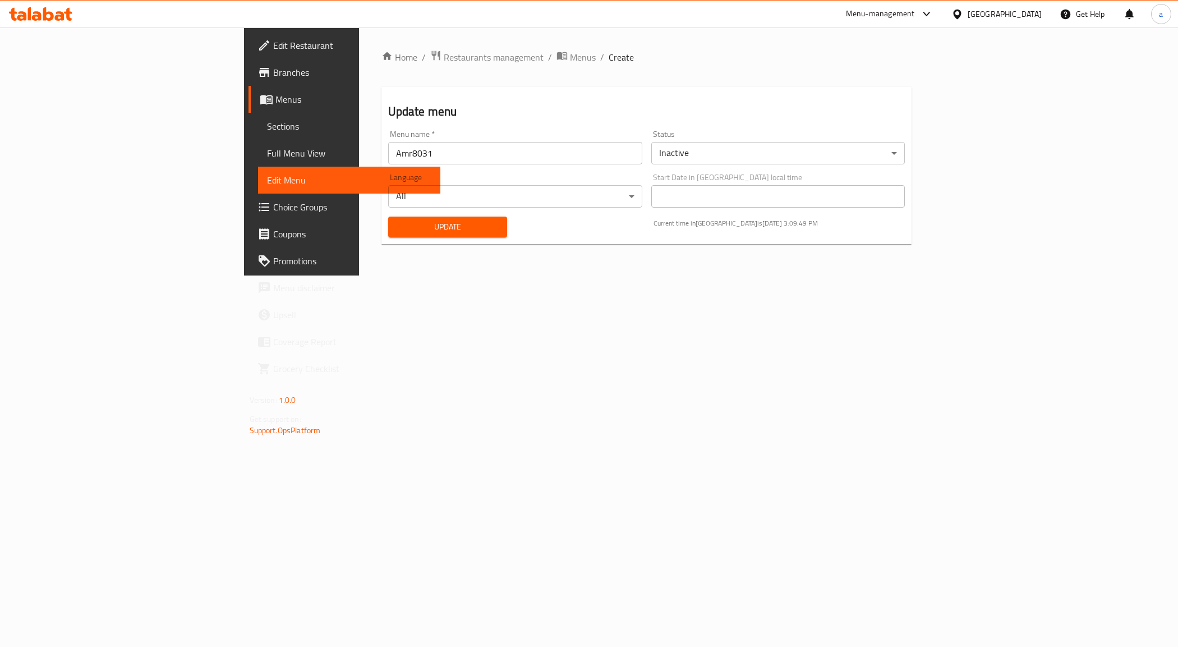
click at [267, 152] on span "Full Menu View" at bounding box center [349, 152] width 165 height 13
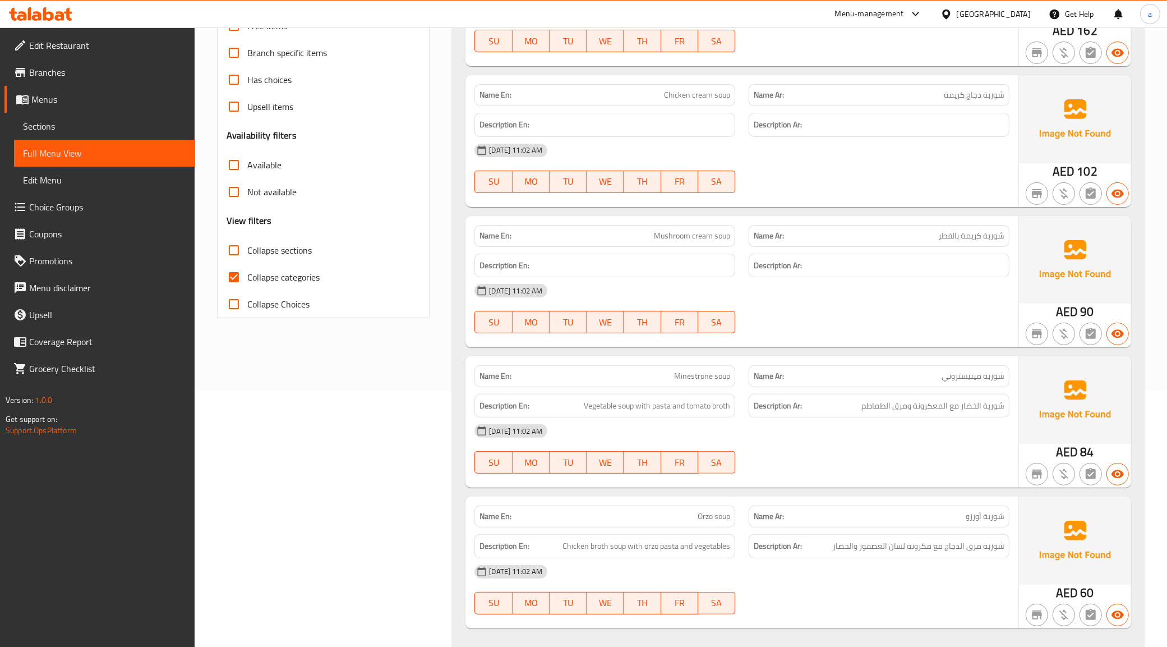
scroll to position [280, 0]
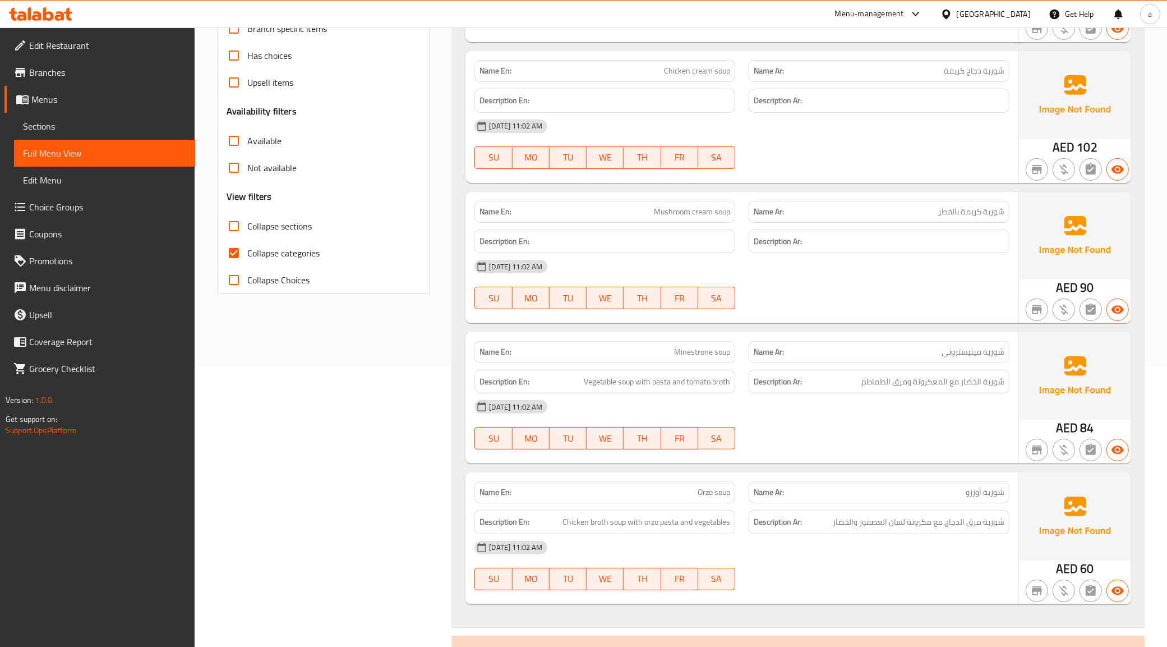
click at [231, 254] on input "Collapse categories" at bounding box center [233, 252] width 27 height 27
checkbox input "false"
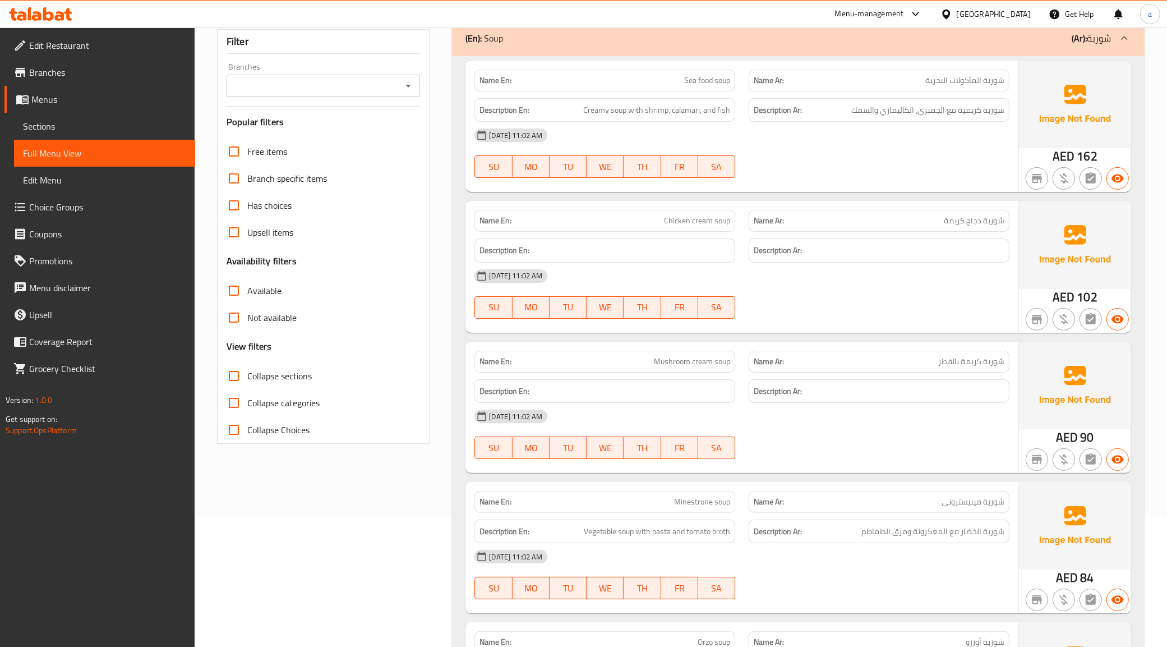
scroll to position [0, 0]
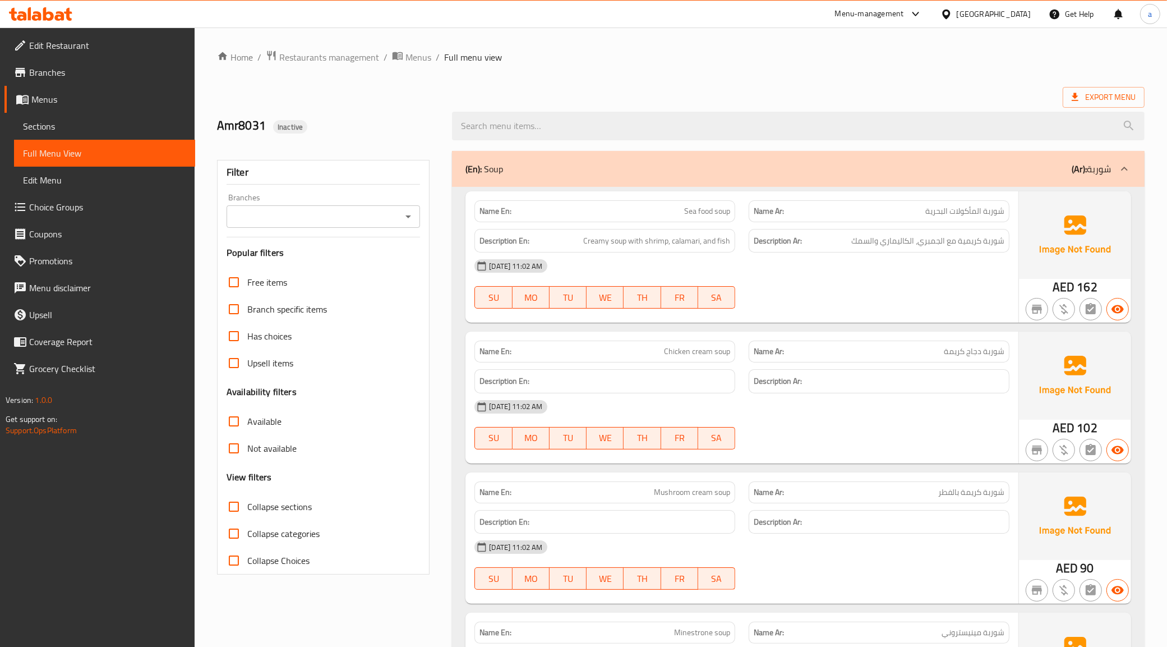
click at [239, 114] on div "Amr8031 Inactive" at bounding box center [328, 126] width 236 height 50
click at [285, 122] on span "Inactive" at bounding box center [290, 127] width 34 height 11
click at [280, 165] on div "Filter" at bounding box center [324, 172] width 194 height 24
click at [257, 179] on div "Filter" at bounding box center [324, 172] width 194 height 24
click at [377, 227] on div "Branches" at bounding box center [324, 216] width 194 height 22
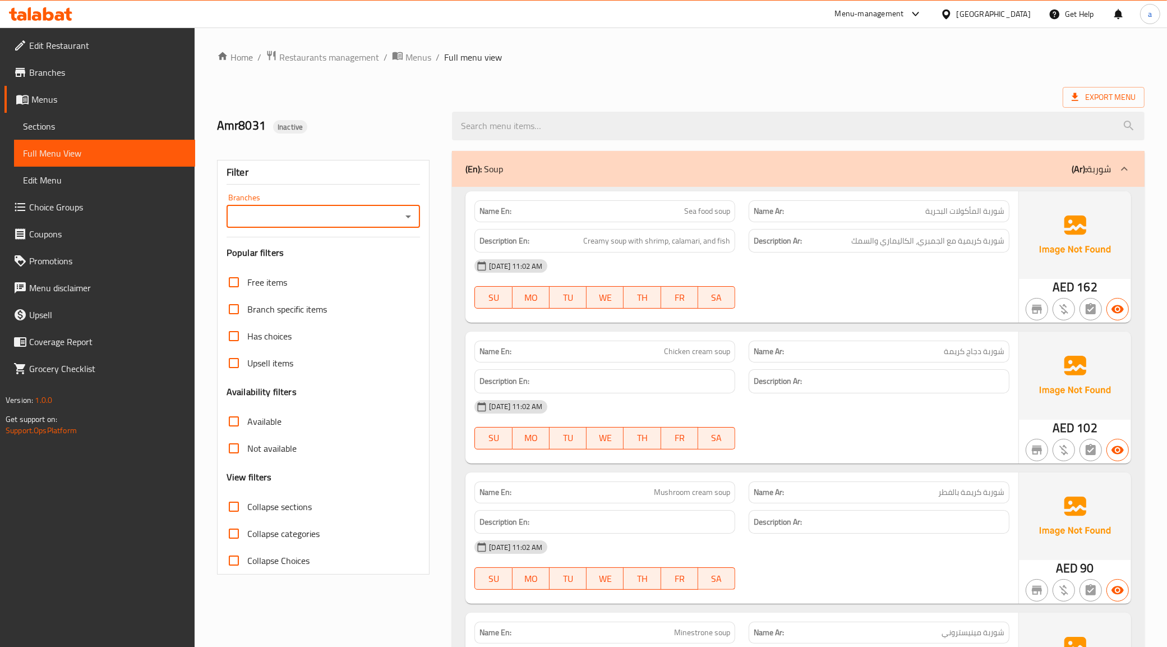
click at [411, 214] on icon "Open" at bounding box center [408, 216] width 13 height 13
click at [411, 214] on icon "Close" at bounding box center [408, 216] width 13 height 13
click at [79, 130] on span "Sections" at bounding box center [104, 125] width 163 height 13
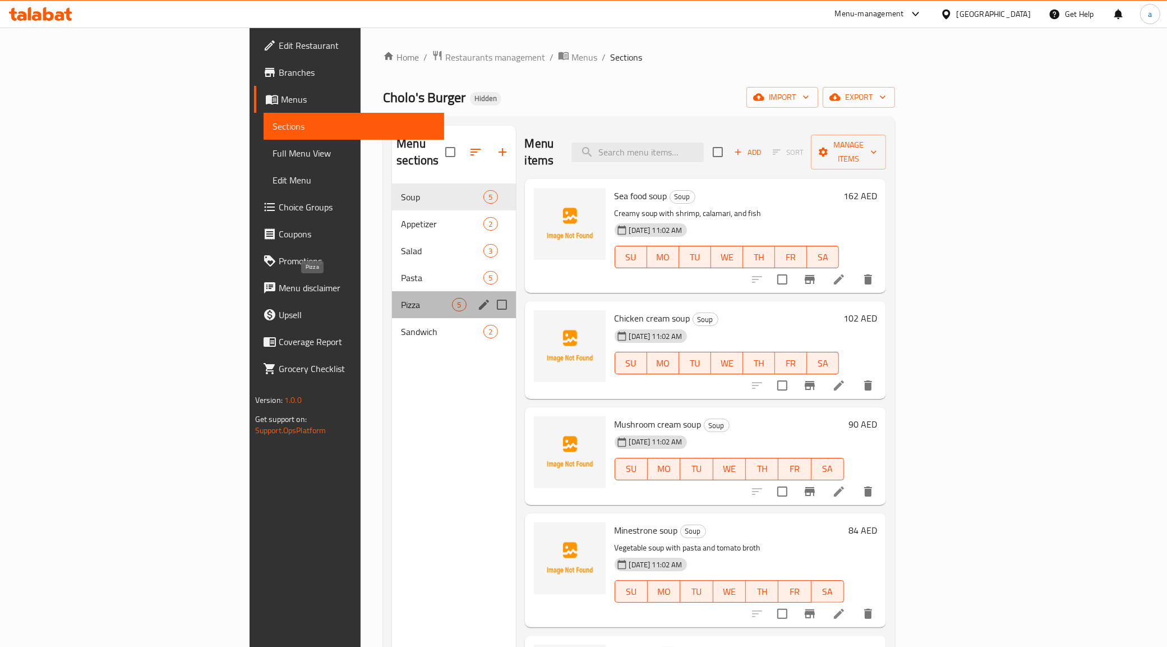
click at [401, 298] on span "Pizza" at bounding box center [426, 304] width 51 height 13
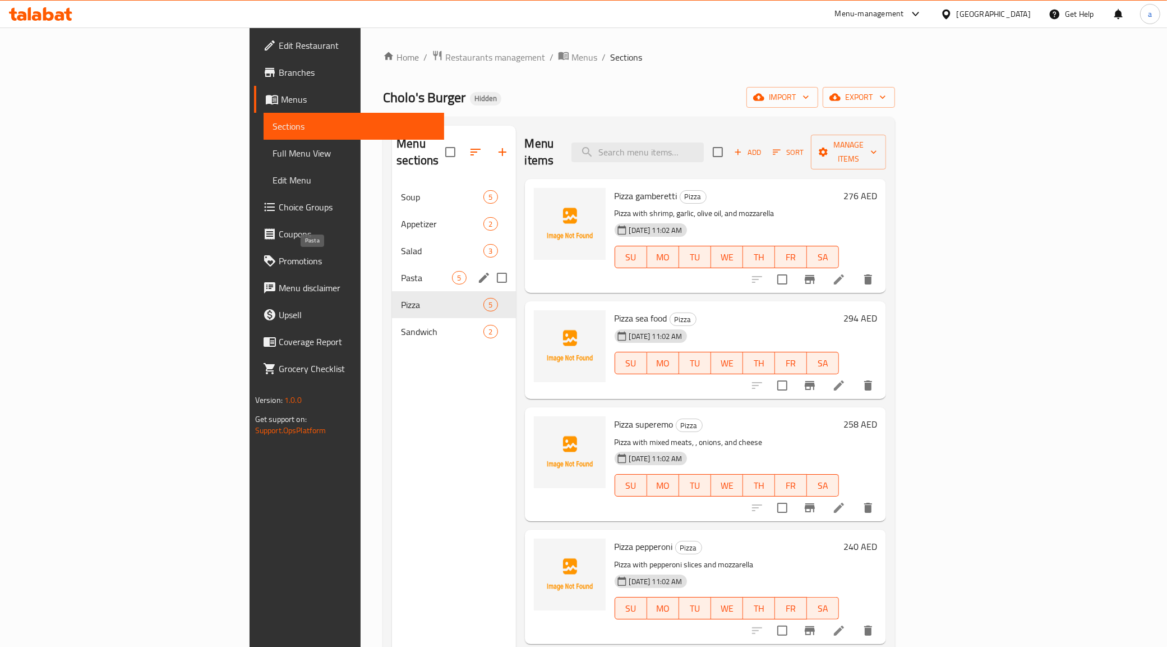
click at [401, 271] on span "Pasta" at bounding box center [426, 277] width 51 height 13
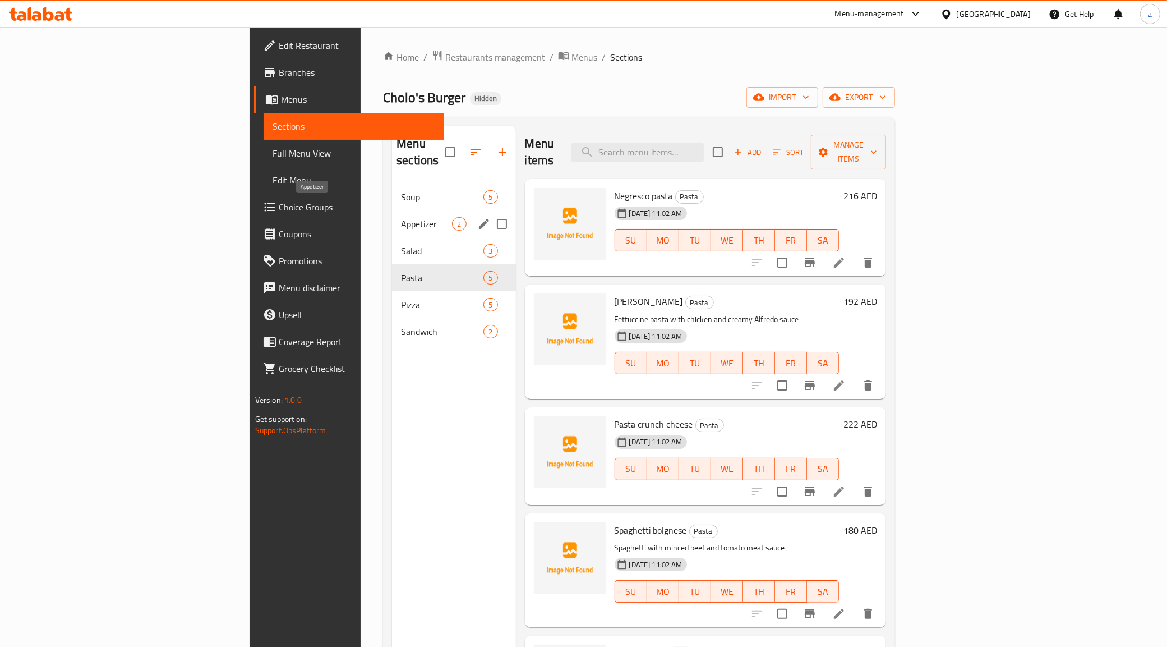
drag, startPoint x: 312, startPoint y: 202, endPoint x: 305, endPoint y: 198, distance: 8.8
click at [401, 217] on span "Appetizer" at bounding box center [426, 223] width 51 height 13
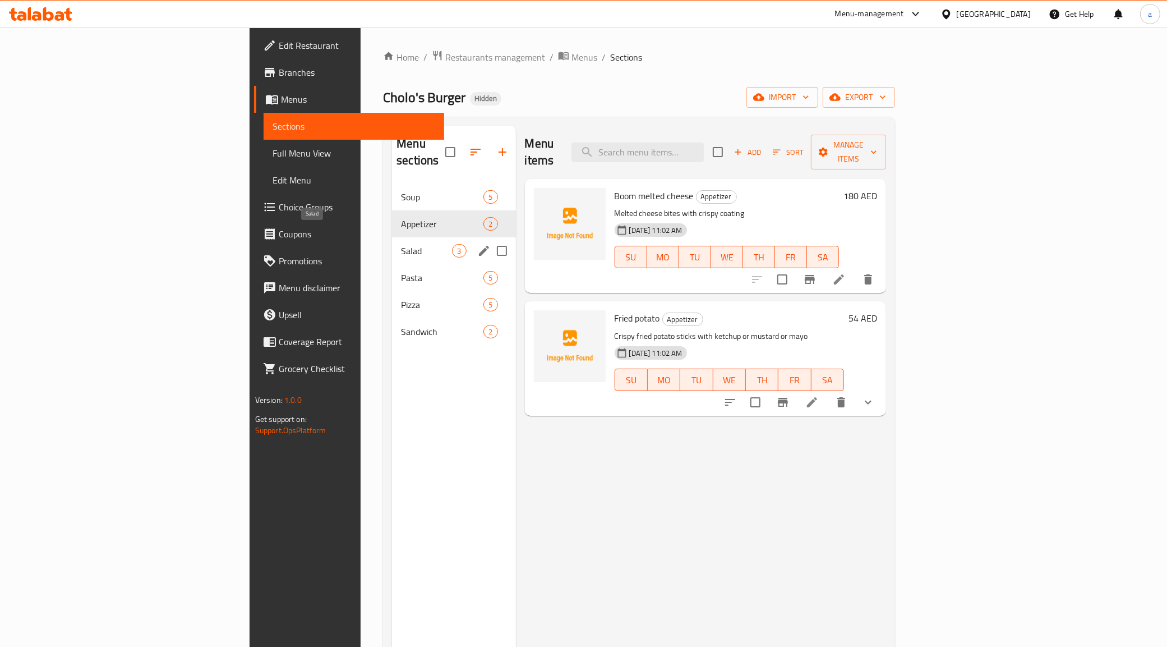
click at [401, 244] on span "Salad" at bounding box center [426, 250] width 51 height 13
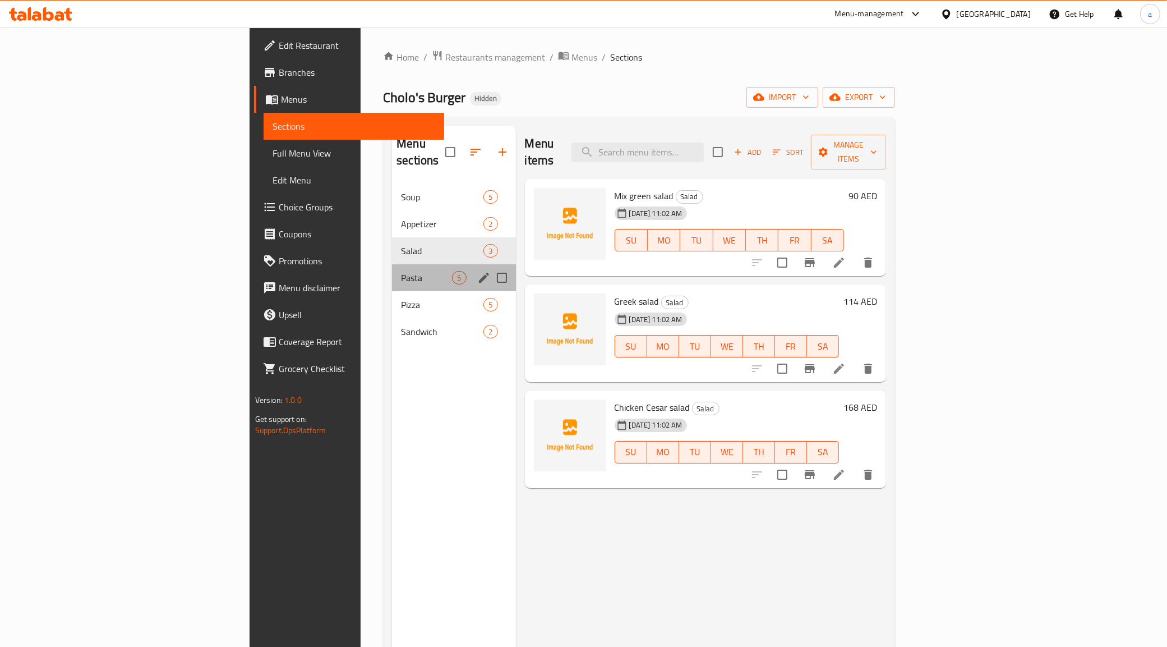
click at [392, 264] on div "Pasta 5" at bounding box center [453, 277] width 123 height 27
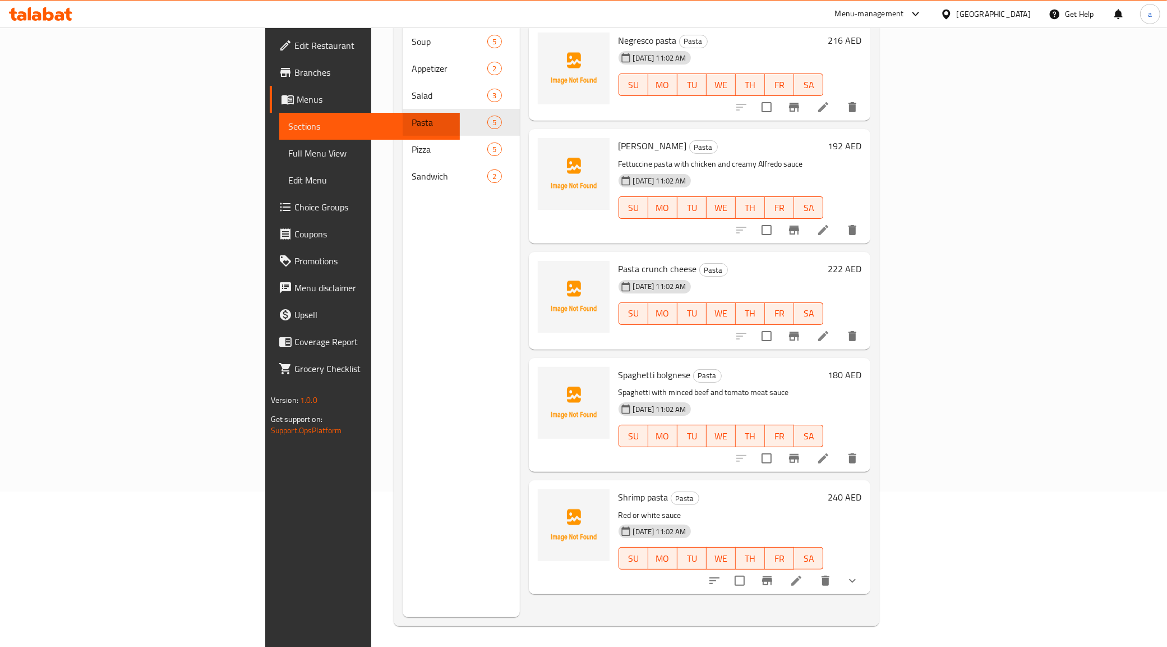
scroll to position [158, 0]
click at [803, 572] on icon at bounding box center [796, 578] width 13 height 13
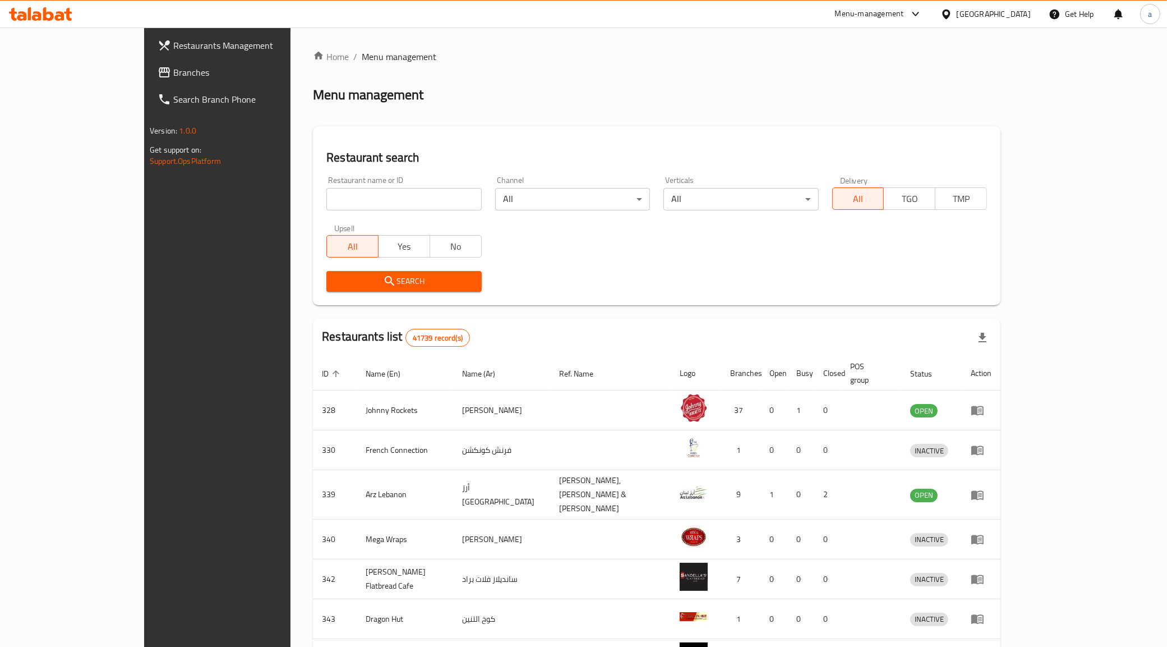
click at [149, 82] on link "Branches" at bounding box center [244, 72] width 191 height 27
